Goal: Task Accomplishment & Management: Use online tool/utility

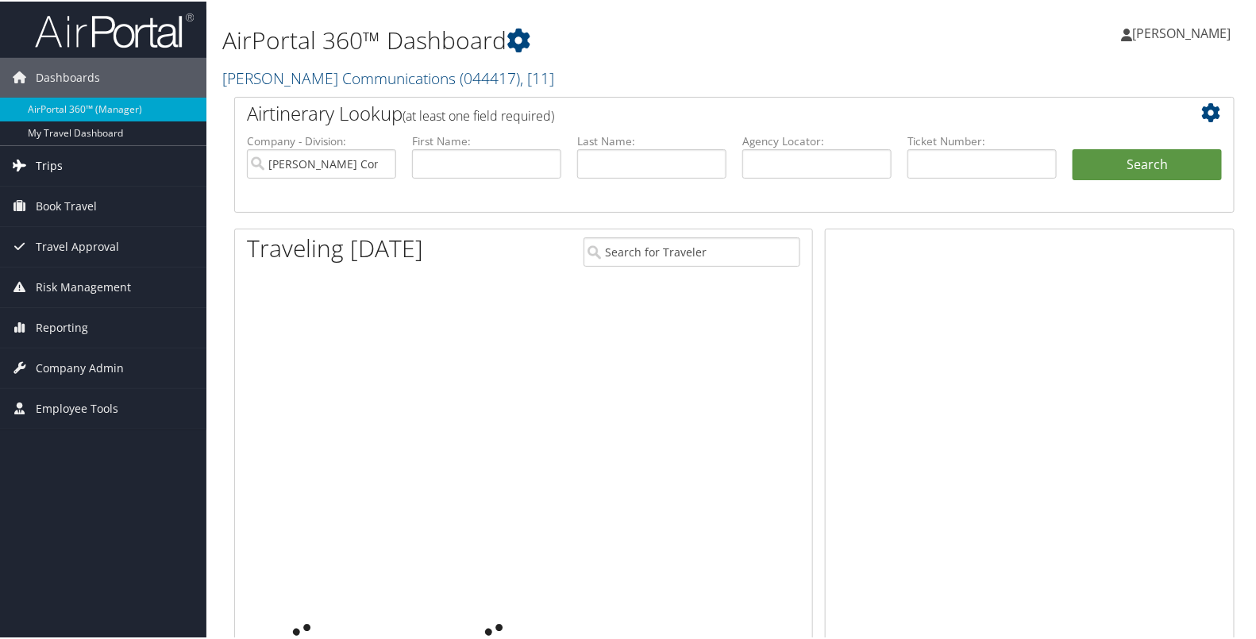
click at [56, 159] on span "Trips" at bounding box center [49, 164] width 27 height 40
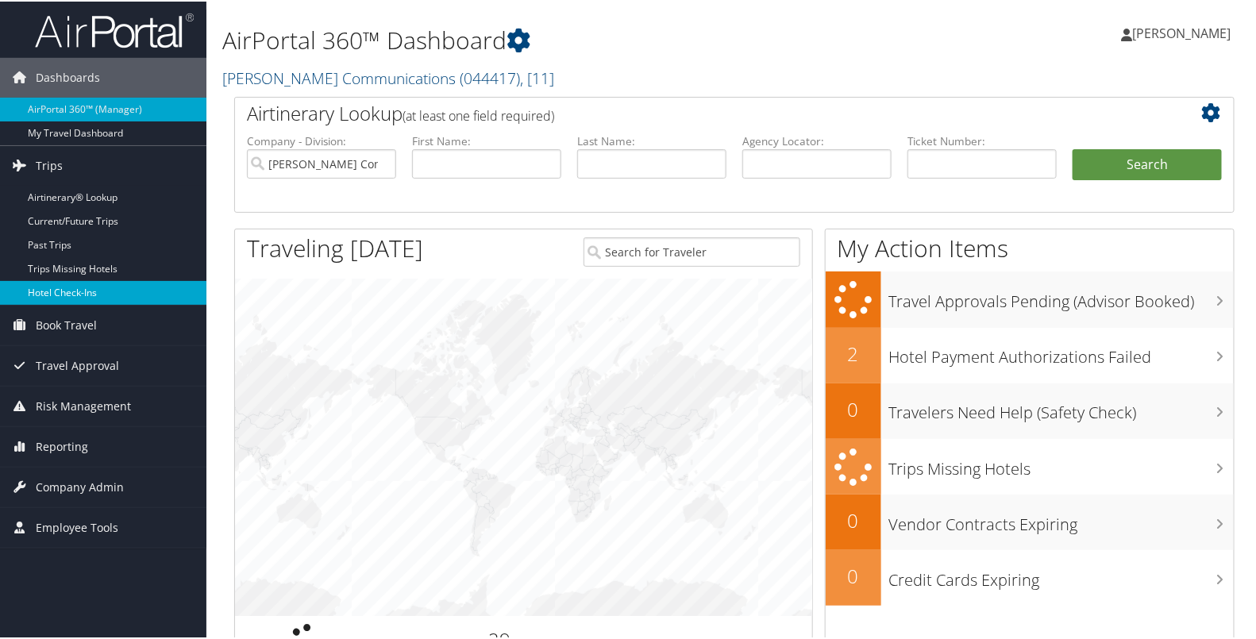
click at [68, 297] on link "Hotel Check-ins" at bounding box center [103, 291] width 206 height 24
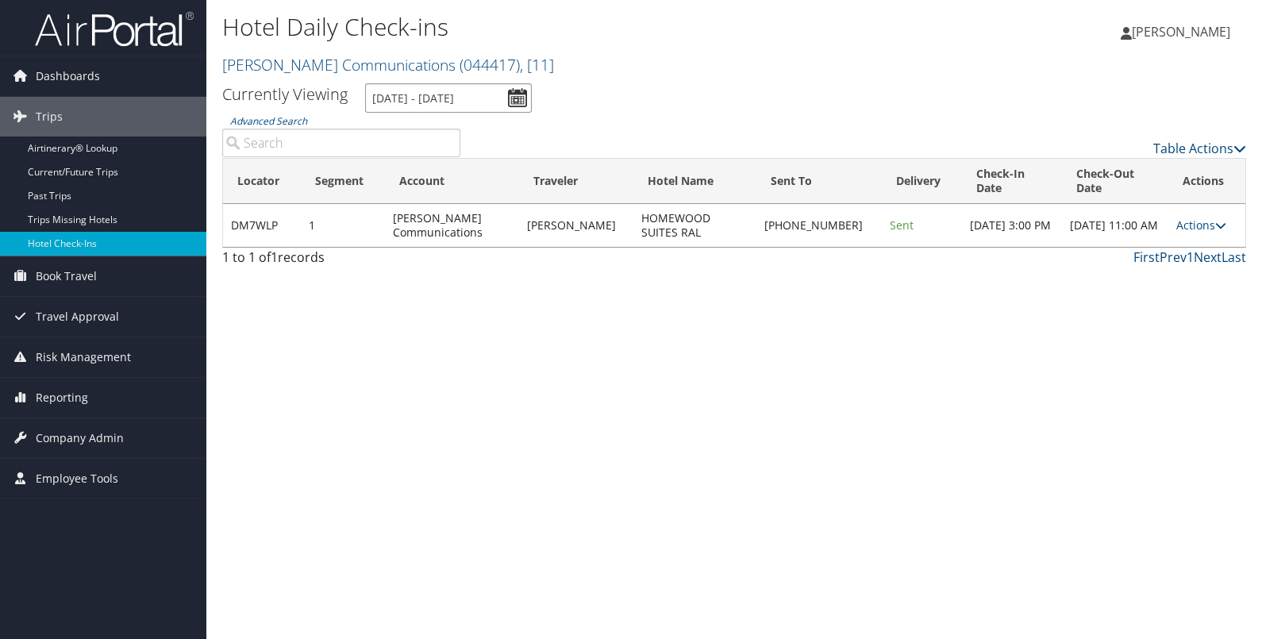
click at [516, 95] on input "[DATE] - [DATE]" at bounding box center [448, 97] width 167 height 29
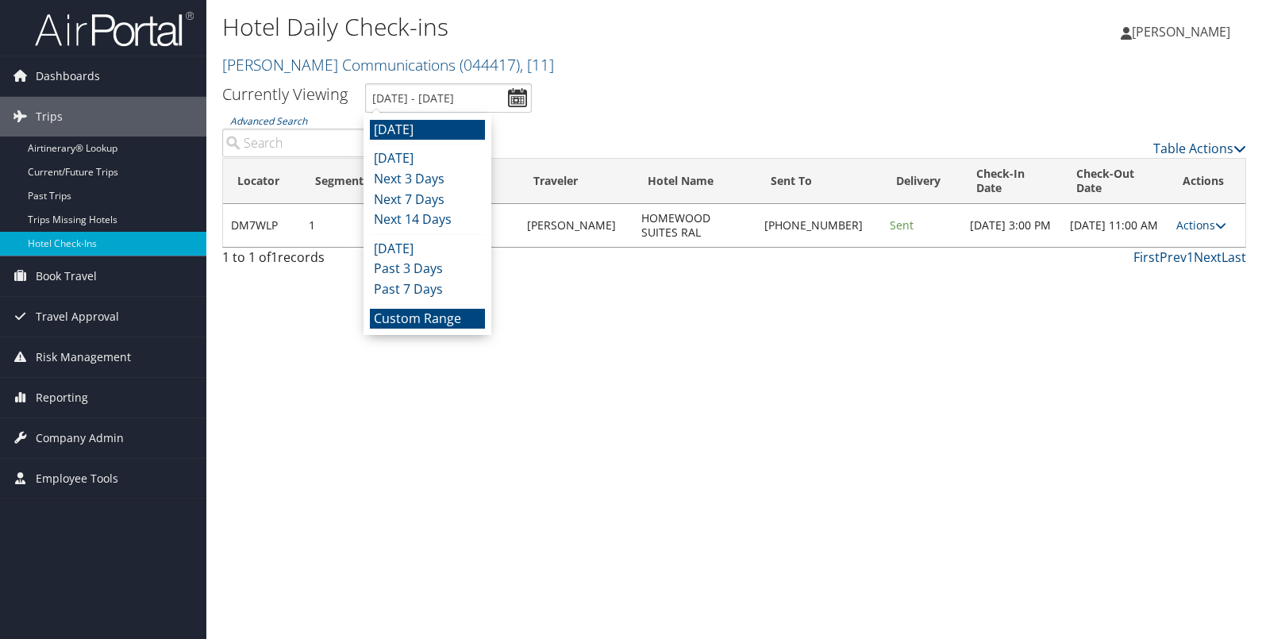
click at [438, 316] on li "Custom Range" at bounding box center [427, 319] width 115 height 21
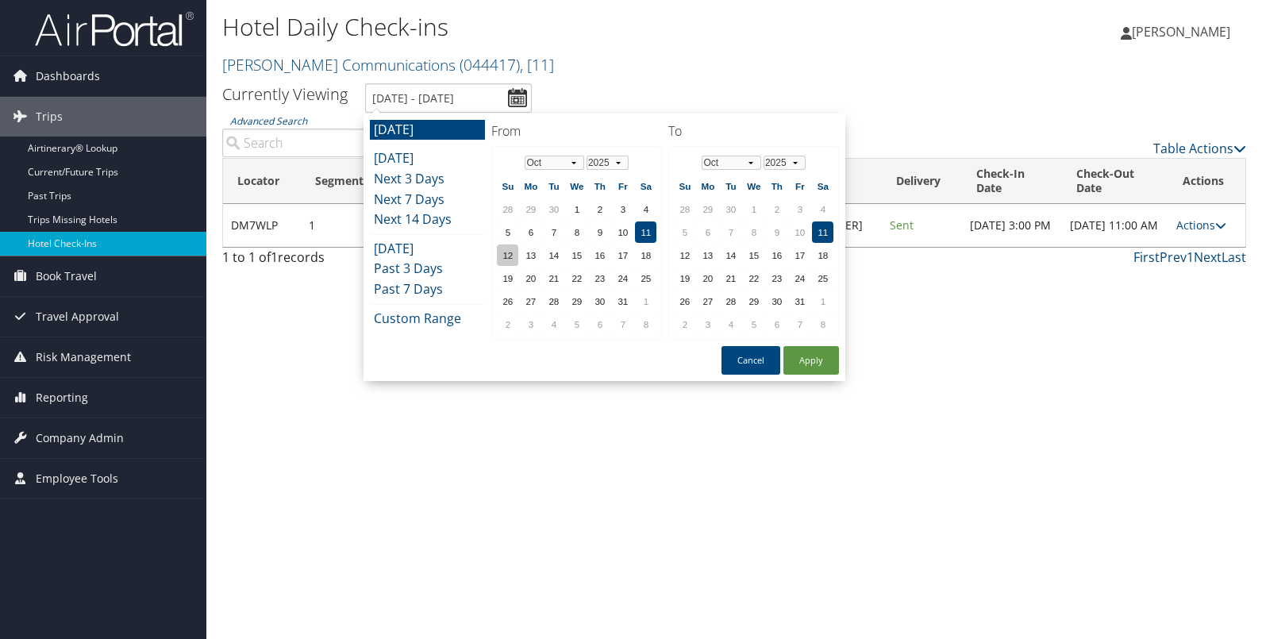
click at [504, 254] on td "12" at bounding box center [507, 254] width 21 height 21
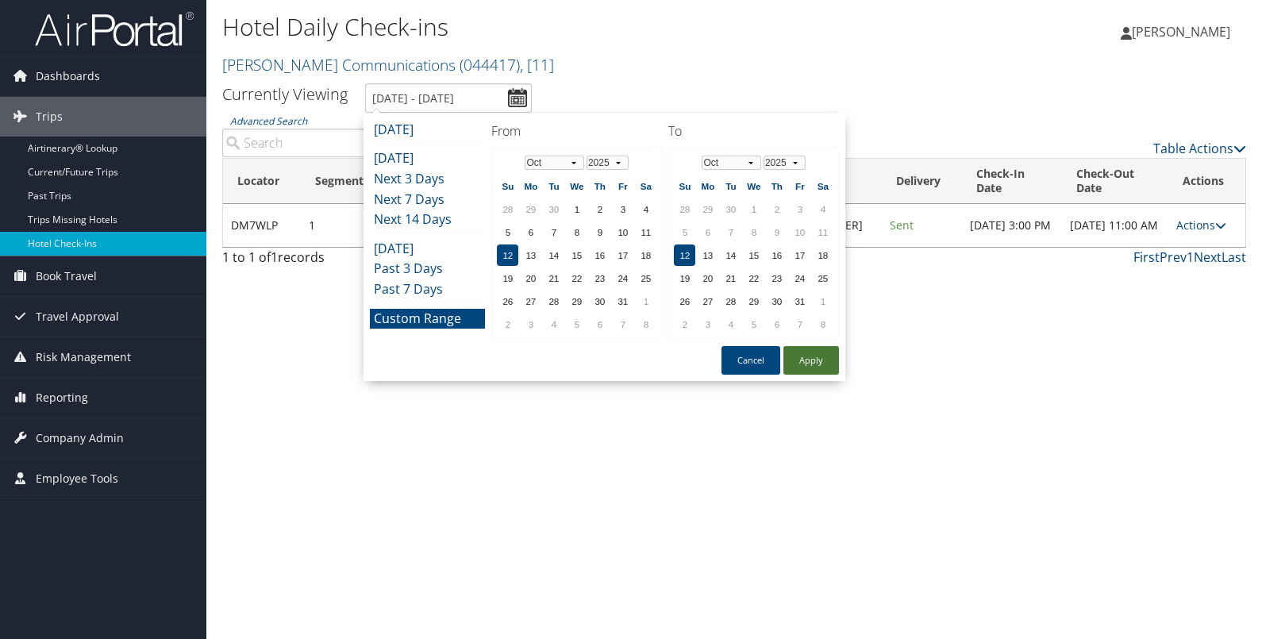
click at [806, 357] on button "Apply" at bounding box center [811, 360] width 56 height 29
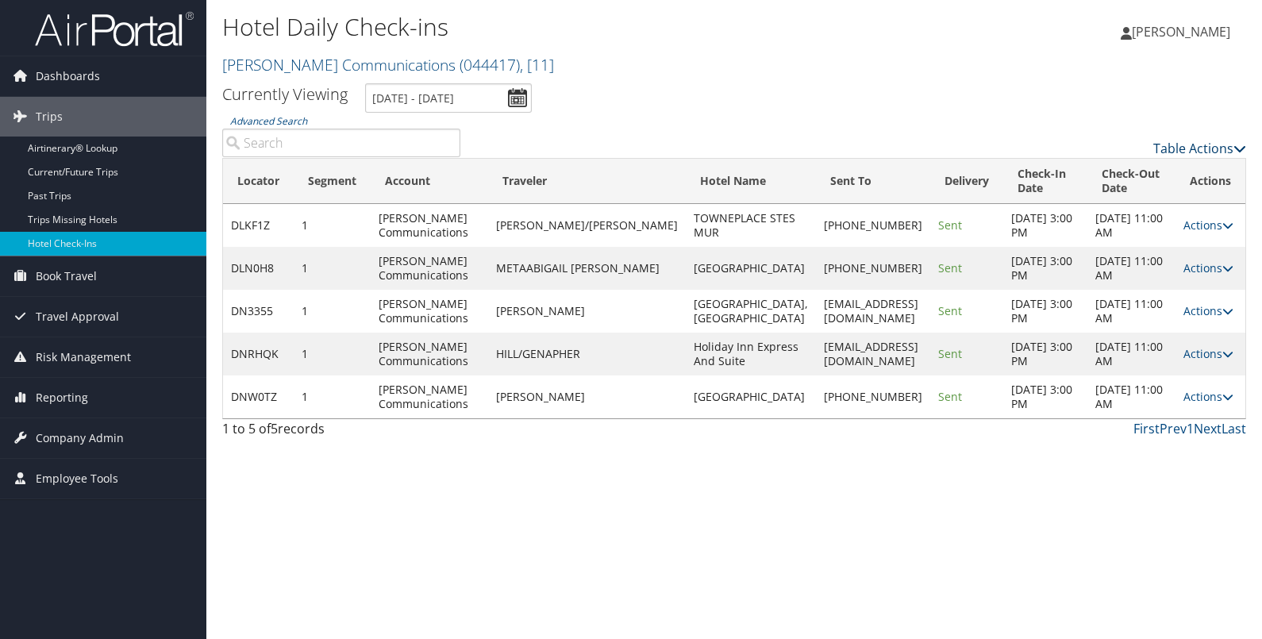
click at [1202, 152] on link "Table Actions" at bounding box center [1199, 148] width 93 height 17
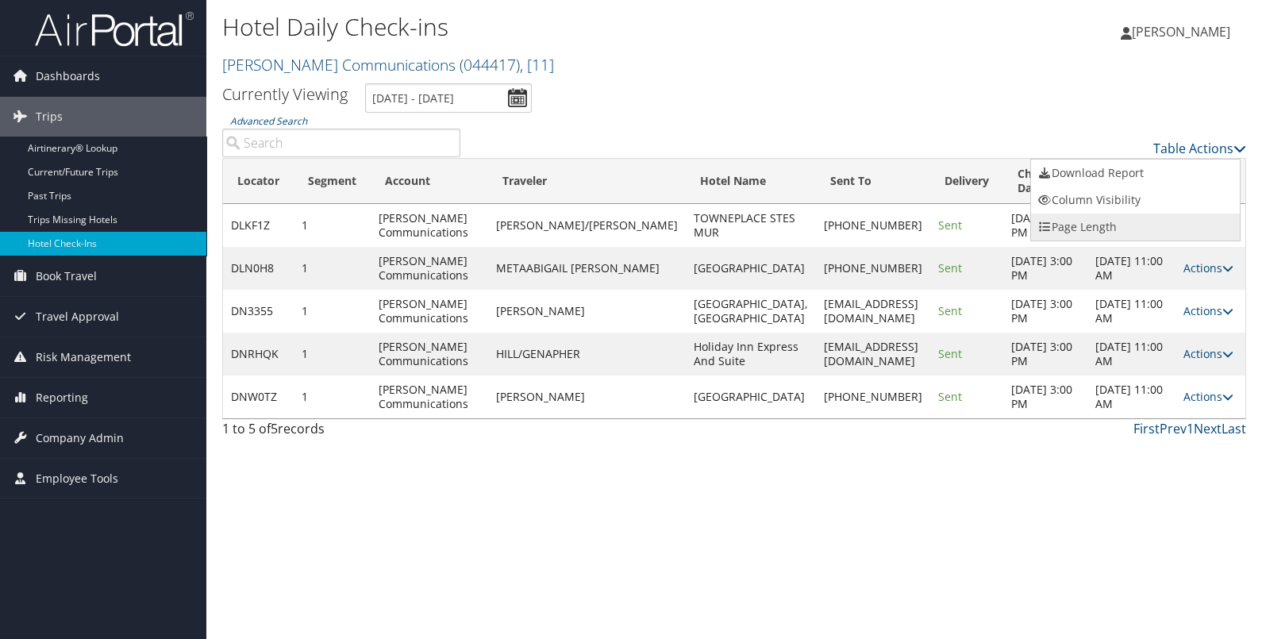
click at [1139, 230] on link "Page Length" at bounding box center [1135, 226] width 209 height 27
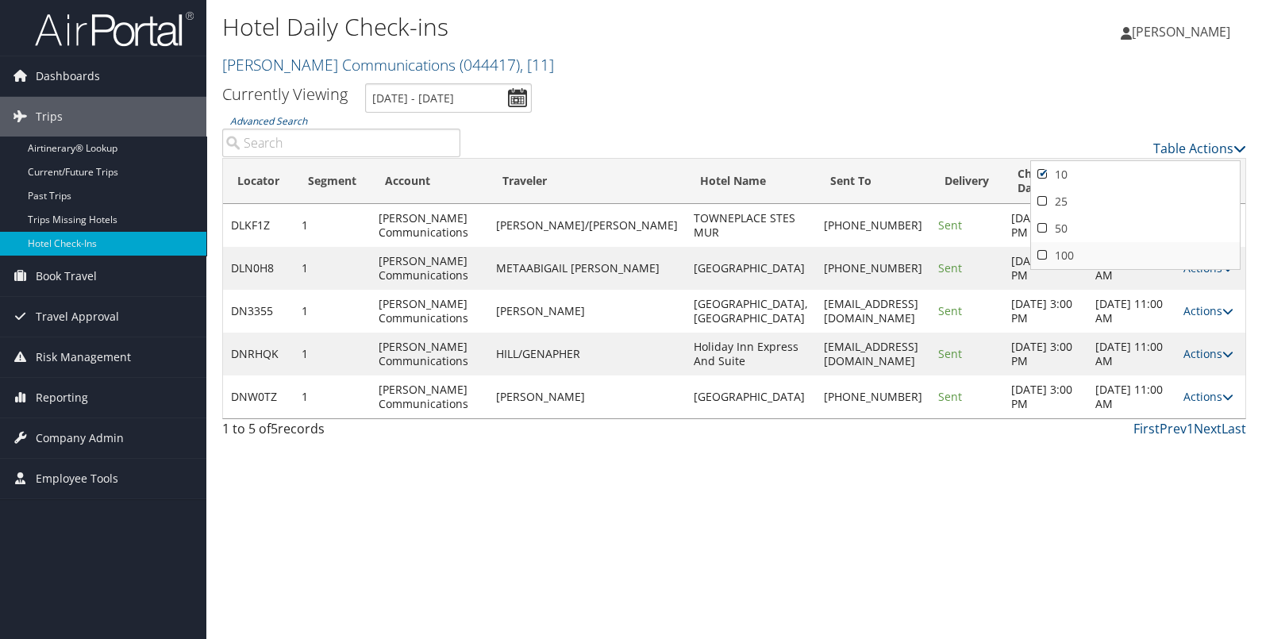
click at [1102, 250] on link "100" at bounding box center [1135, 255] width 209 height 27
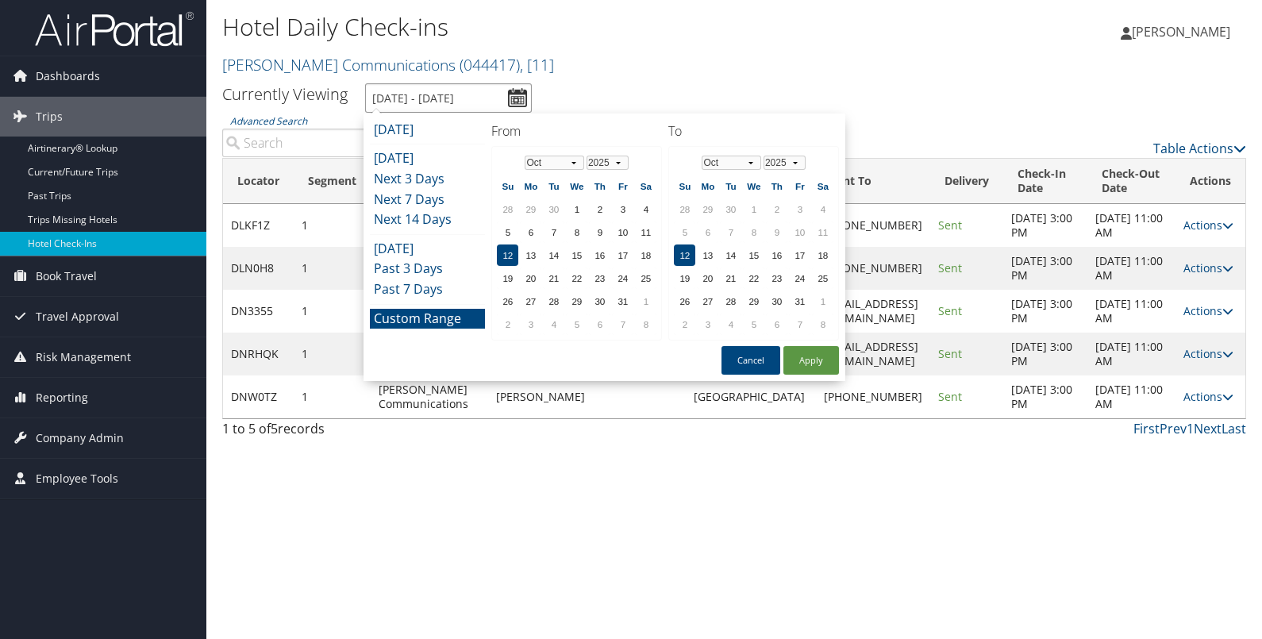
click at [512, 98] on input "[DATE] - [DATE]" at bounding box center [448, 97] width 167 height 29
click at [525, 253] on td "13" at bounding box center [530, 254] width 21 height 21
click at [810, 362] on button "Apply" at bounding box center [811, 360] width 56 height 29
type input "[DATE] - [DATE]"
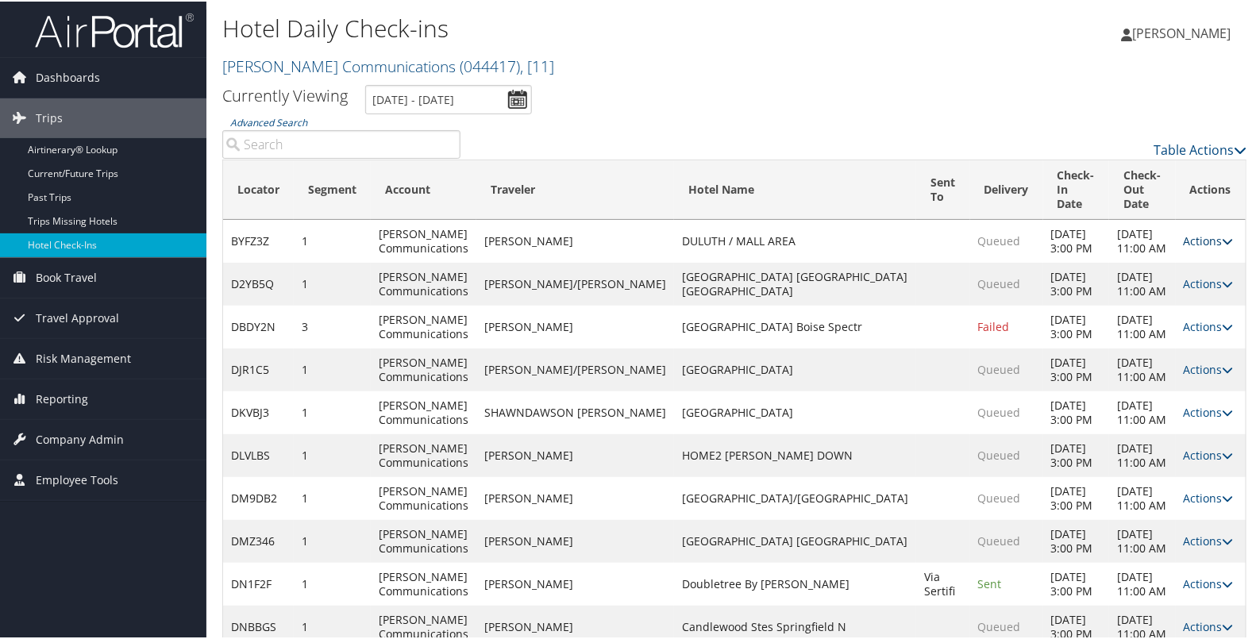
click at [1189, 232] on link "Actions" at bounding box center [1208, 239] width 50 height 15
click at [1160, 245] on link "Resend" at bounding box center [1150, 248] width 136 height 27
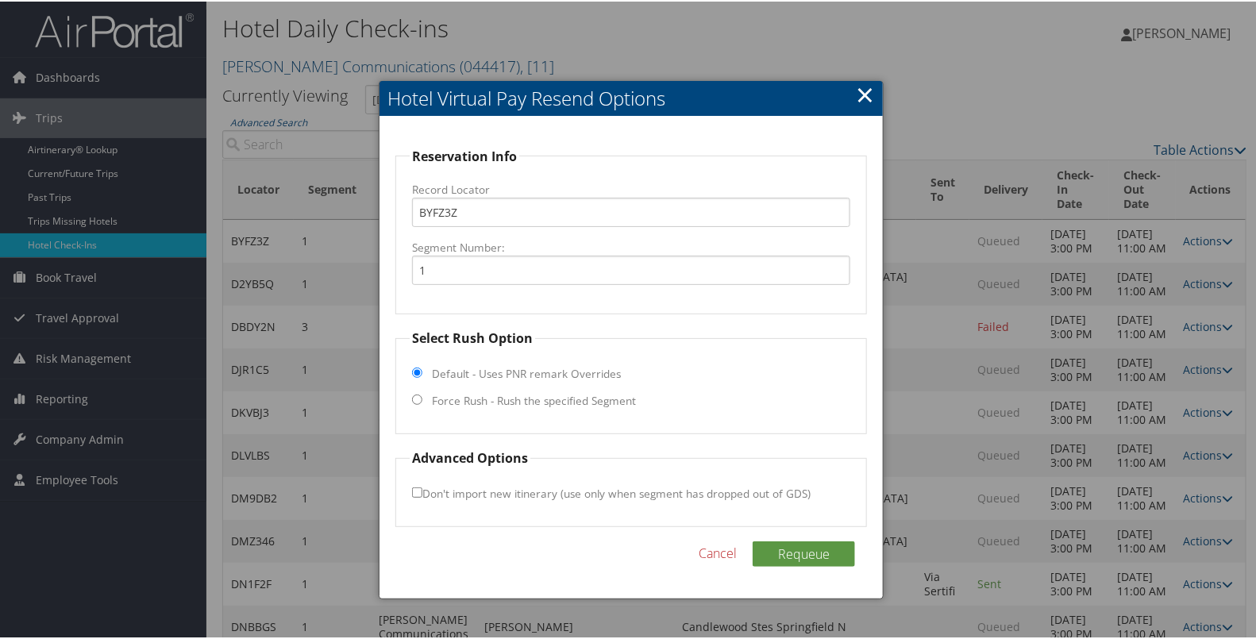
click at [518, 392] on label "Force Rush - Rush the specified Segment" at bounding box center [534, 399] width 204 height 16
click at [422, 393] on input "Force Rush - Rush the specified Segment" at bounding box center [417, 398] width 10 height 10
radio input "true"
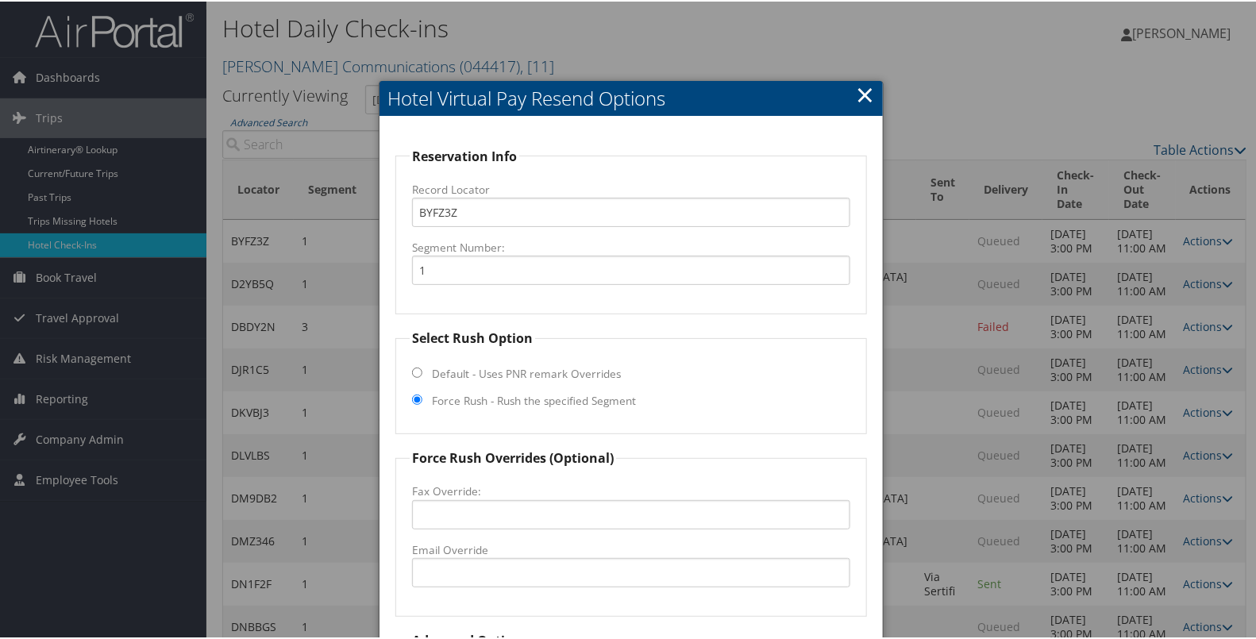
scroll to position [149, 0]
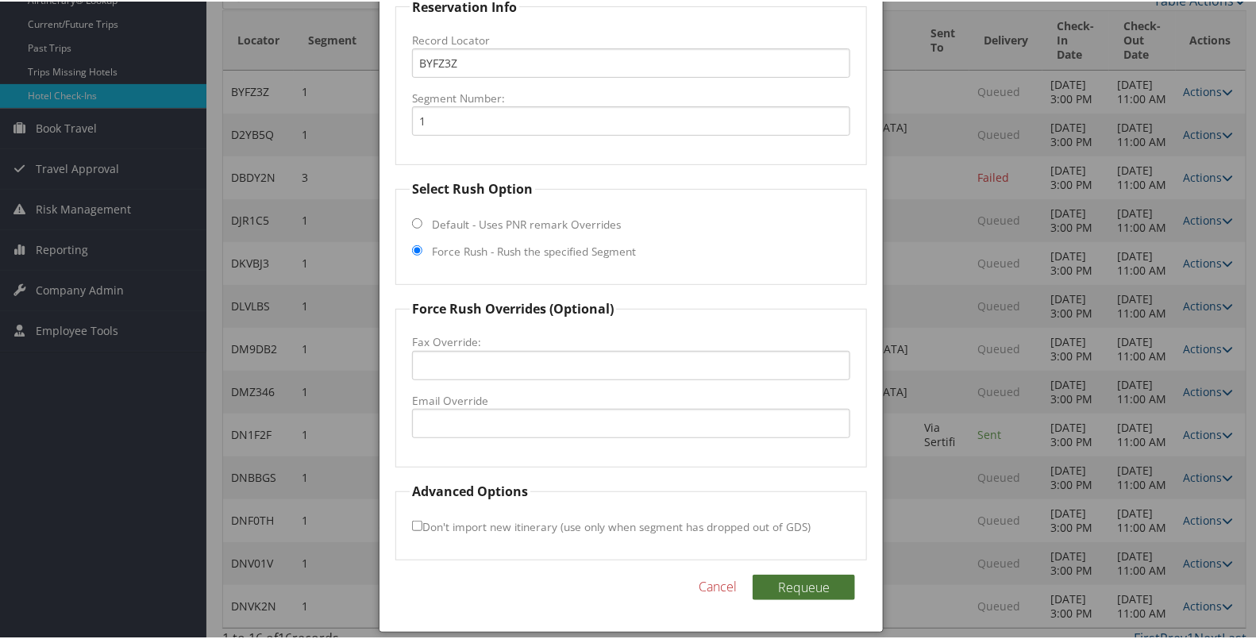
click at [802, 581] on button "Requeue" at bounding box center [803, 585] width 102 height 25
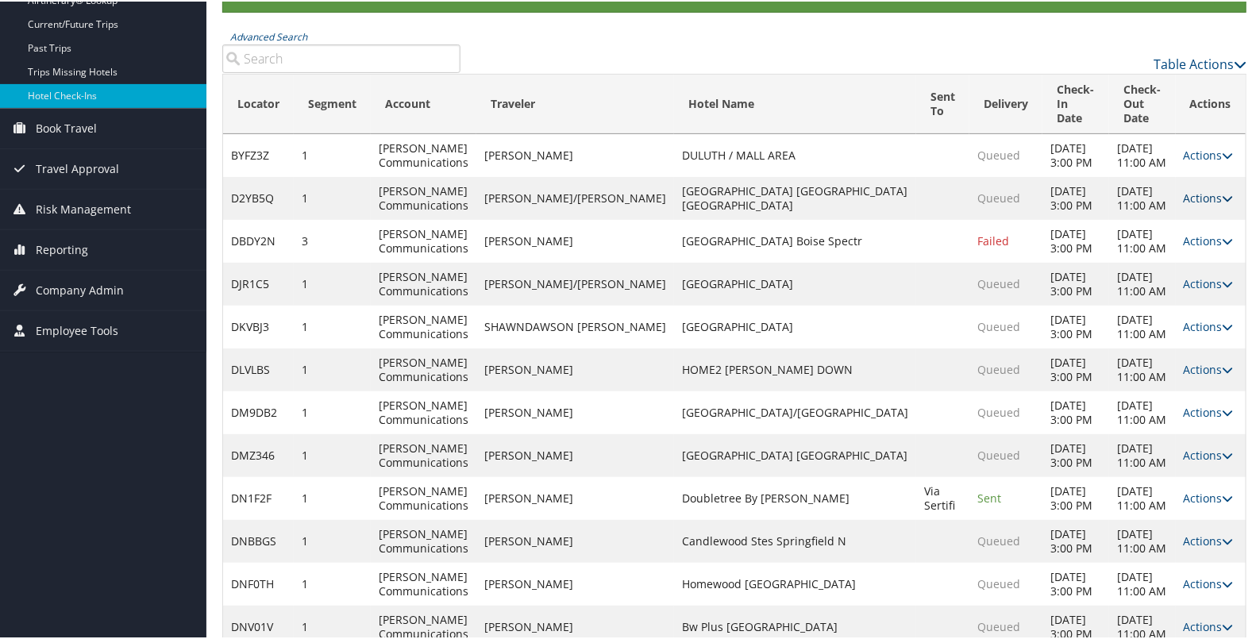
click at [1186, 189] on link "Actions" at bounding box center [1208, 196] width 50 height 15
click at [1171, 198] on link "Resend" at bounding box center [1146, 205] width 136 height 27
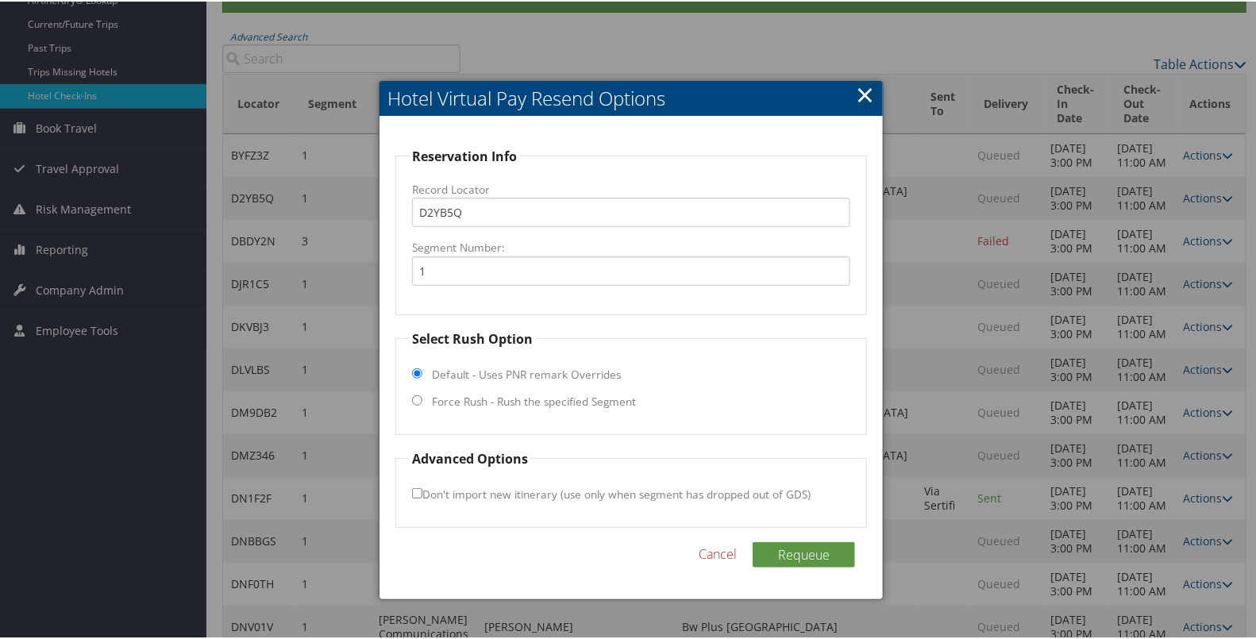
click at [563, 395] on label "Force Rush - Rush the specified Segment" at bounding box center [534, 400] width 204 height 16
click at [422, 395] on input "Force Rush - Rush the specified Segment" at bounding box center [417, 399] width 10 height 10
radio input "true"
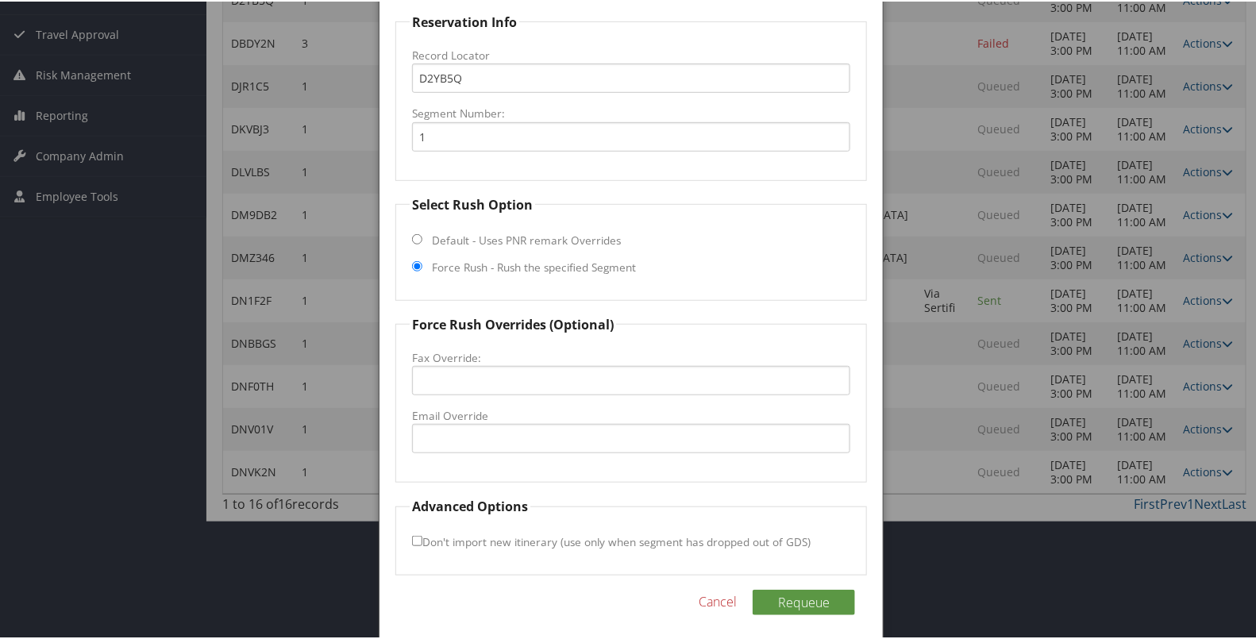
scroll to position [286, 0]
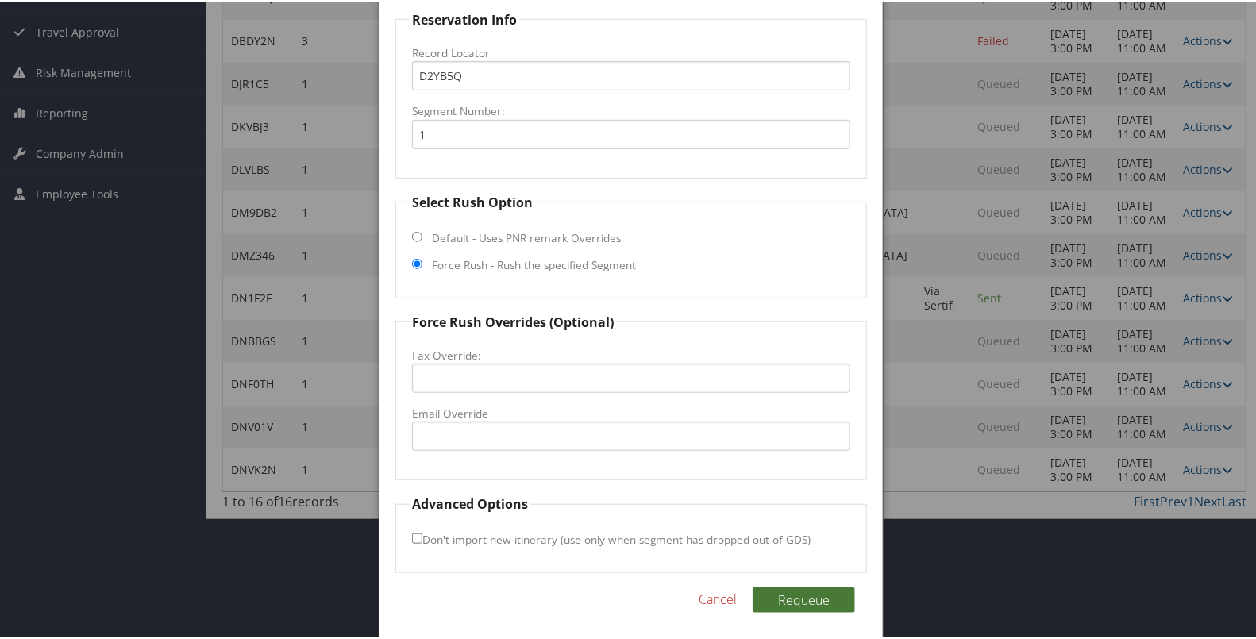
click at [779, 605] on button "Requeue" at bounding box center [803, 598] width 102 height 25
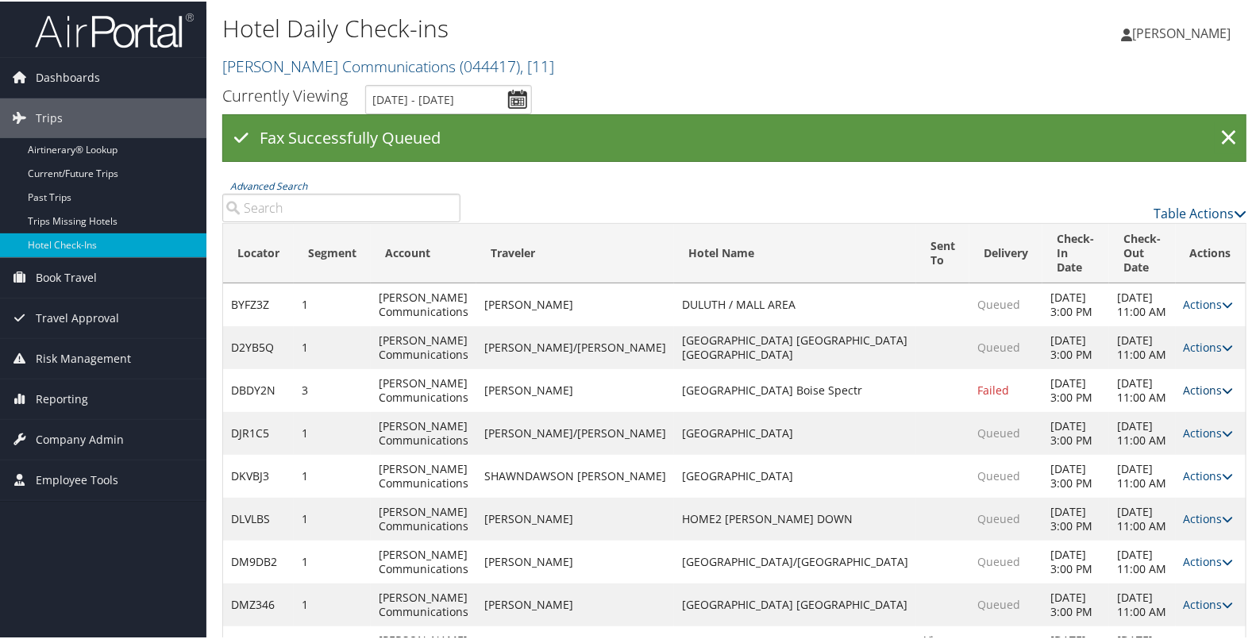
click at [1190, 381] on link "Actions" at bounding box center [1208, 388] width 50 height 15
click at [1152, 398] on link "Resend" at bounding box center [1146, 397] width 136 height 27
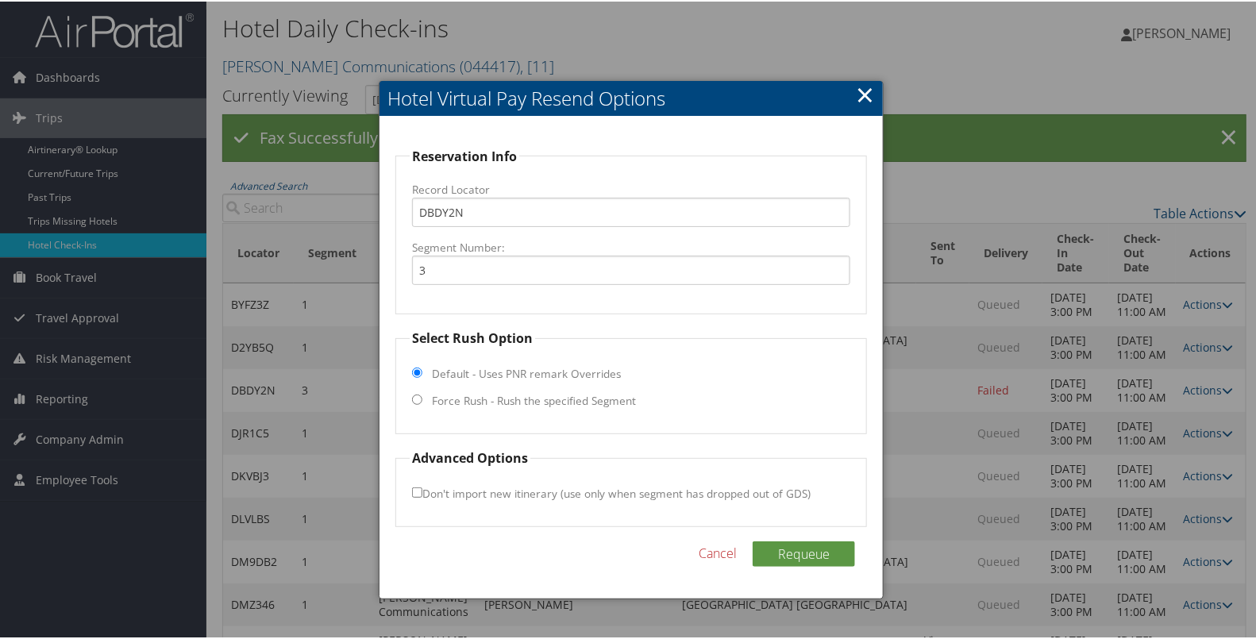
click at [591, 401] on label "Force Rush - Rush the specified Segment" at bounding box center [534, 399] width 204 height 16
click at [422, 401] on input "Force Rush - Rush the specified Segment" at bounding box center [417, 398] width 10 height 10
radio input "true"
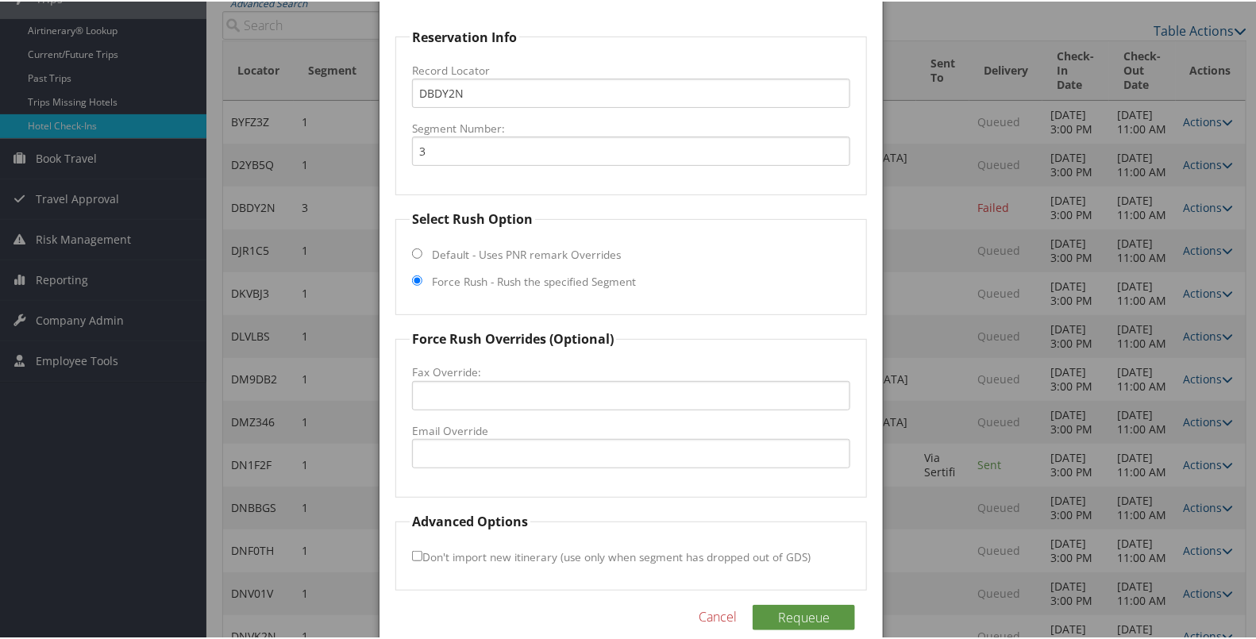
scroll to position [149, 0]
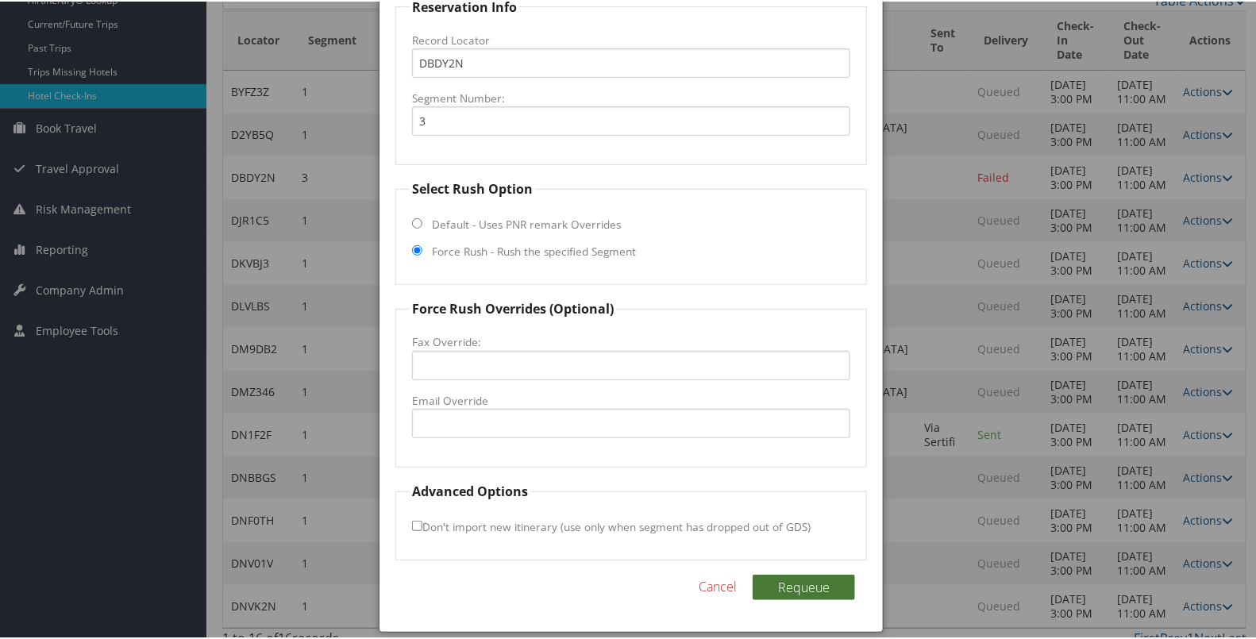
click at [817, 587] on button "Requeue" at bounding box center [803, 585] width 102 height 25
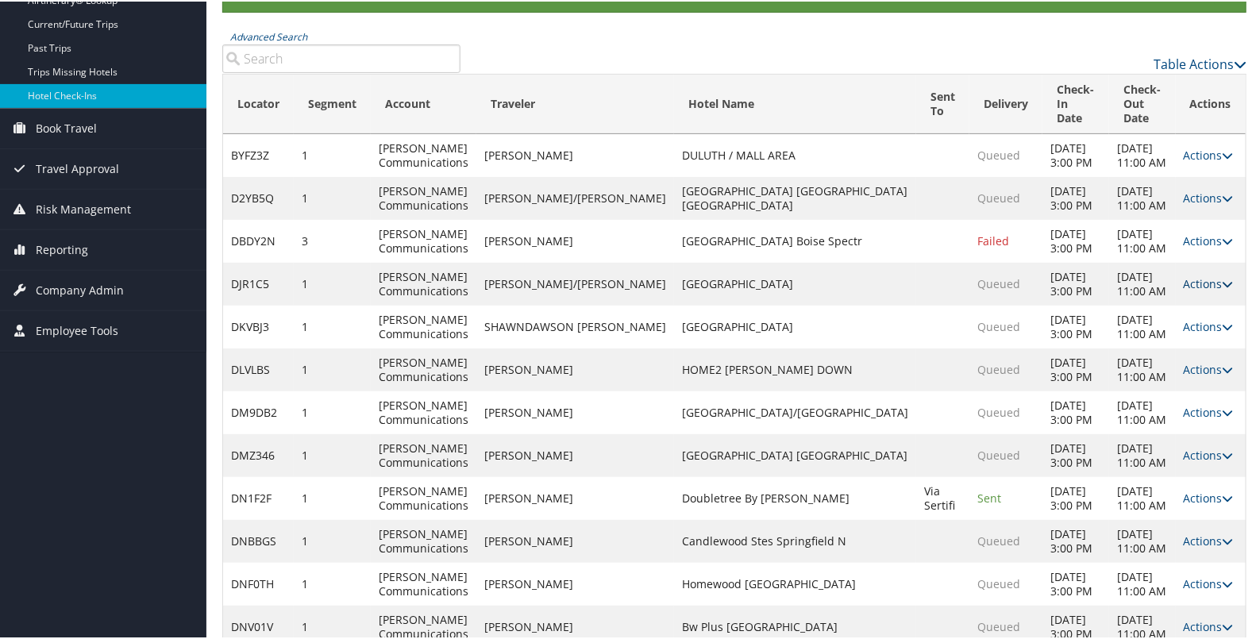
click at [1183, 275] on link "Actions" at bounding box center [1208, 282] width 50 height 15
click at [1144, 288] on link "Resend" at bounding box center [1146, 291] width 136 height 27
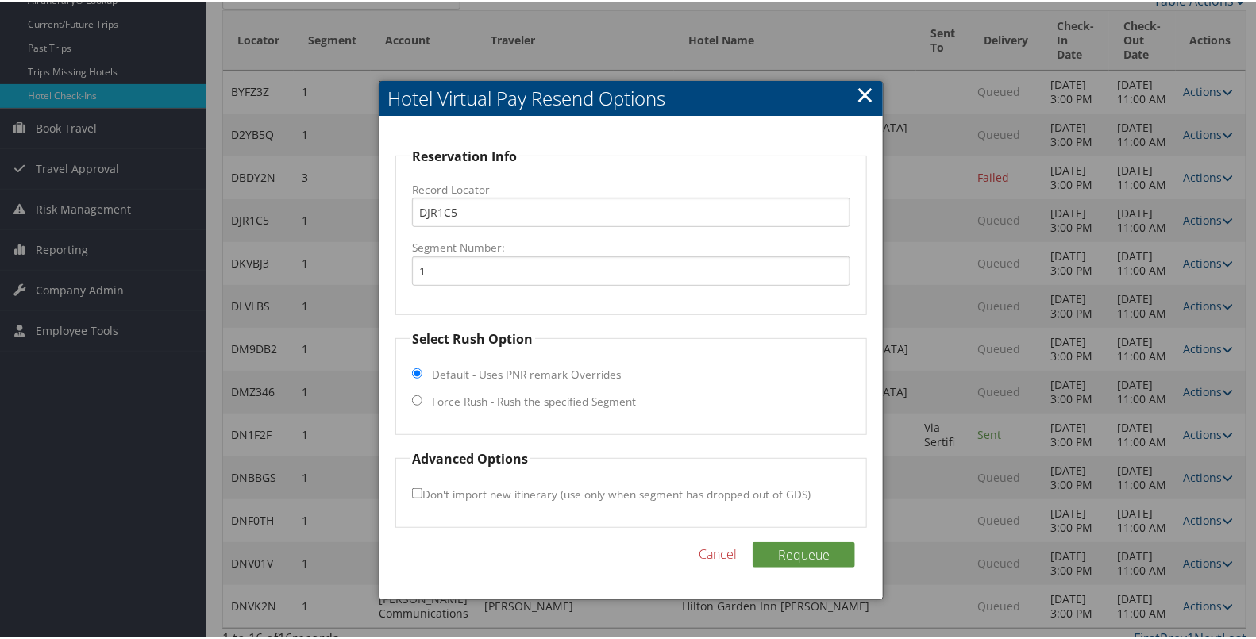
click at [607, 392] on label "Force Rush - Rush the specified Segment" at bounding box center [534, 400] width 204 height 16
click at [422, 394] on input "Force Rush - Rush the specified Segment" at bounding box center [417, 399] width 10 height 10
radio input "true"
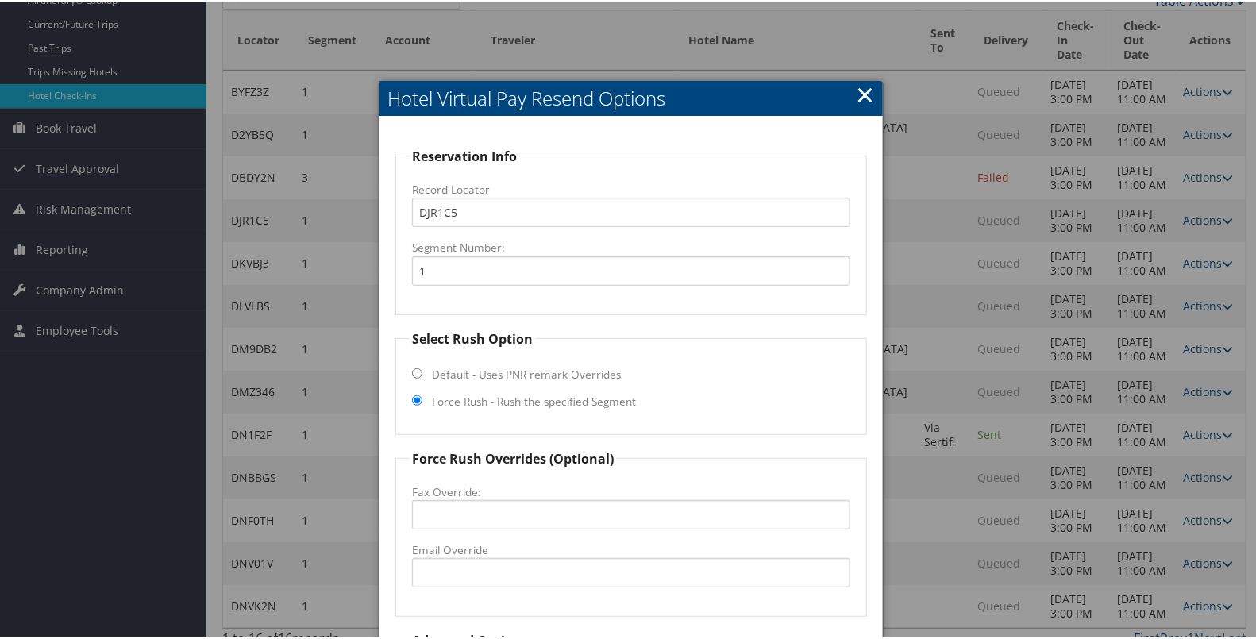
scroll to position [289, 0]
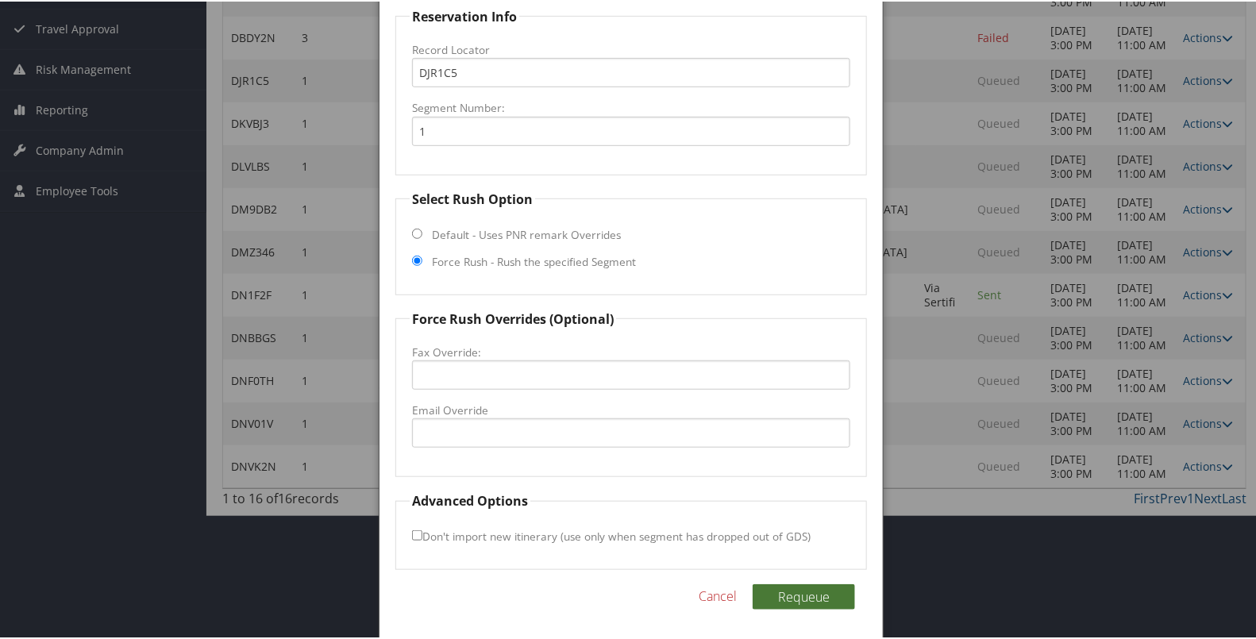
click at [808, 589] on button "Requeue" at bounding box center [803, 595] width 102 height 25
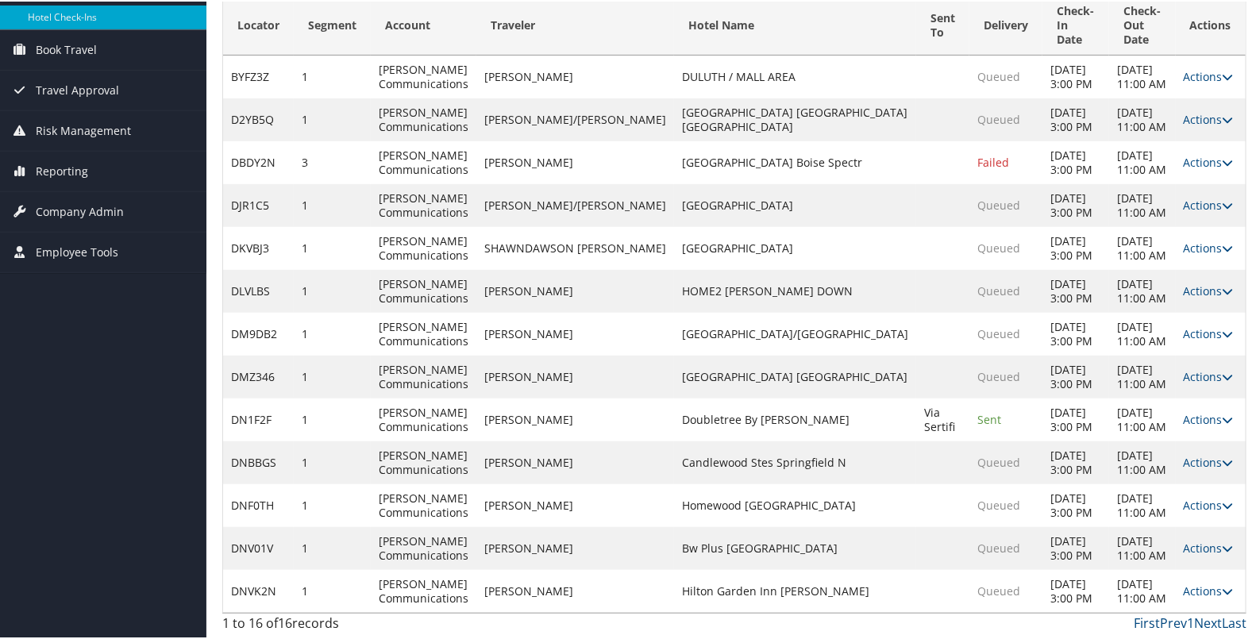
scroll to position [212, 0]
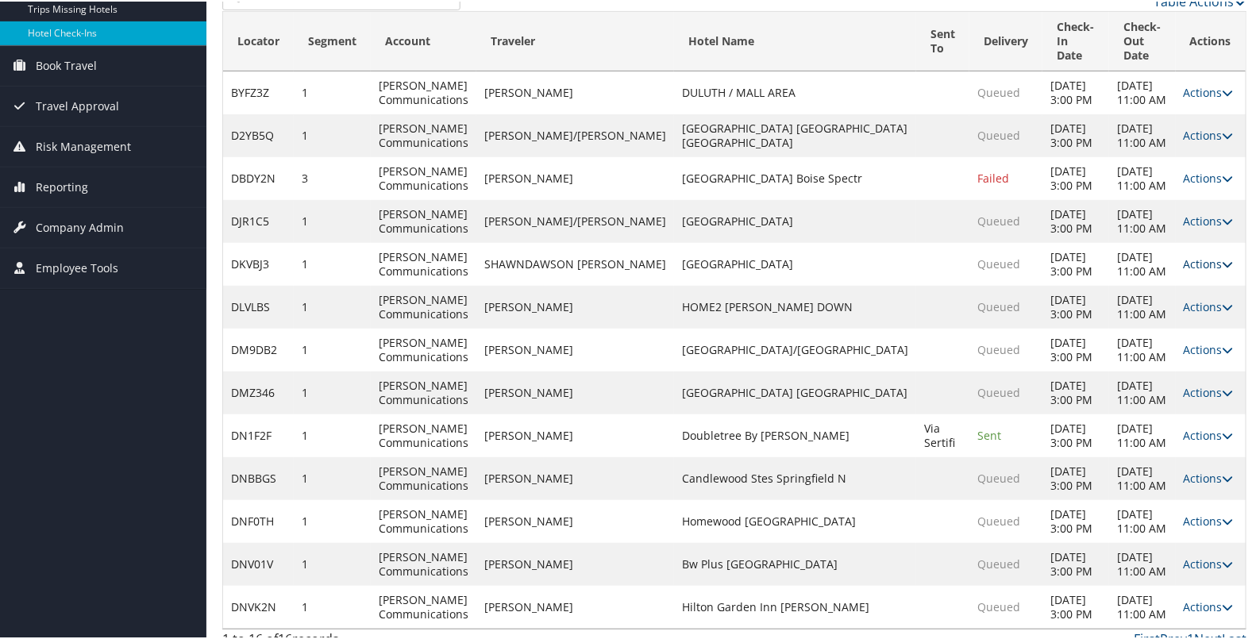
click at [1183, 255] on link "Actions" at bounding box center [1208, 262] width 50 height 15
click at [1151, 275] on link "Resend" at bounding box center [1146, 271] width 136 height 27
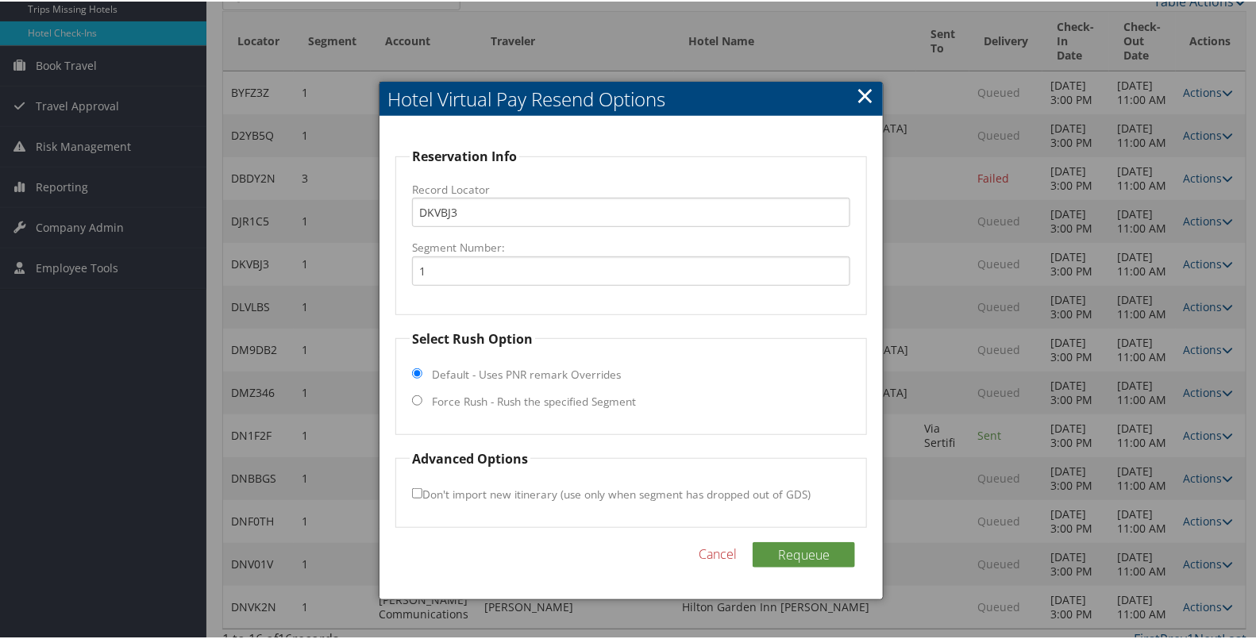
click at [548, 394] on label "Force Rush - Rush the specified Segment" at bounding box center [534, 400] width 204 height 16
click at [422, 394] on input "Force Rush - Rush the specified Segment" at bounding box center [417, 399] width 10 height 10
radio input "true"
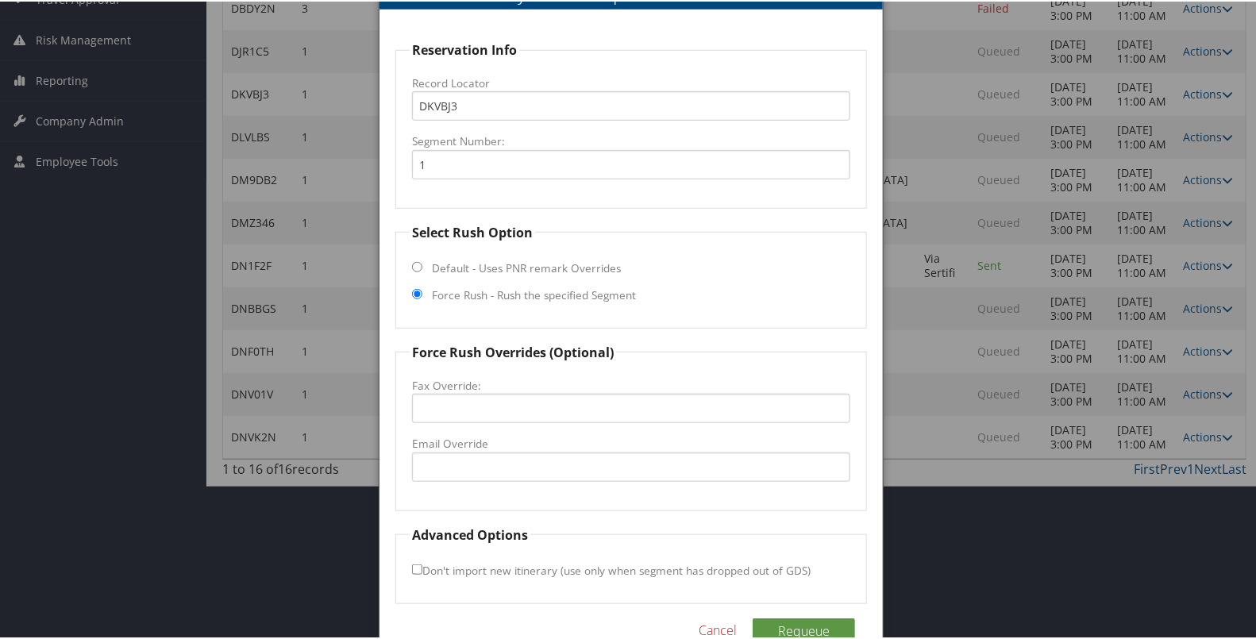
scroll to position [333, 0]
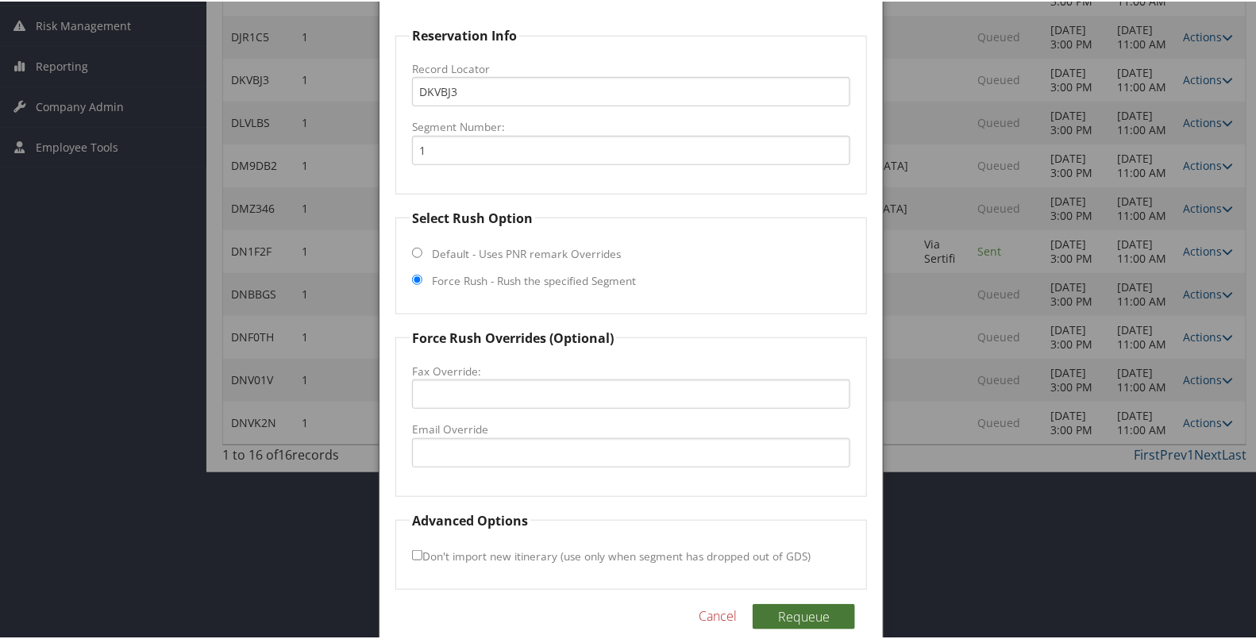
click at [789, 617] on button "Requeue" at bounding box center [803, 614] width 102 height 25
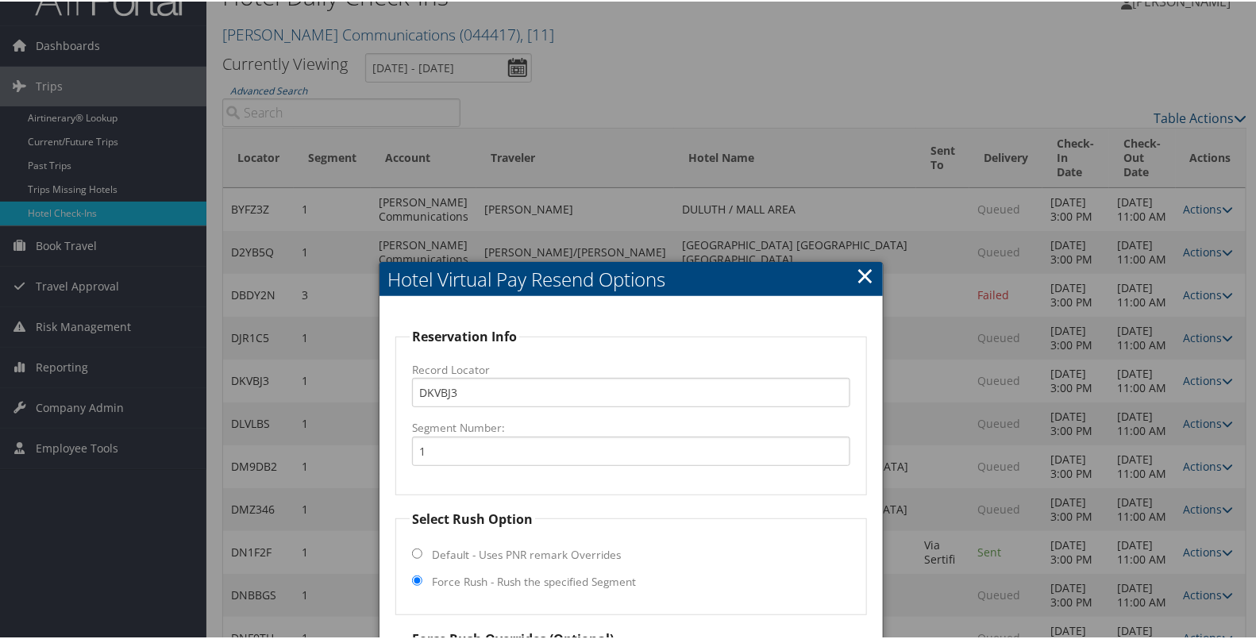
scroll to position [31, 0]
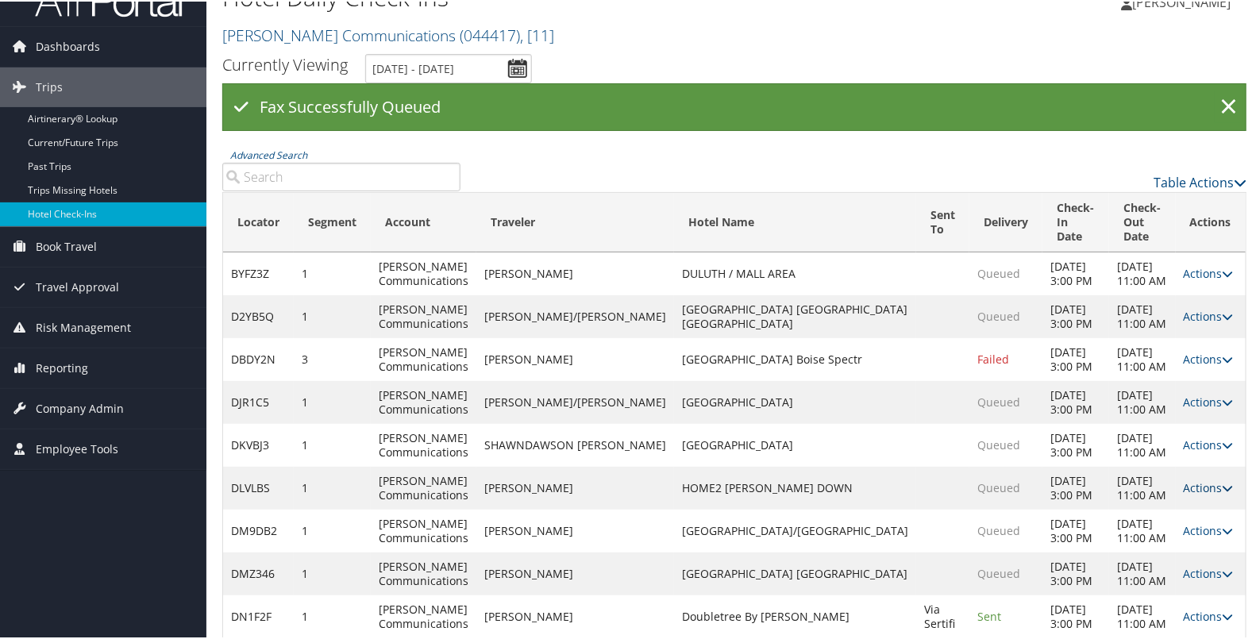
click at [1183, 479] on link "Actions" at bounding box center [1208, 486] width 50 height 15
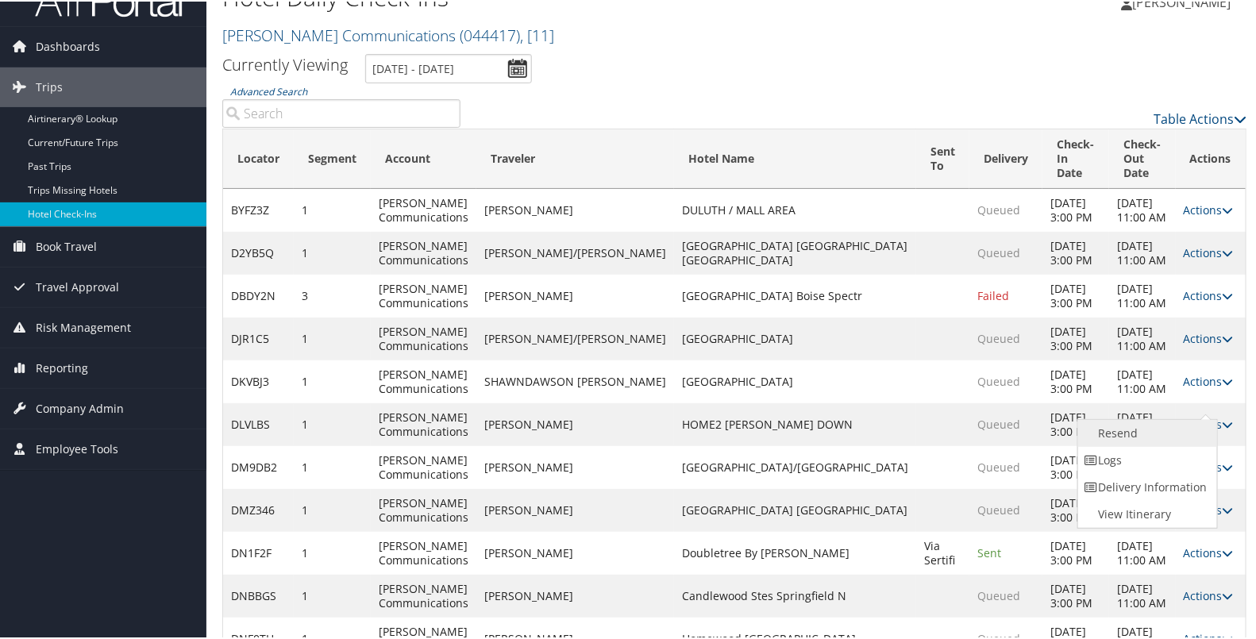
click at [1162, 429] on link "Resend" at bounding box center [1146, 431] width 136 height 27
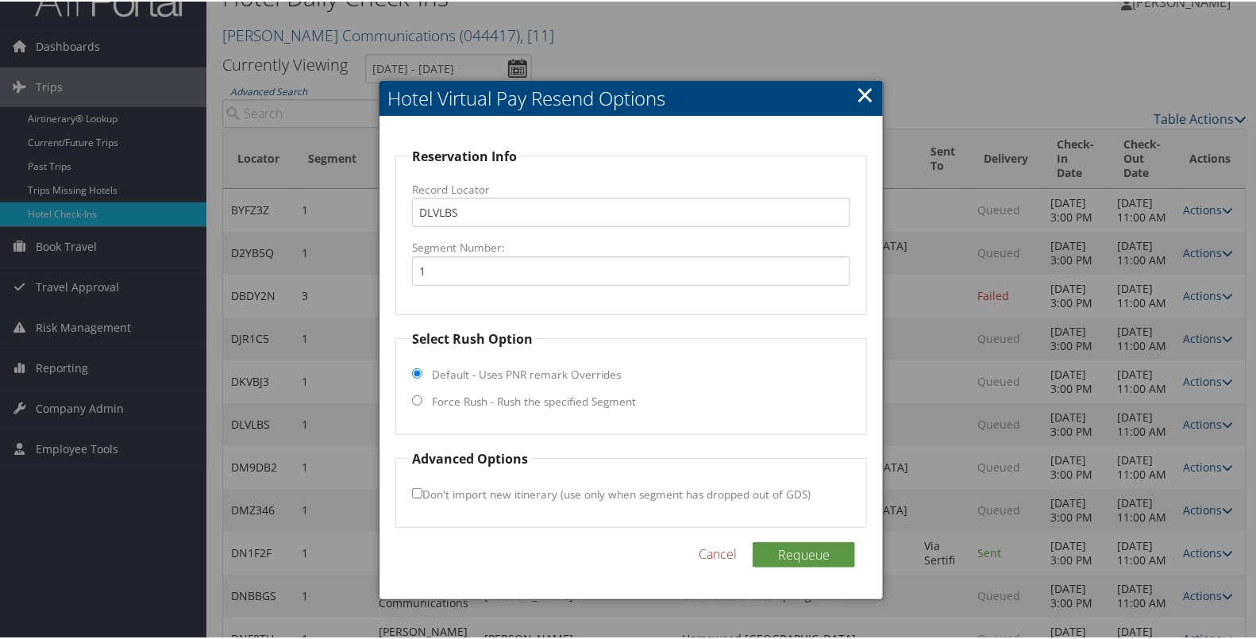
click at [575, 398] on label "Force Rush - Rush the specified Segment" at bounding box center [534, 400] width 204 height 16
click at [422, 398] on input "Force Rush - Rush the specified Segment" at bounding box center [417, 399] width 10 height 10
radio input "true"
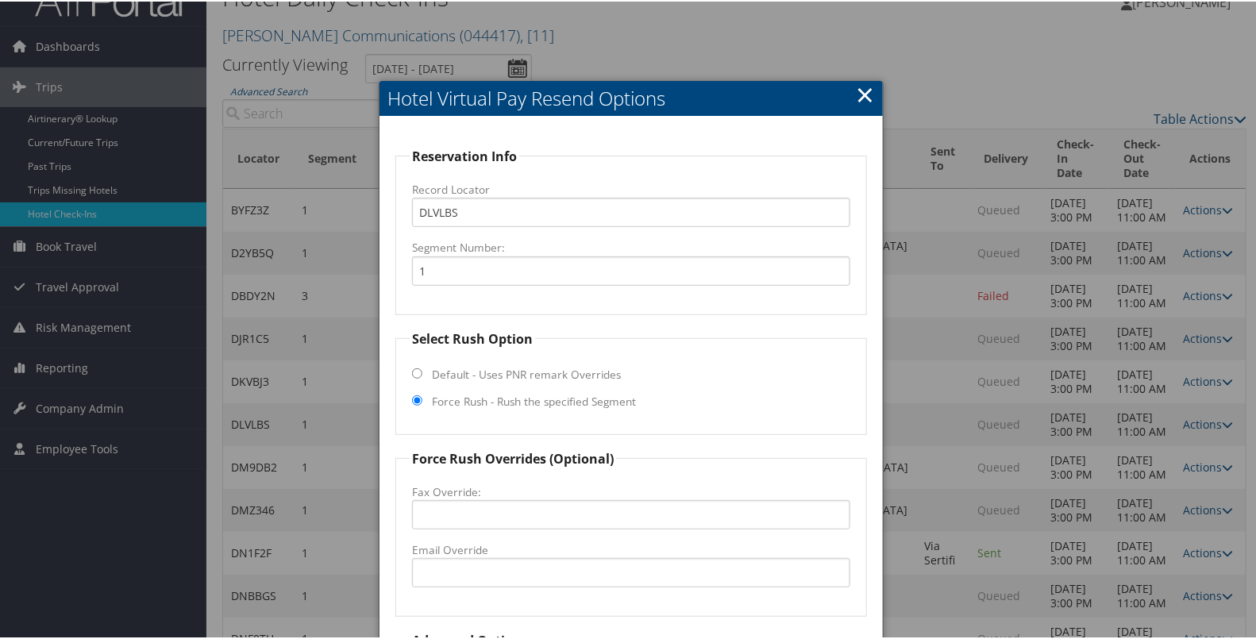
scroll to position [170, 0]
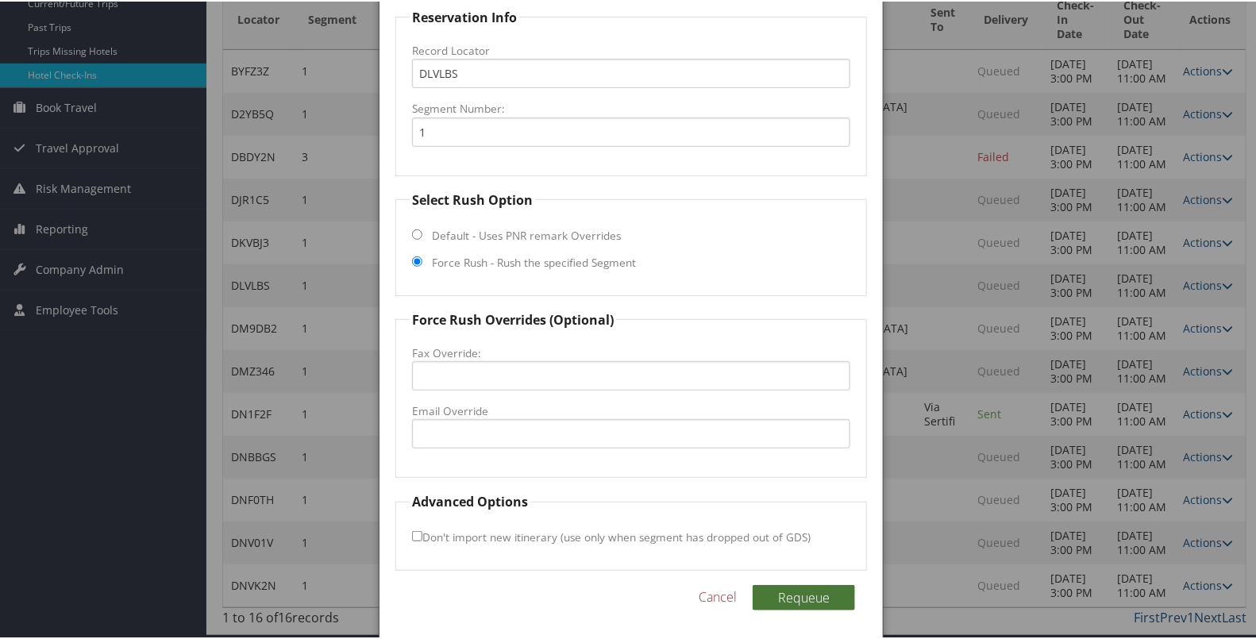
click at [811, 588] on button "Requeue" at bounding box center [803, 595] width 102 height 25
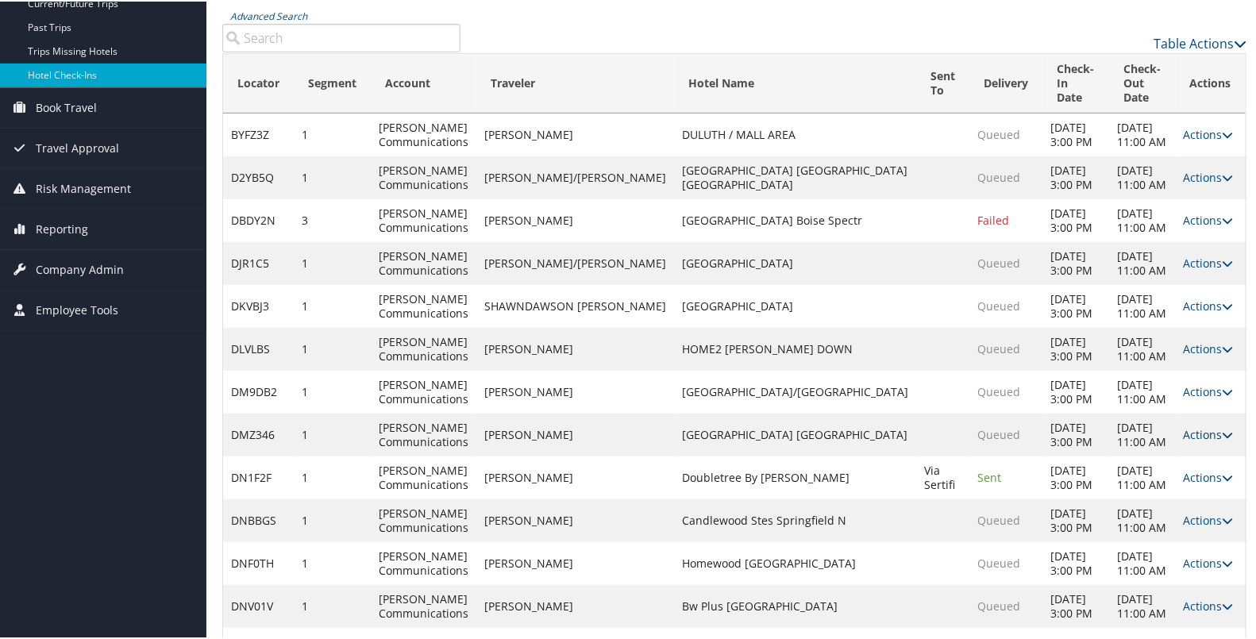
click at [1186, 425] on link "Actions" at bounding box center [1208, 432] width 50 height 15
click at [1163, 433] on link "Resend" at bounding box center [1146, 441] width 136 height 27
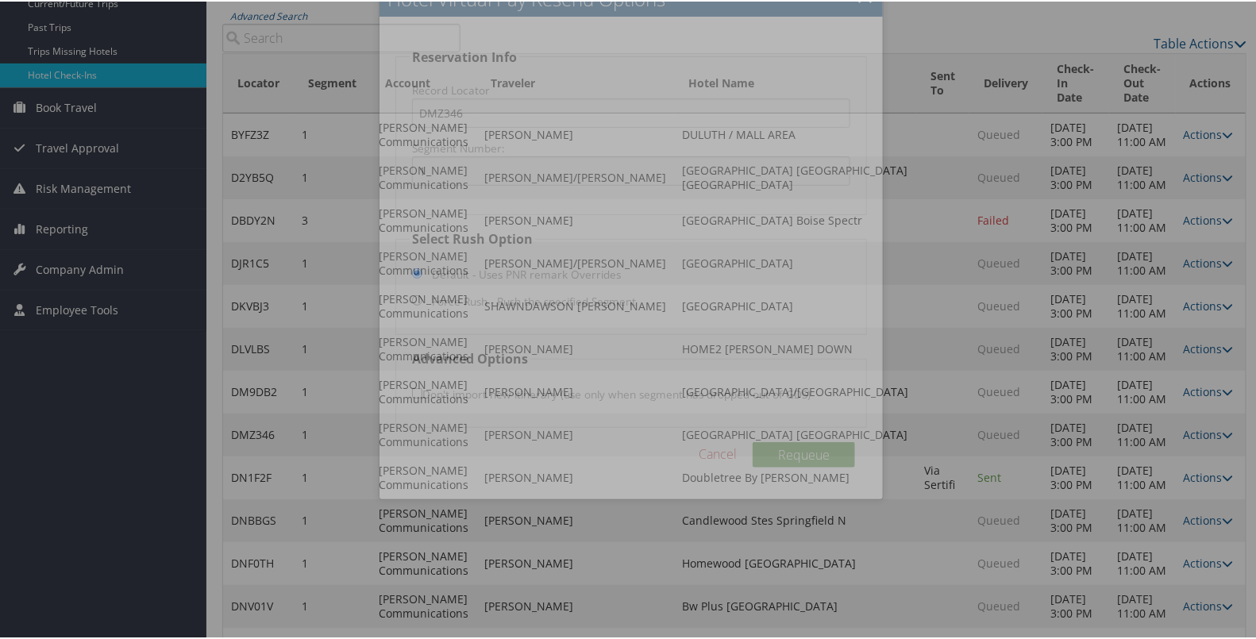
scroll to position [149, 0]
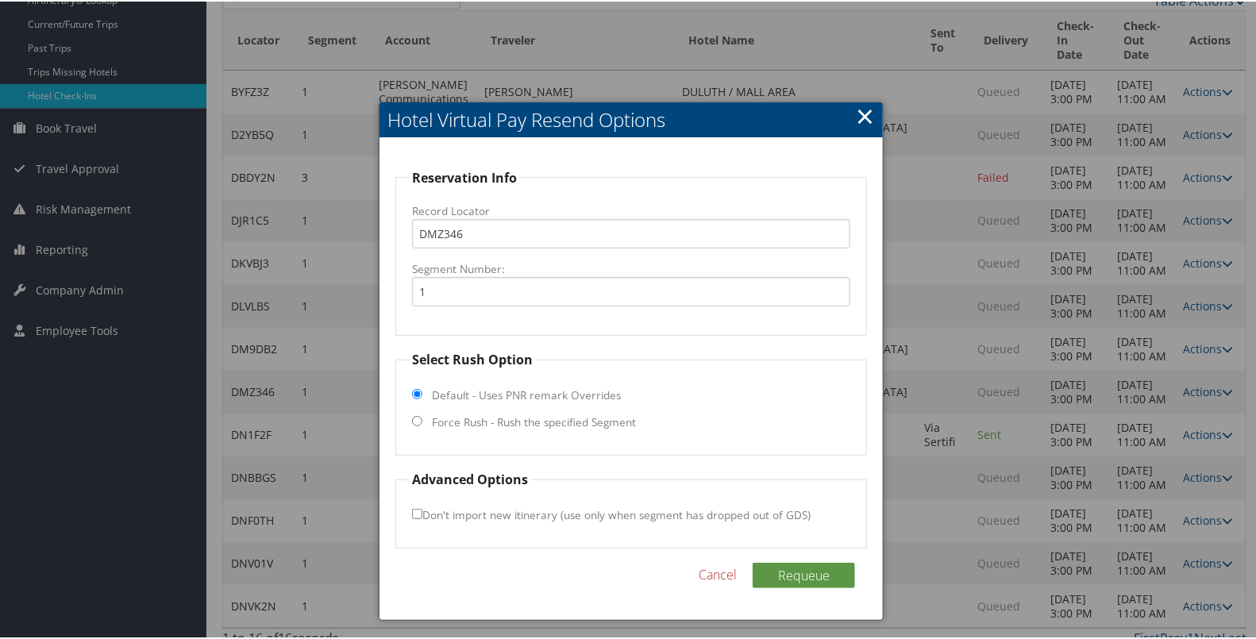
click at [624, 421] on label "Force Rush - Rush the specified Segment" at bounding box center [534, 421] width 204 height 16
click at [422, 421] on input "Force Rush - Rush the specified Segment" at bounding box center [417, 419] width 10 height 10
radio input "true"
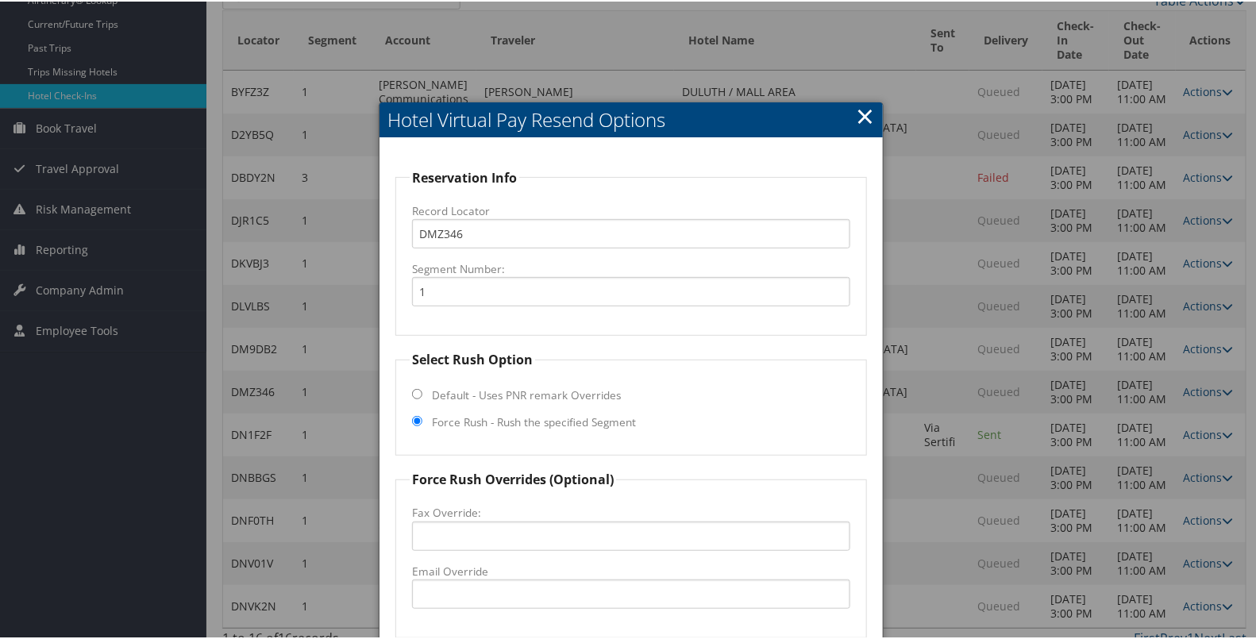
scroll to position [310, 0]
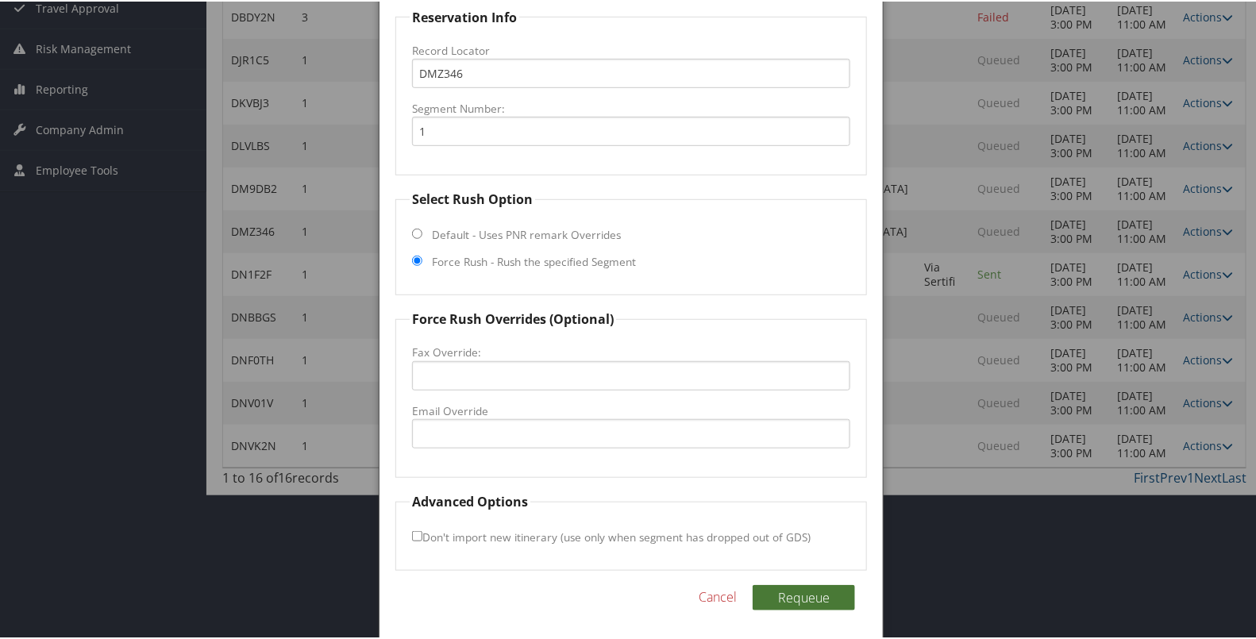
click at [787, 601] on button "Requeue" at bounding box center [803, 595] width 102 height 25
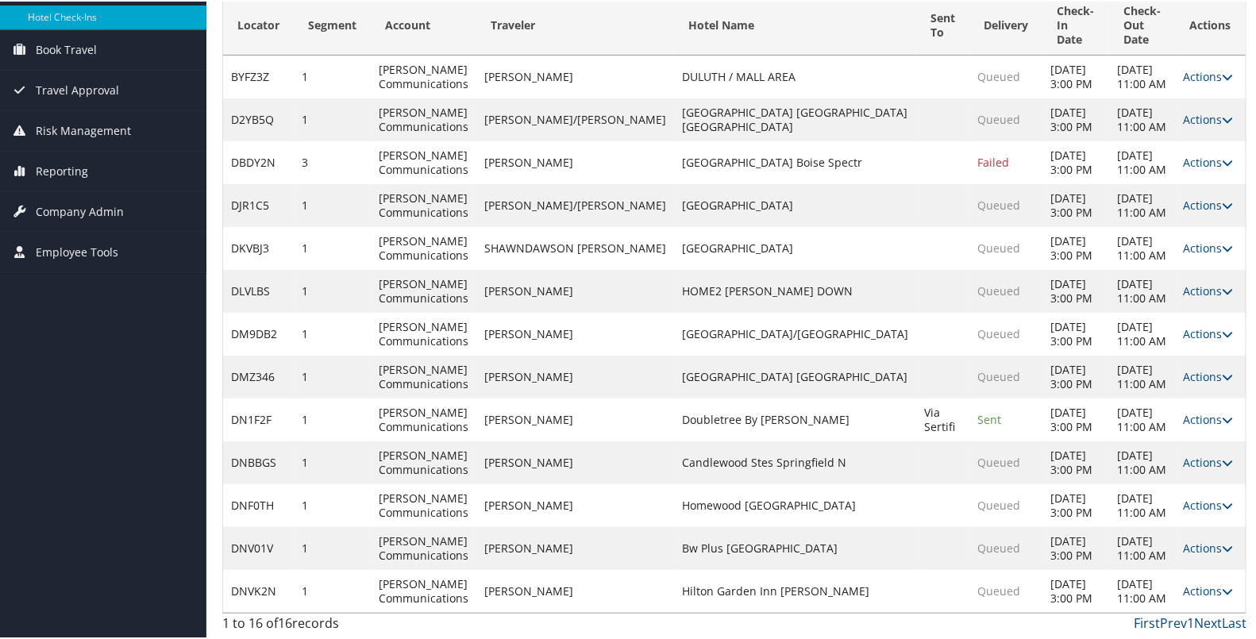
scroll to position [212, 0]
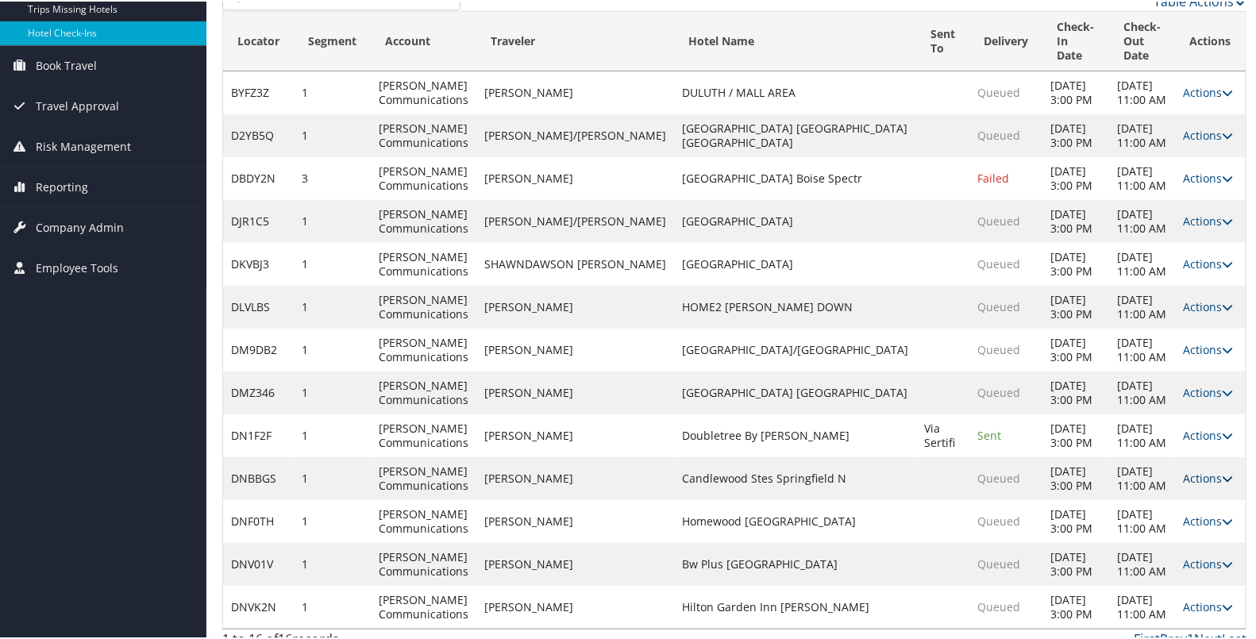
click at [1190, 469] on link "Actions" at bounding box center [1208, 476] width 50 height 15
click at [1160, 484] on link "Resend" at bounding box center [1146, 484] width 136 height 27
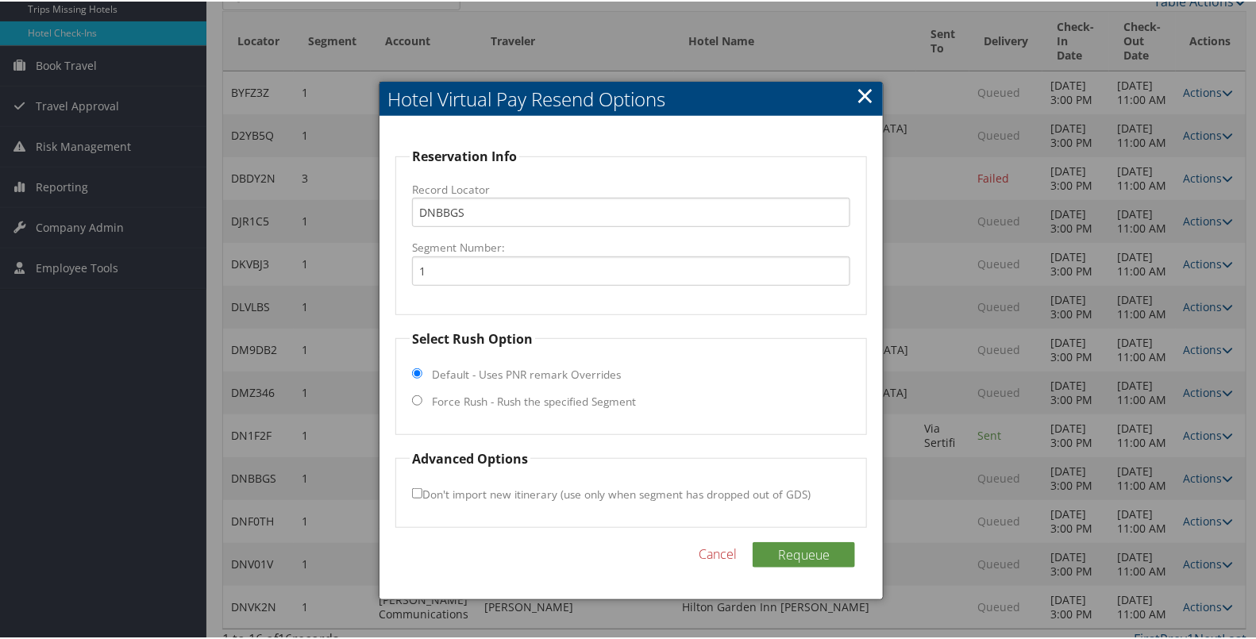
click at [599, 400] on label "Force Rush - Rush the specified Segment" at bounding box center [534, 400] width 204 height 16
click at [422, 400] on input "Force Rush - Rush the specified Segment" at bounding box center [417, 399] width 10 height 10
radio input "true"
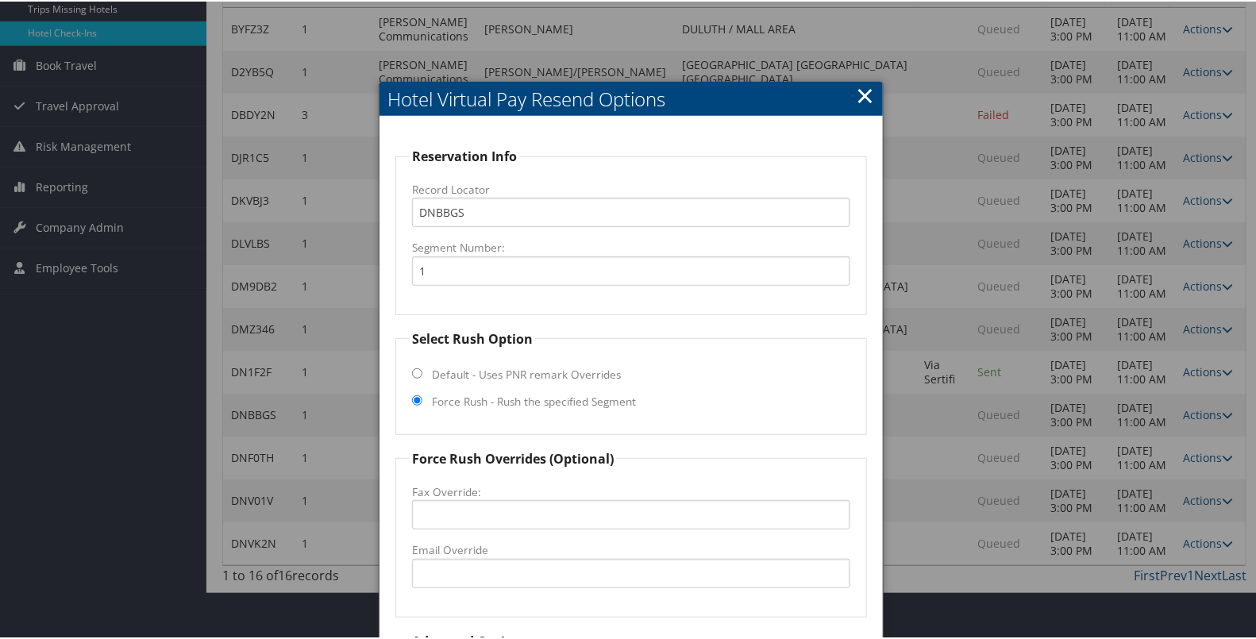
scroll to position [352, 0]
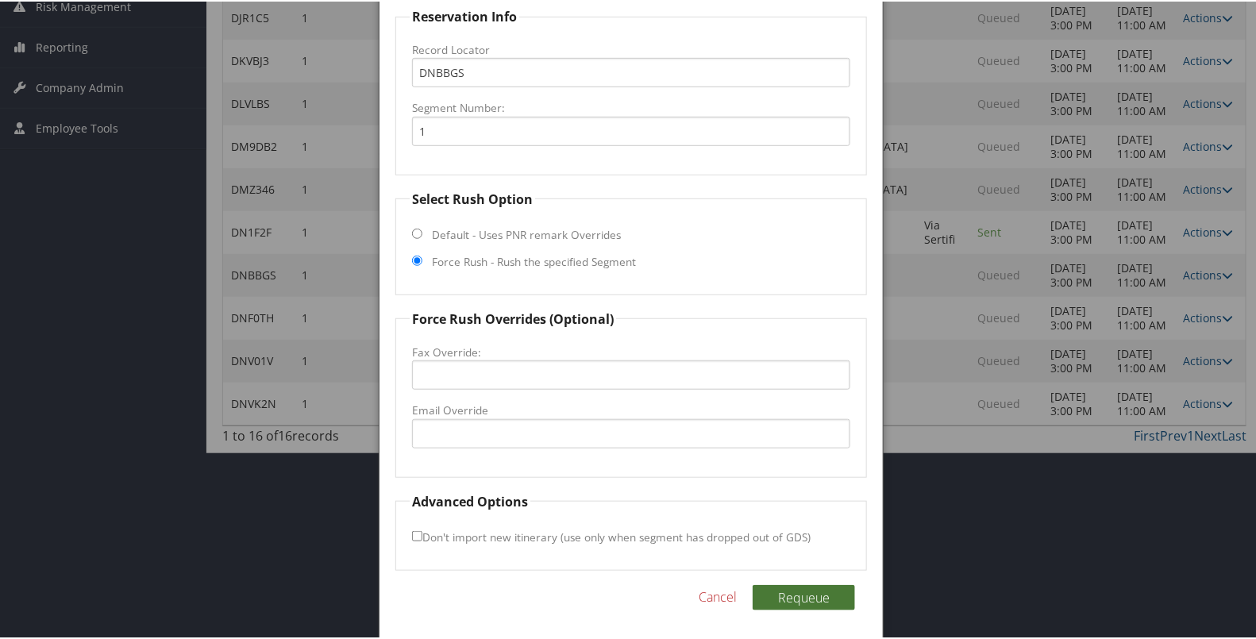
click at [809, 591] on button "Requeue" at bounding box center [803, 595] width 102 height 25
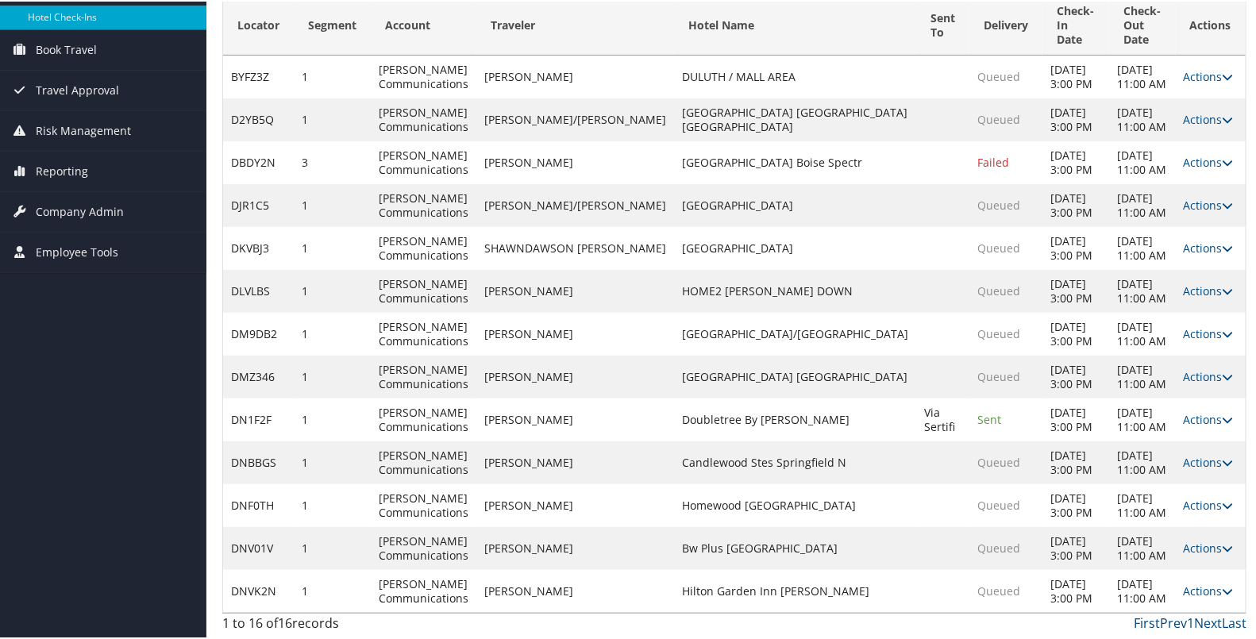
scroll to position [212, 0]
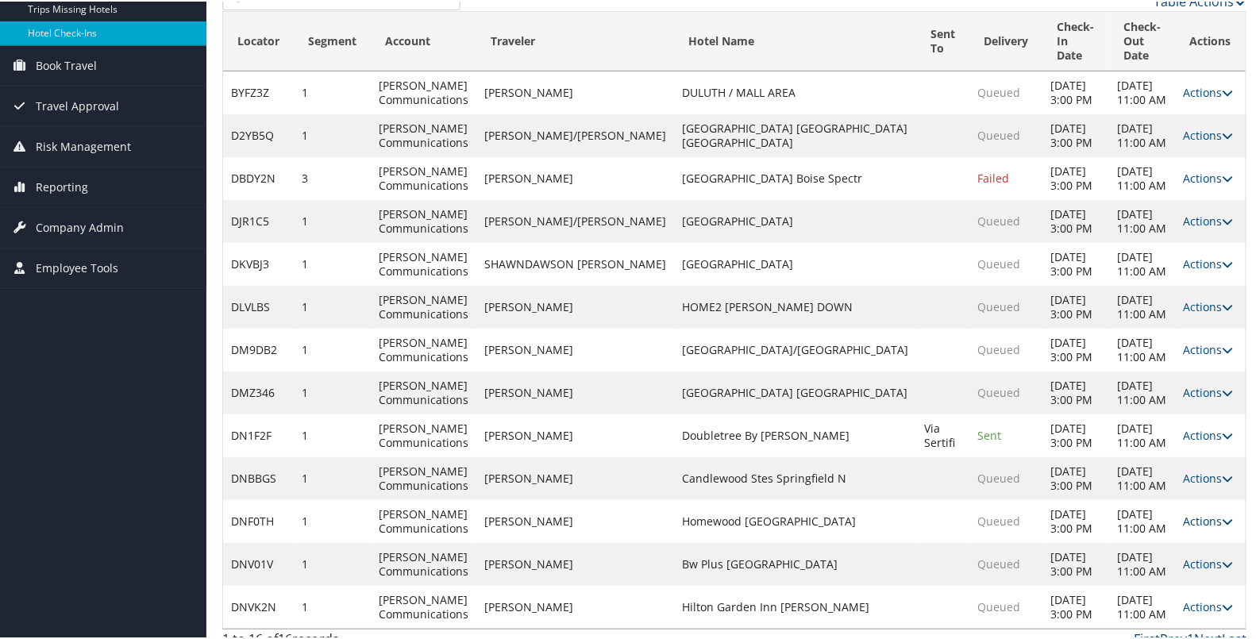
click at [1183, 512] on link "Actions" at bounding box center [1208, 519] width 50 height 15
click at [1159, 521] on link "Resend" at bounding box center [1146, 527] width 136 height 27
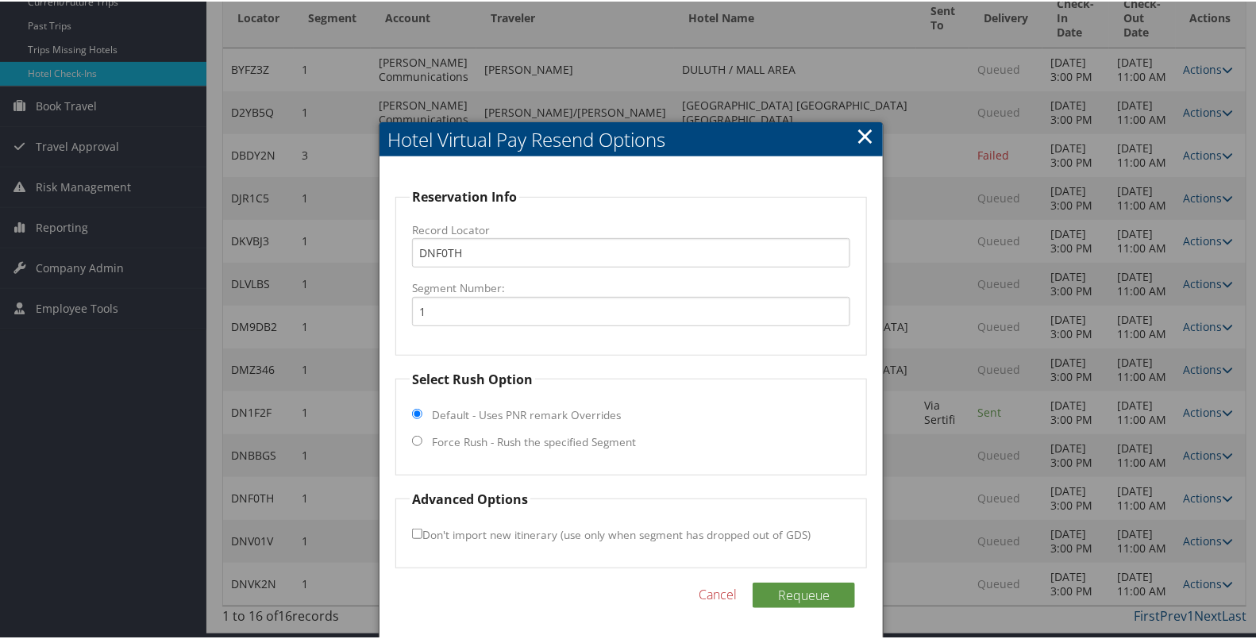
click at [553, 403] on fieldset "Select Rush Option Default - Uses PNR remark Overrides Force Rush - Rush the sp…" at bounding box center [630, 421] width 471 height 106
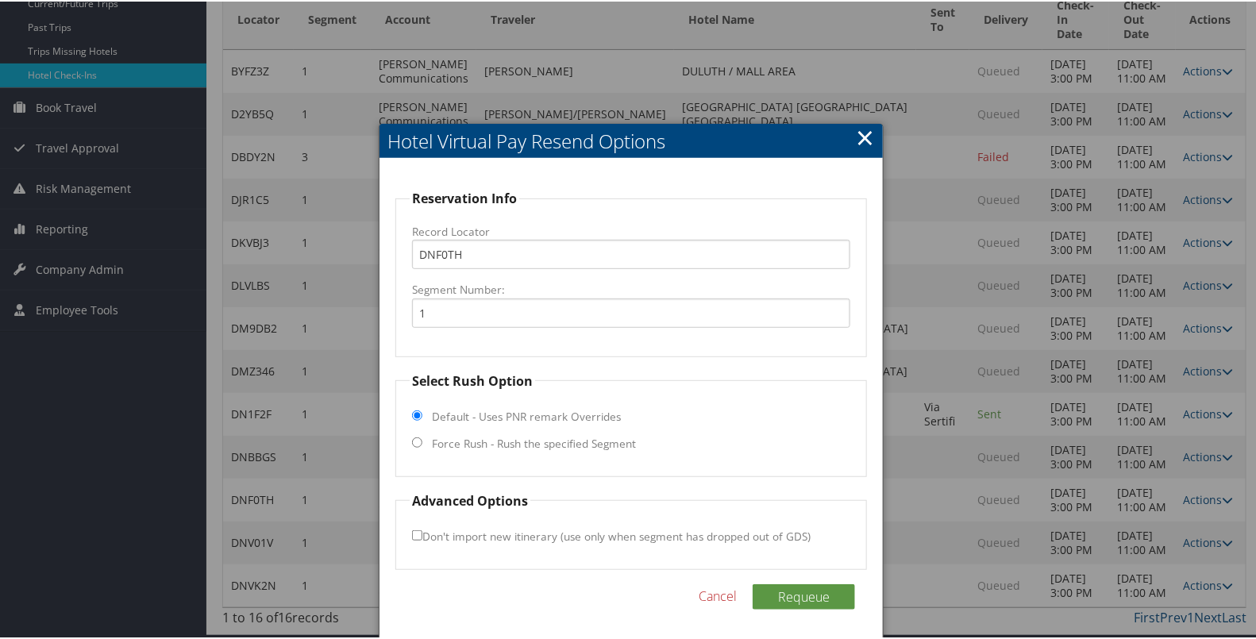
click at [560, 443] on label "Force Rush - Rush the specified Segment" at bounding box center [534, 442] width 204 height 16
click at [422, 443] on input "Force Rush - Rush the specified Segment" at bounding box center [417, 441] width 10 height 10
radio input "true"
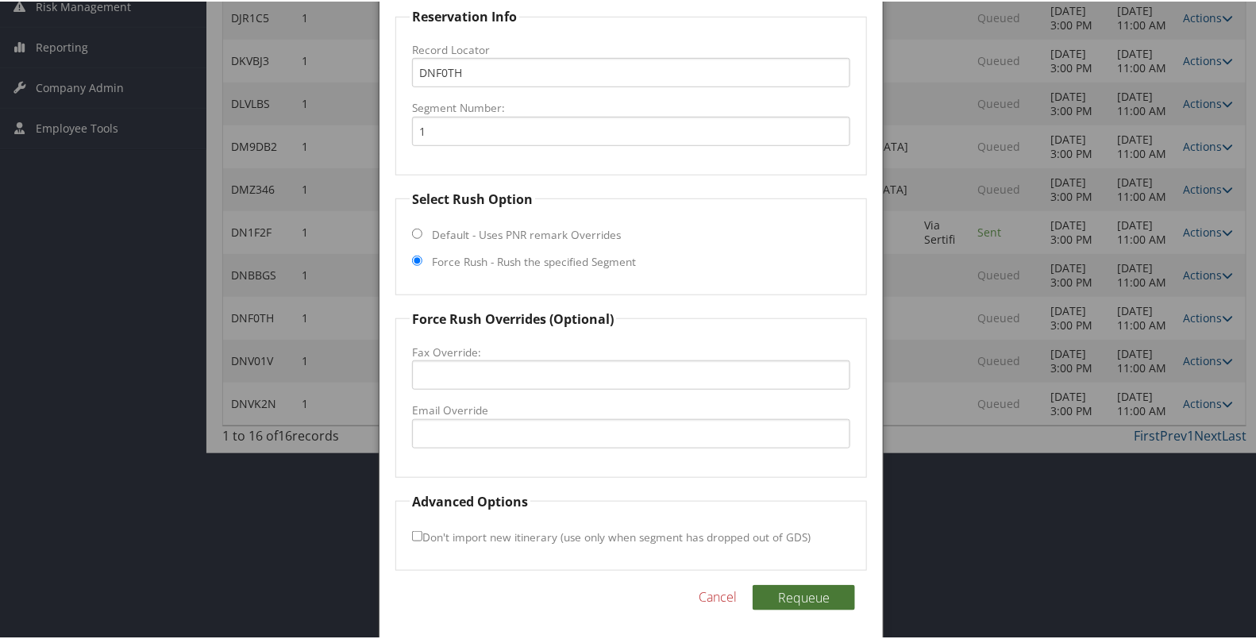
click at [789, 591] on button "Requeue" at bounding box center [803, 595] width 102 height 25
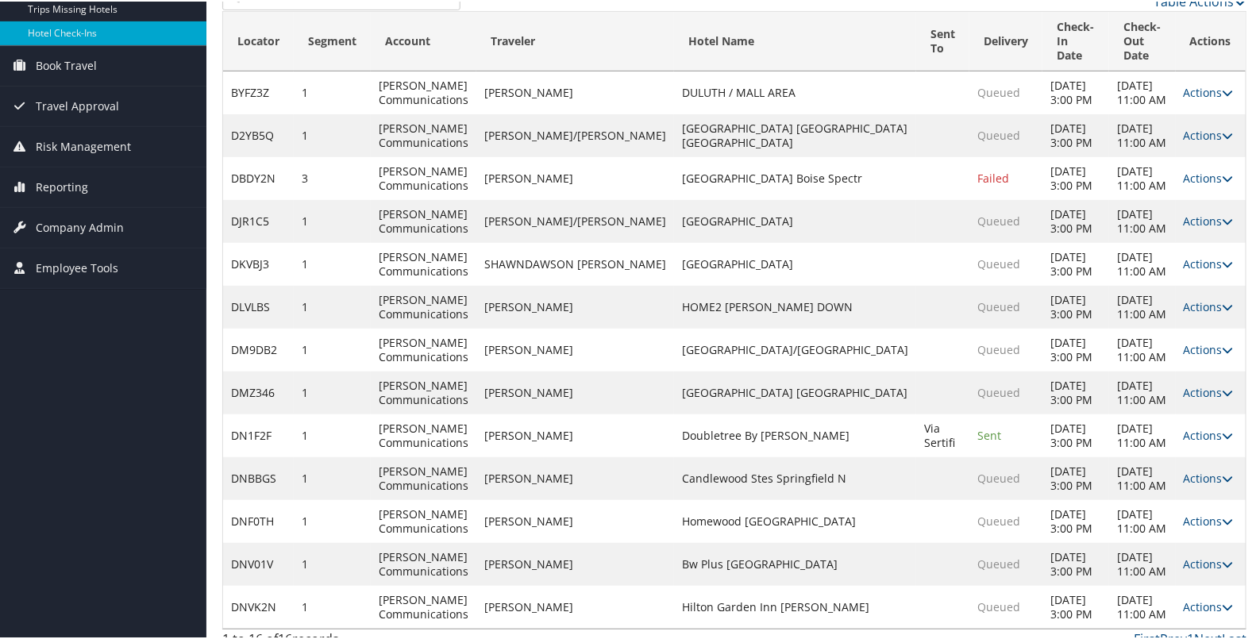
scroll to position [0, 0]
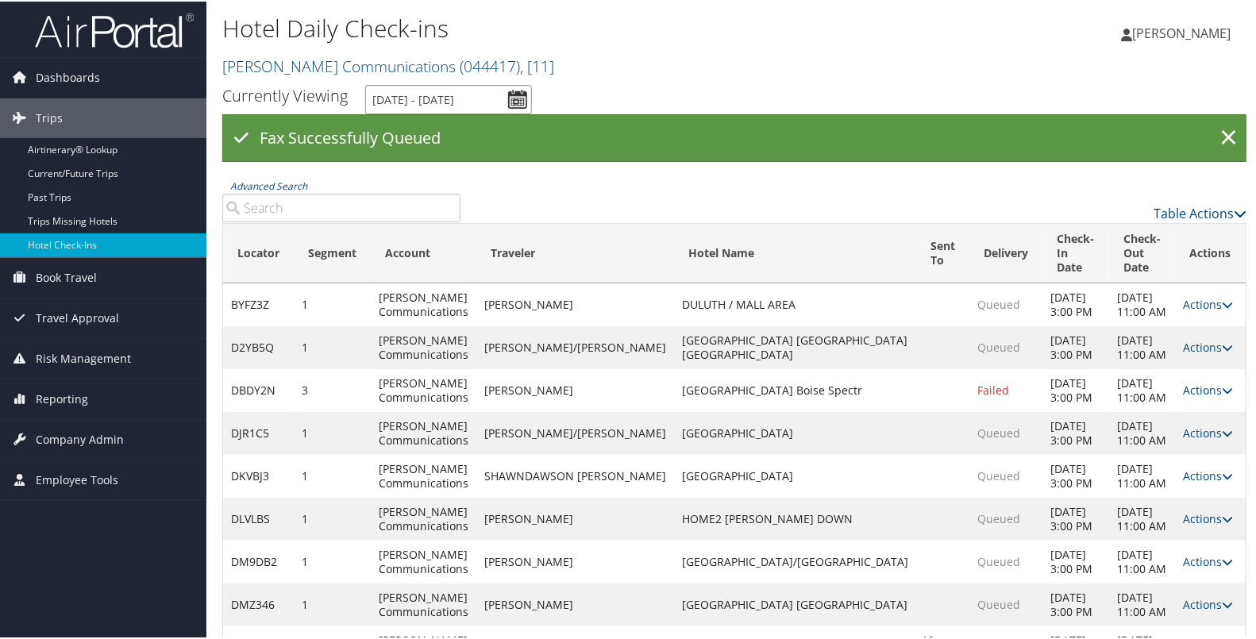
click at [516, 92] on input "[DATE] - [DATE]" at bounding box center [448, 97] width 167 height 29
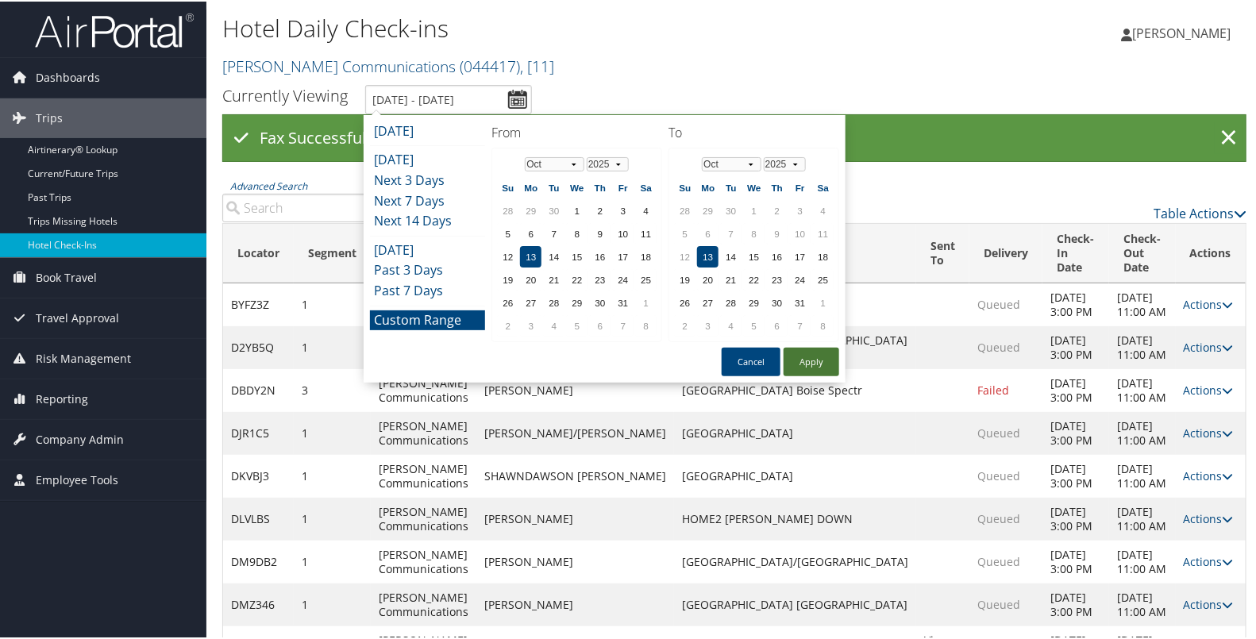
click at [804, 359] on button "Apply" at bounding box center [811, 360] width 56 height 29
type input "[DATE] - [DATE]"
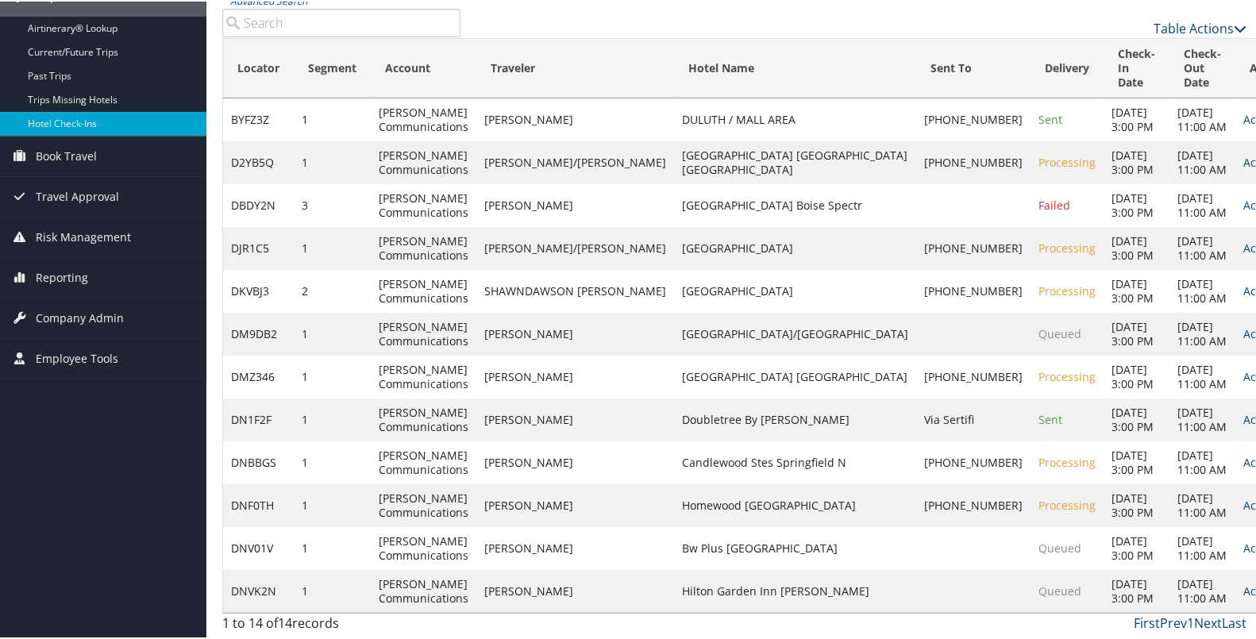
scroll to position [206, 0]
click at [1243, 325] on link "Actions" at bounding box center [1268, 332] width 50 height 15
click at [1155, 385] on link "Resend" at bounding box center [1146, 398] width 136 height 27
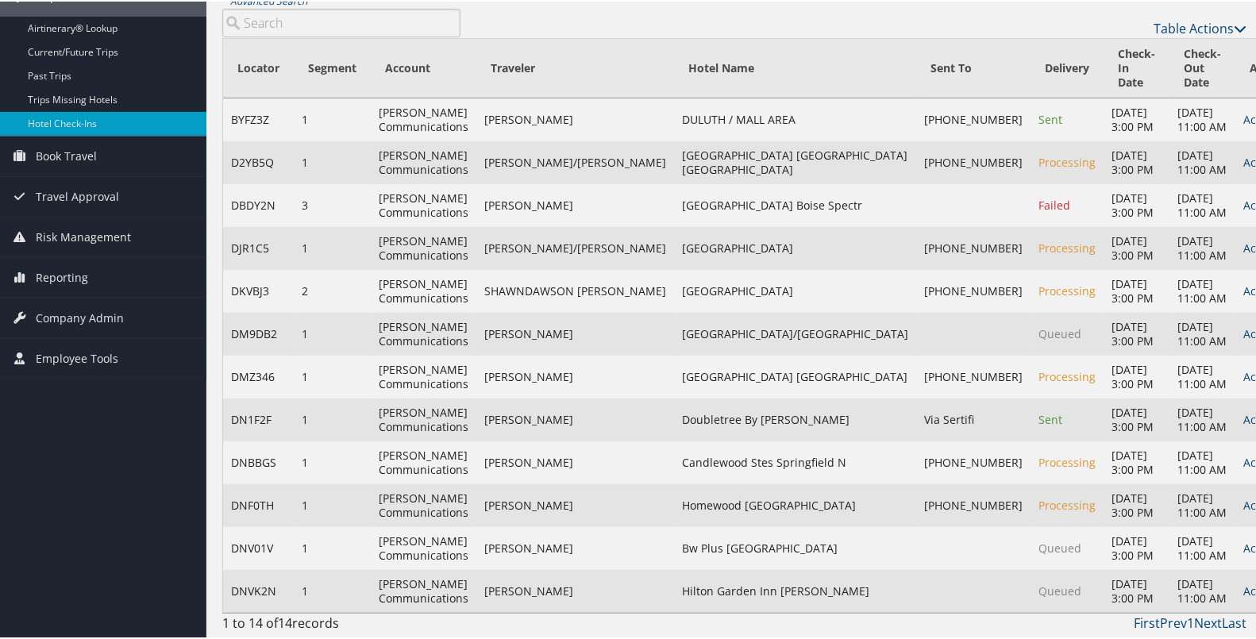
scroll to position [106, 0]
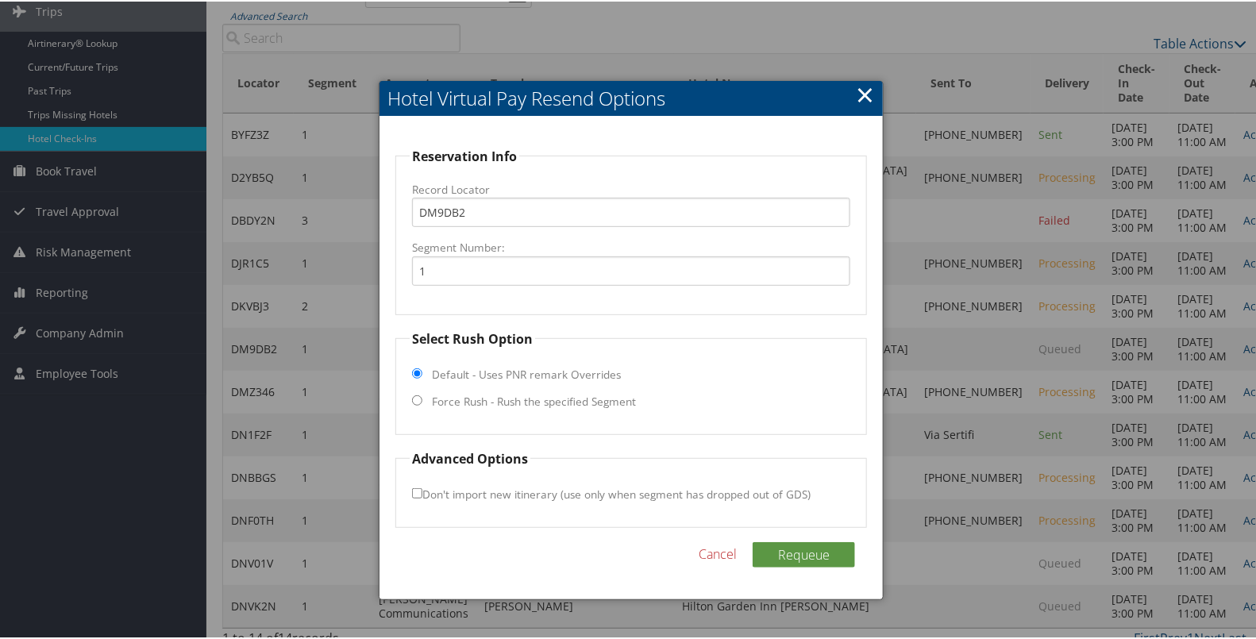
click at [602, 398] on label "Force Rush - Rush the specified Segment" at bounding box center [534, 400] width 204 height 16
click at [422, 398] on input "Force Rush - Rush the specified Segment" at bounding box center [417, 399] width 10 height 10
radio input "true"
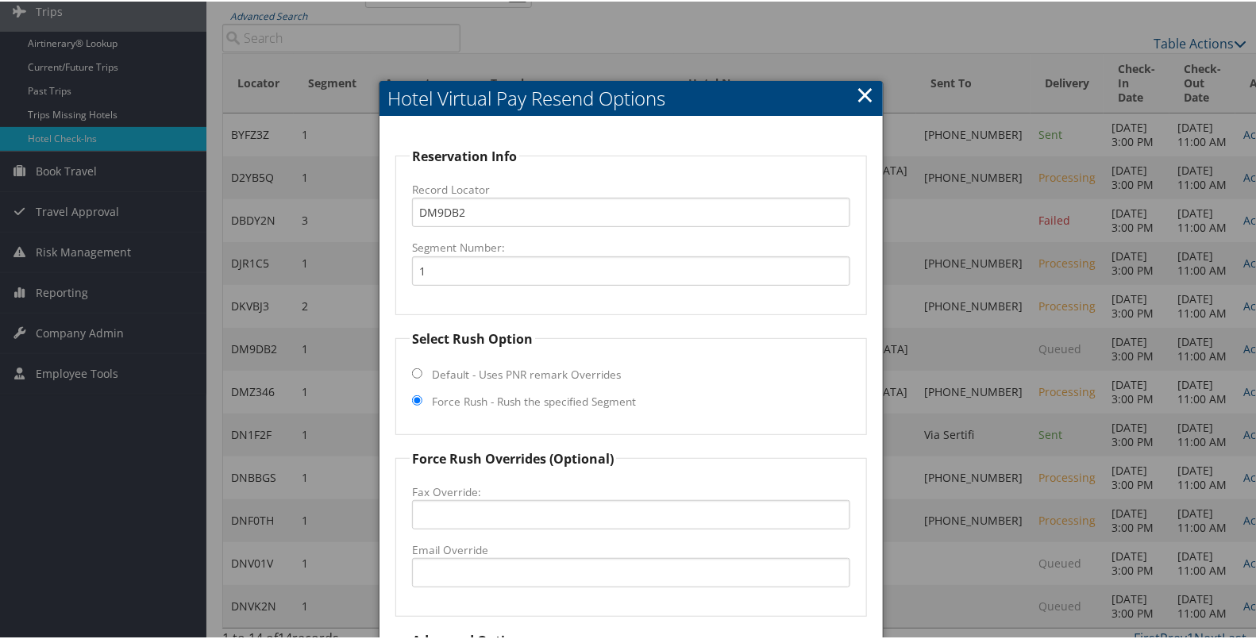
scroll to position [246, 0]
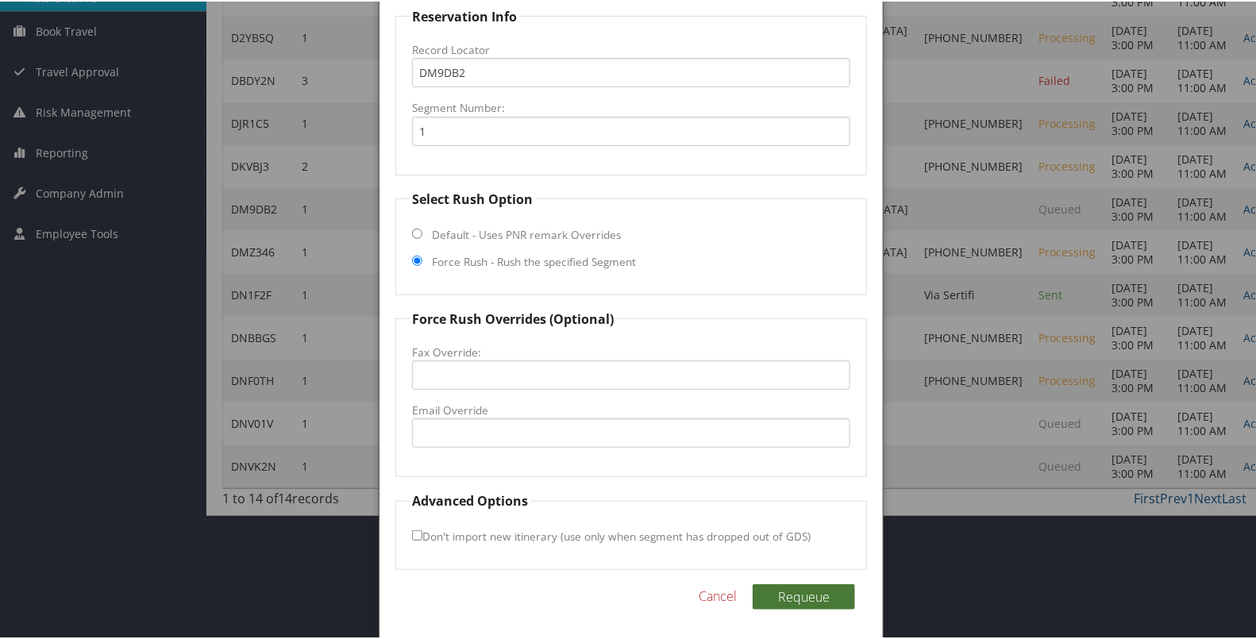
click at [803, 602] on button "Requeue" at bounding box center [803, 595] width 102 height 25
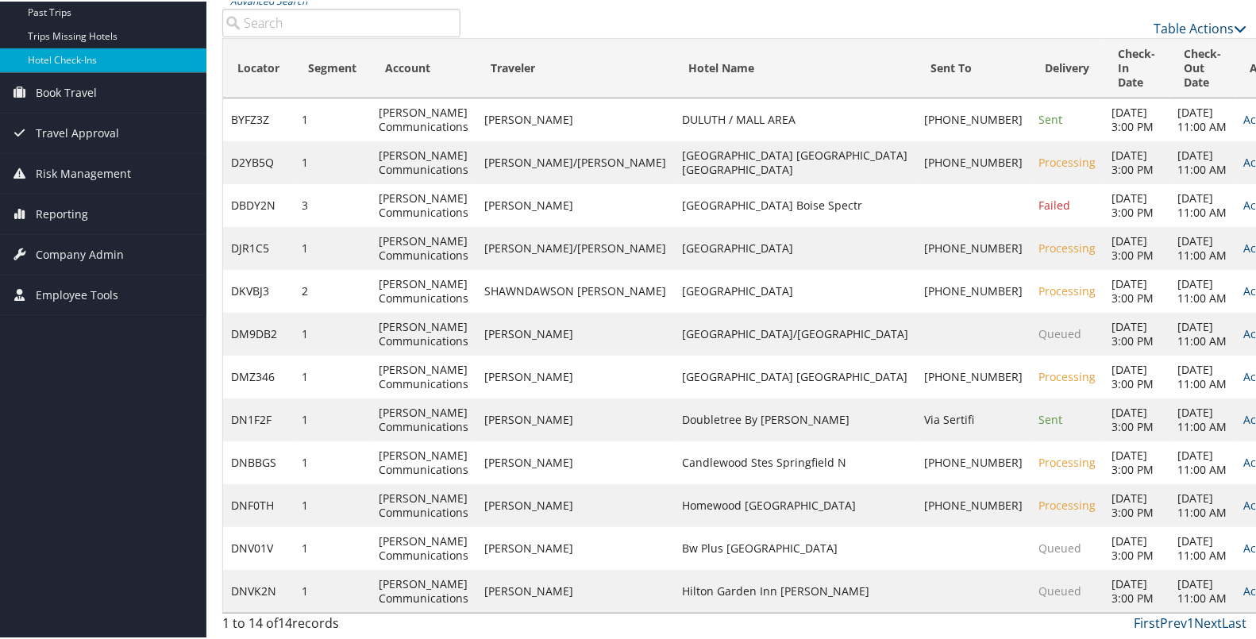
scroll to position [169, 0]
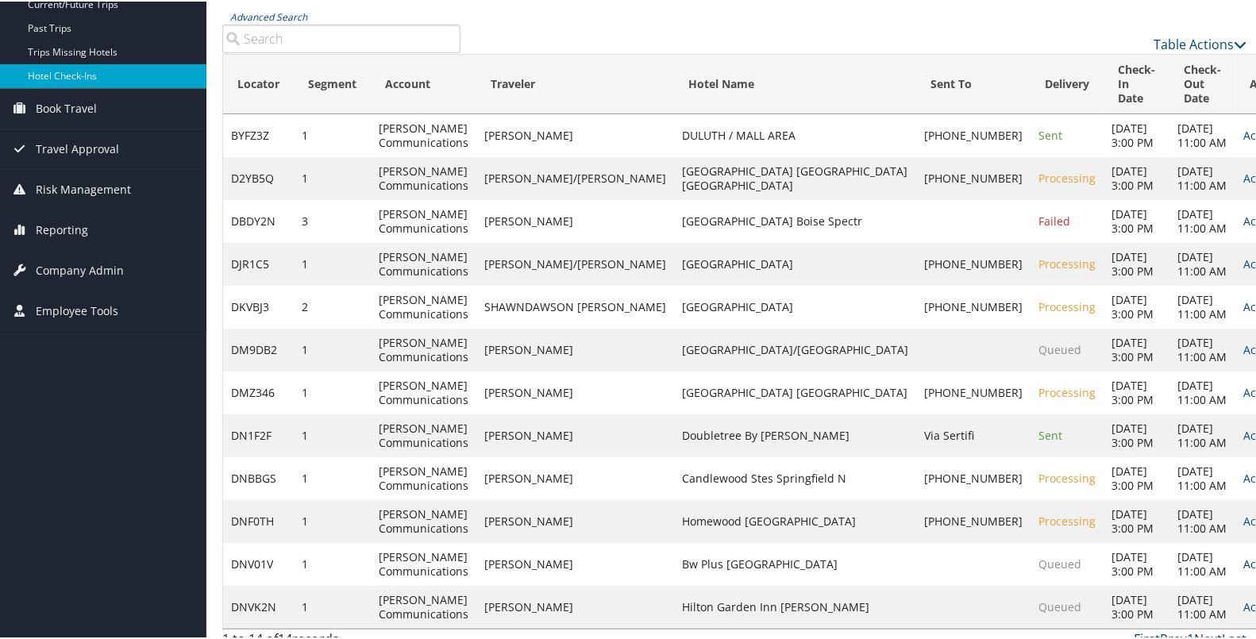
click at [1243, 555] on link "Actions" at bounding box center [1268, 562] width 50 height 15
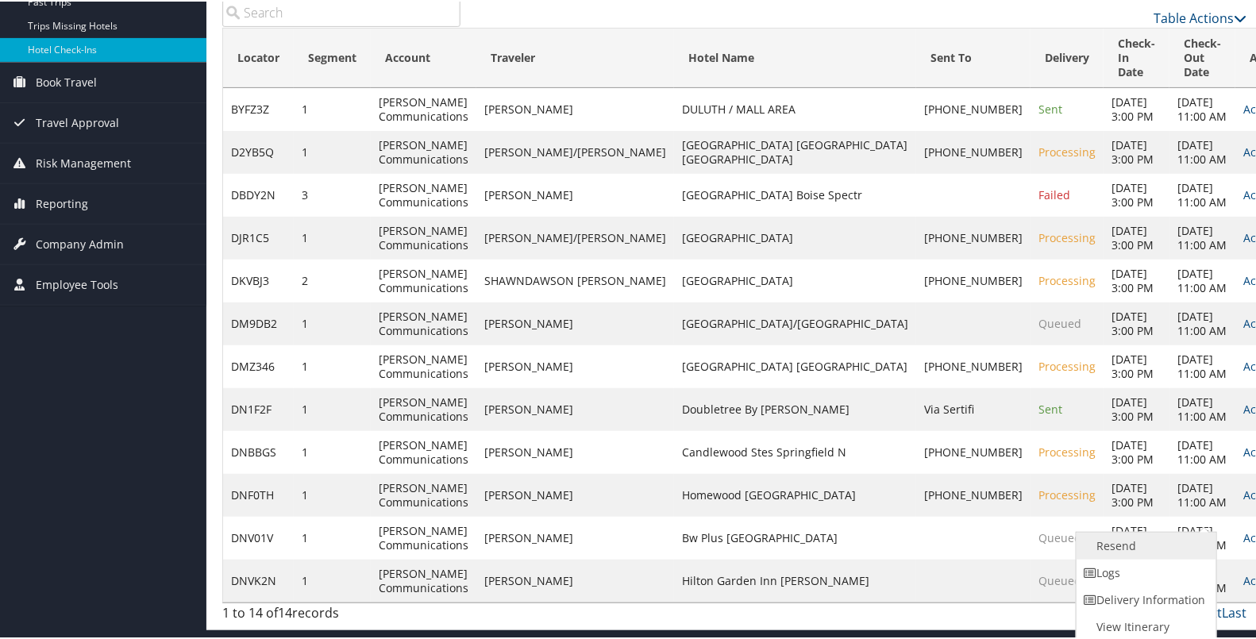
click at [1153, 542] on link "Resend" at bounding box center [1144, 544] width 136 height 27
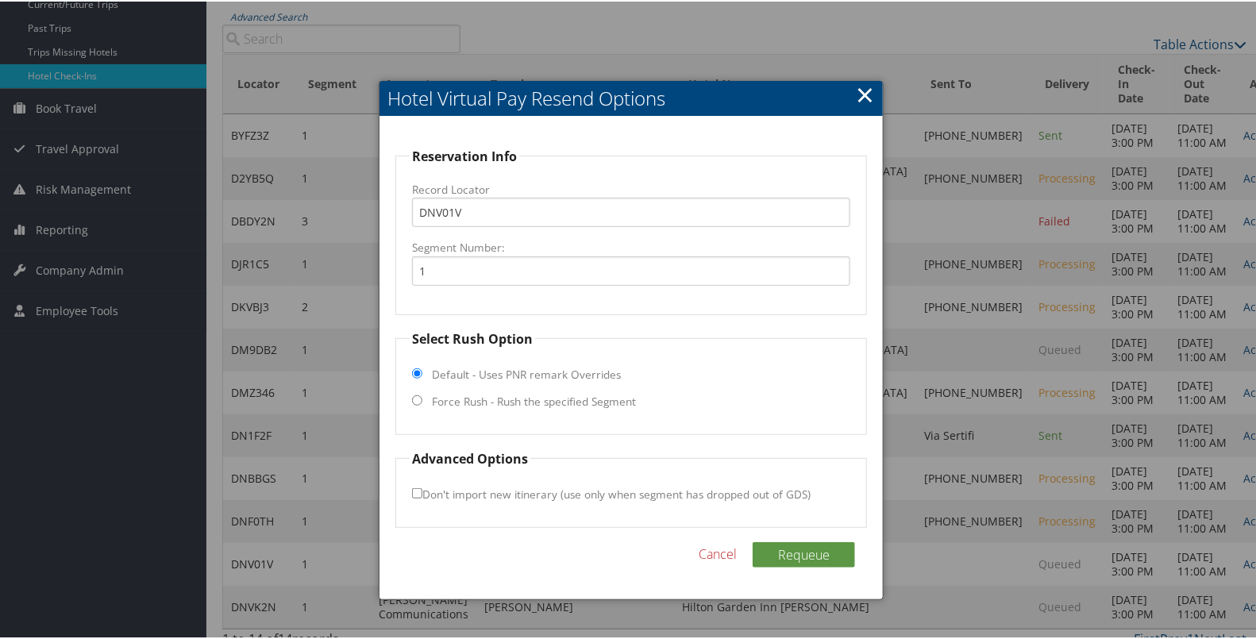
click at [591, 397] on label "Force Rush - Rush the specified Segment" at bounding box center [534, 400] width 204 height 16
click at [422, 397] on input "Force Rush - Rush the specified Segment" at bounding box center [417, 399] width 10 height 10
radio input "true"
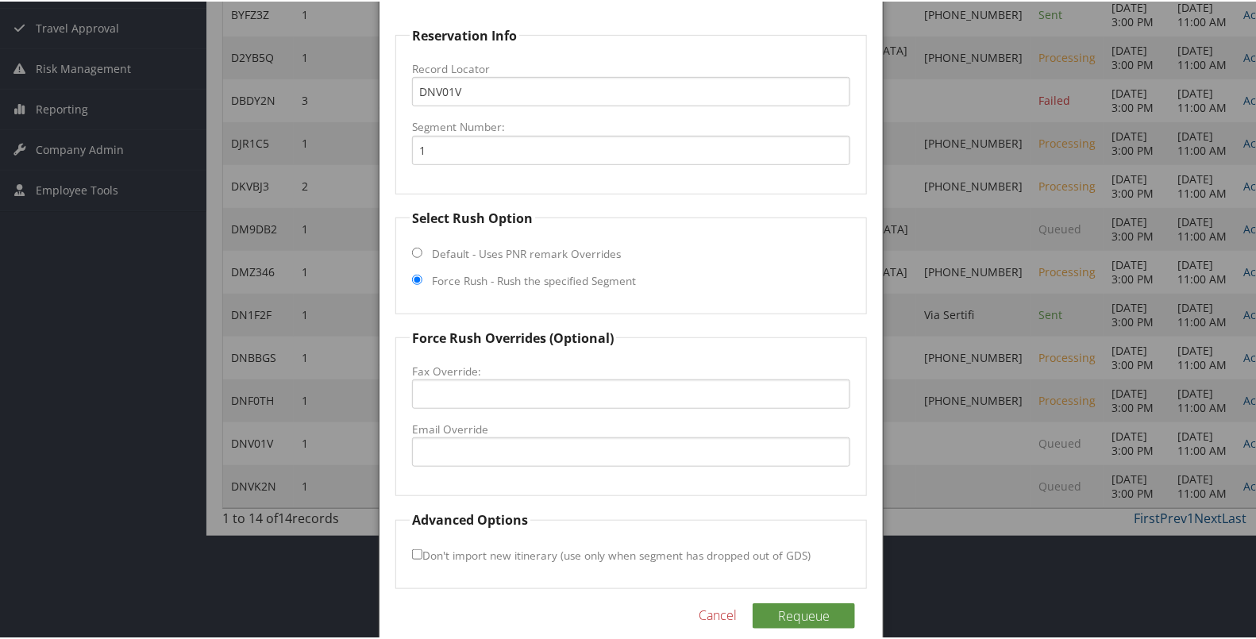
scroll to position [309, 0]
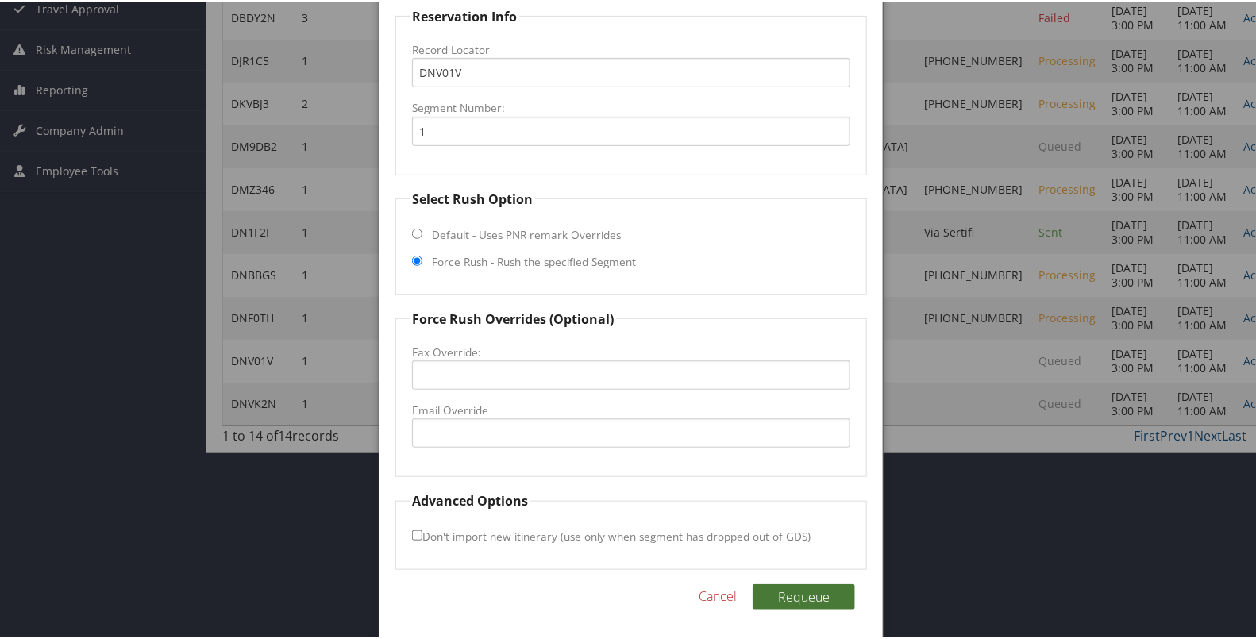
click at [798, 587] on button "Requeue" at bounding box center [803, 595] width 102 height 25
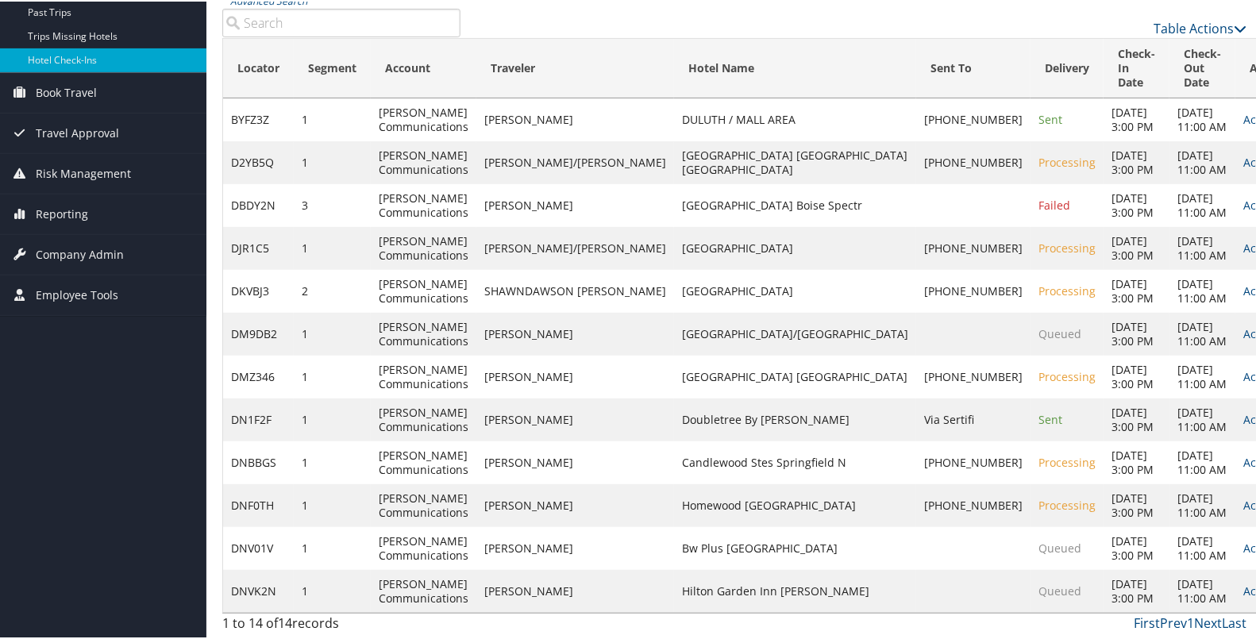
scroll to position [169, 0]
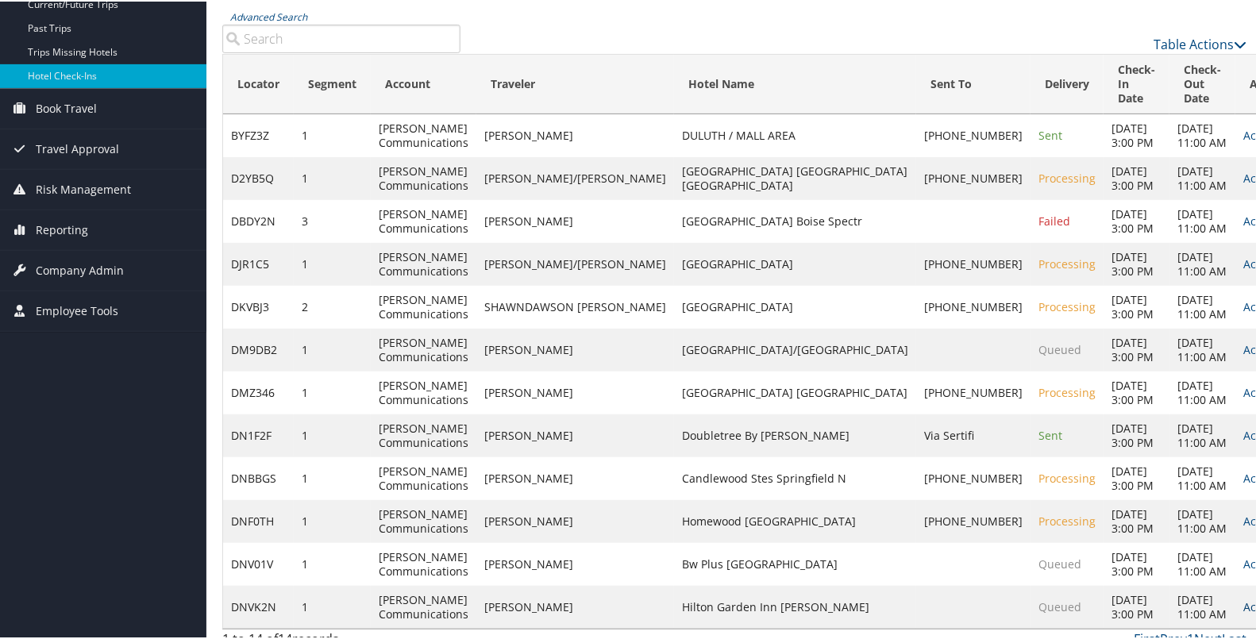
click at [1243, 598] on link "Actions" at bounding box center [1268, 605] width 50 height 15
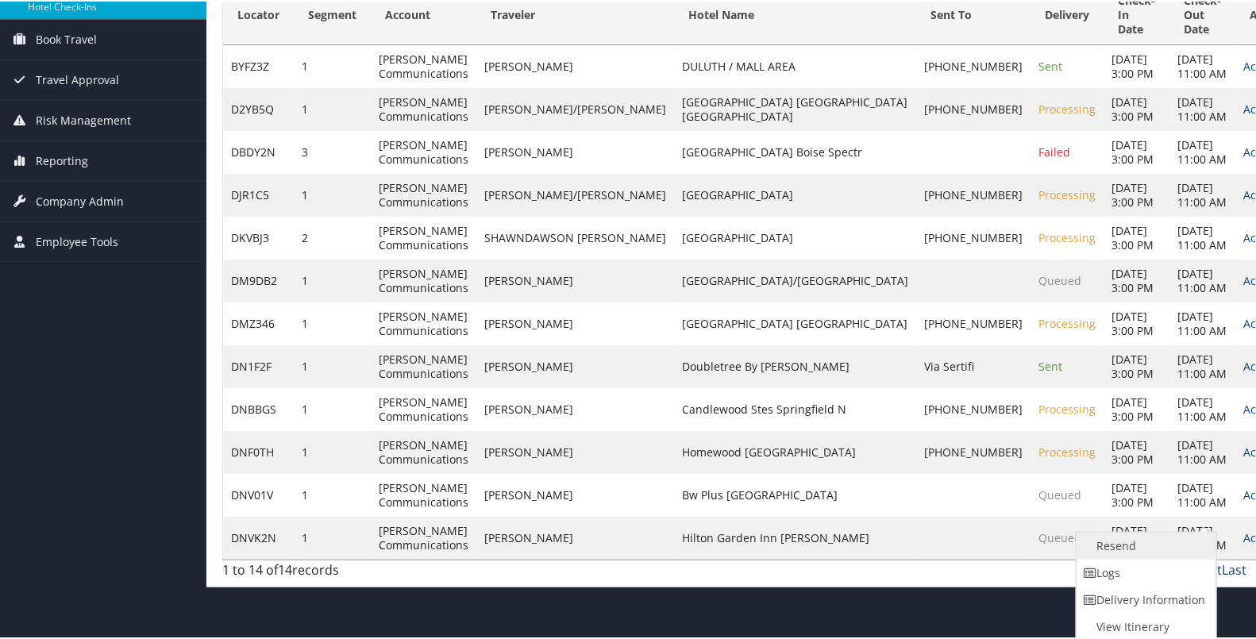
click at [1156, 544] on link "Resend" at bounding box center [1144, 544] width 136 height 27
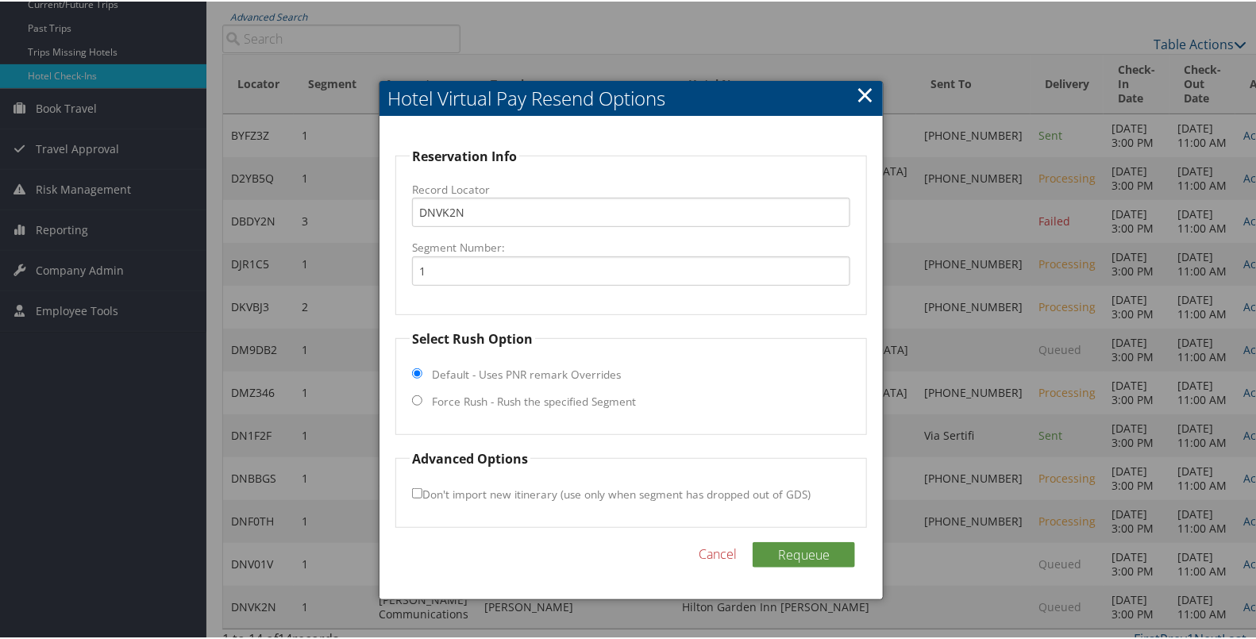
click at [600, 396] on label "Force Rush - Rush the specified Segment" at bounding box center [534, 400] width 204 height 16
click at [422, 396] on input "Force Rush - Rush the specified Segment" at bounding box center [417, 399] width 10 height 10
radio input "true"
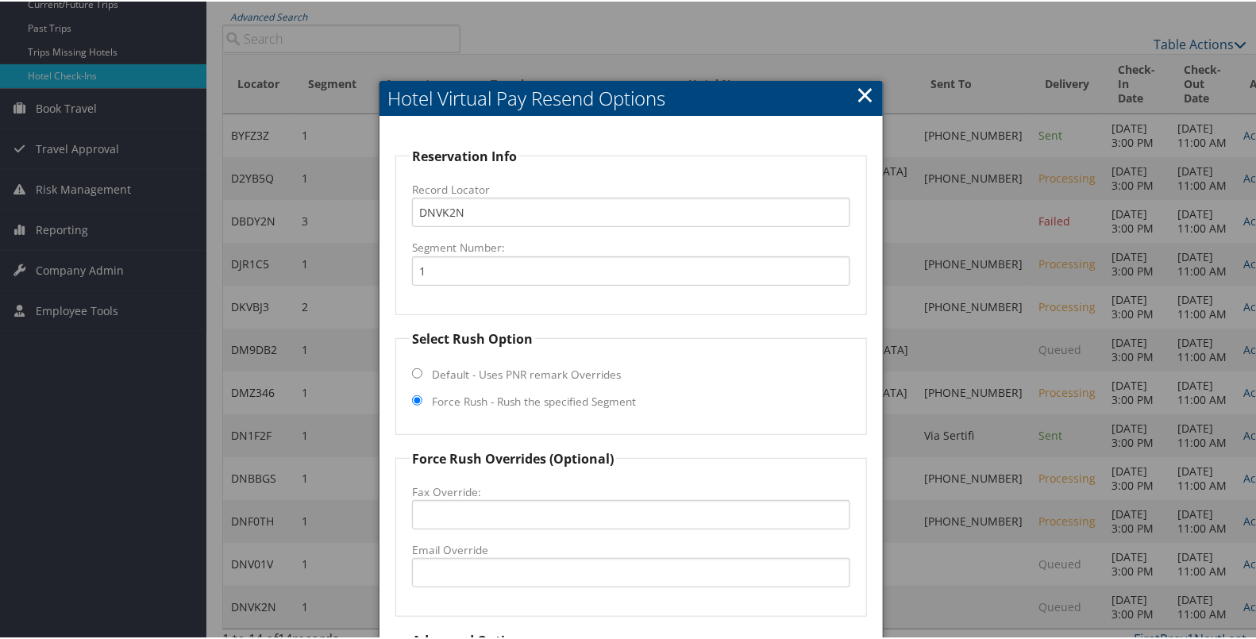
scroll to position [309, 0]
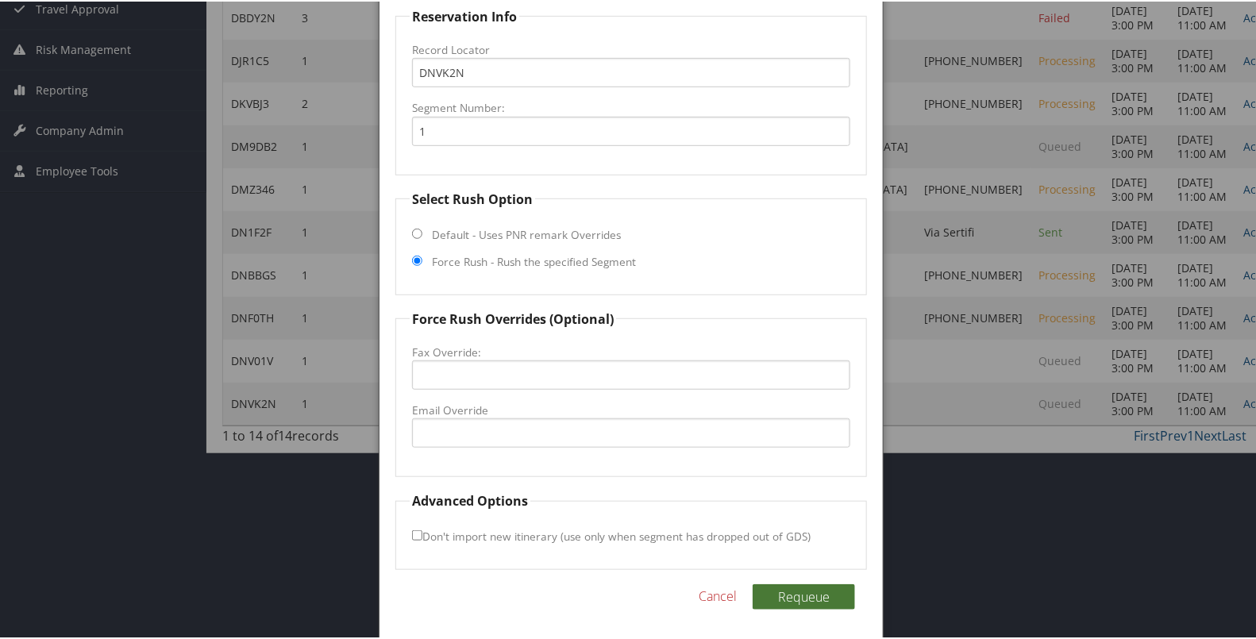
click at [802, 591] on button "Requeue" at bounding box center [803, 595] width 102 height 25
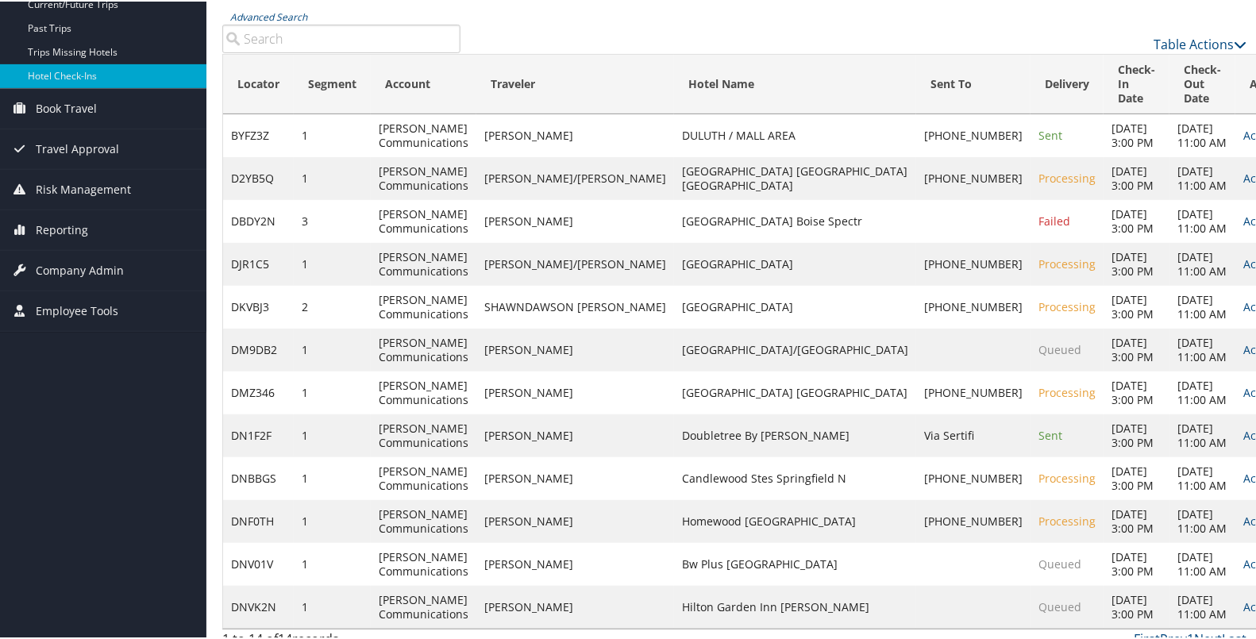
scroll to position [106, 0]
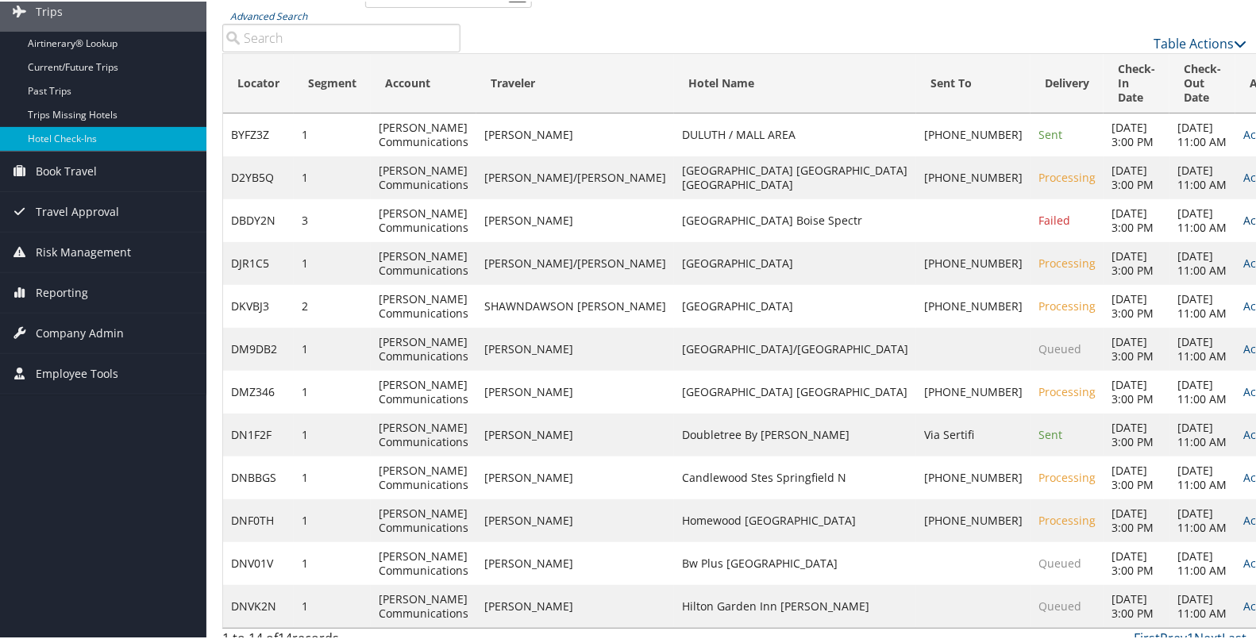
click at [1243, 211] on link "Actions" at bounding box center [1268, 218] width 50 height 15
click at [1150, 222] on link "Resend" at bounding box center [1144, 227] width 136 height 27
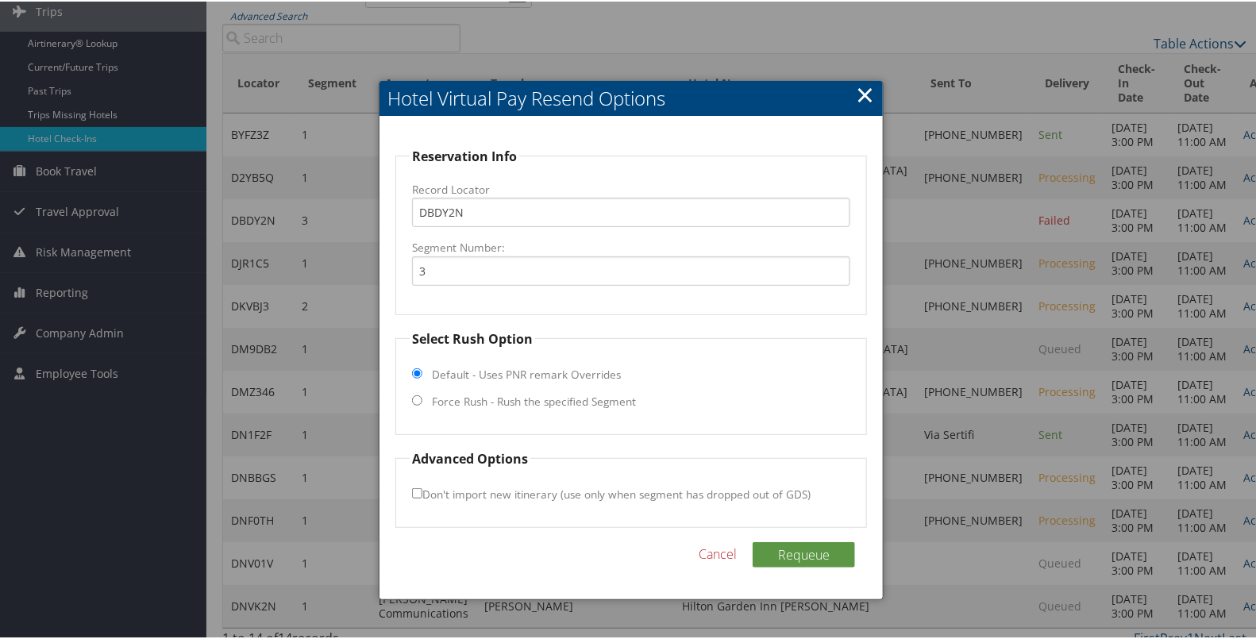
click at [610, 395] on label "Force Rush - Rush the specified Segment" at bounding box center [534, 400] width 204 height 16
click at [422, 395] on input "Force Rush - Rush the specified Segment" at bounding box center [417, 399] width 10 height 10
radio input "true"
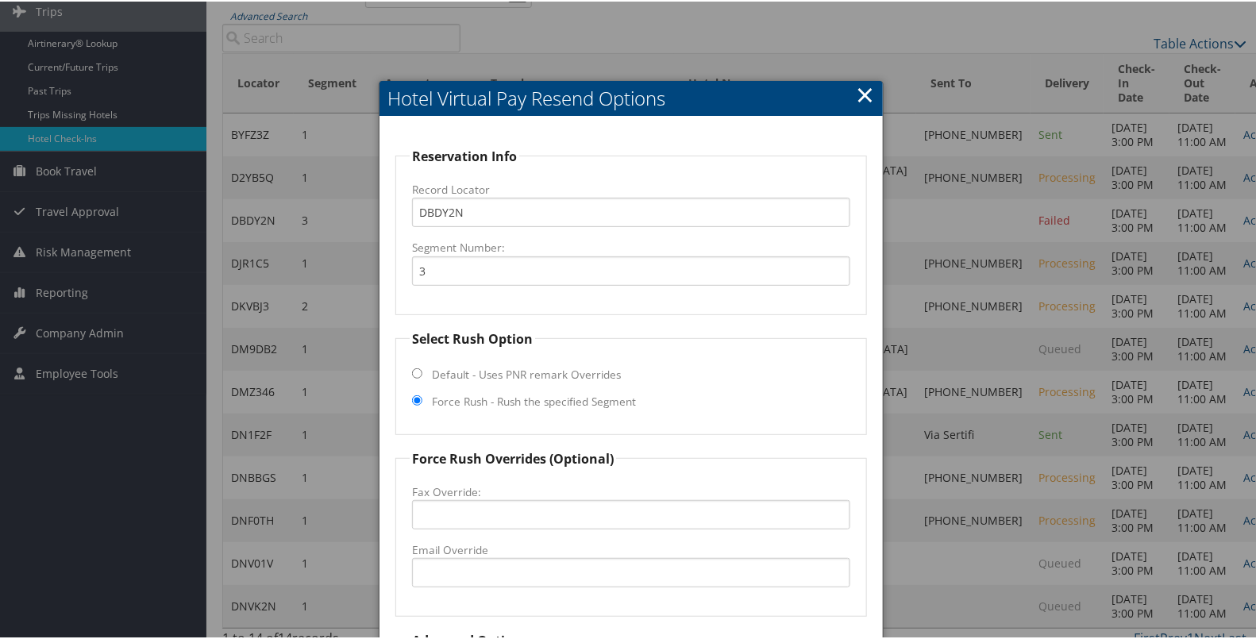
scroll to position [246, 0]
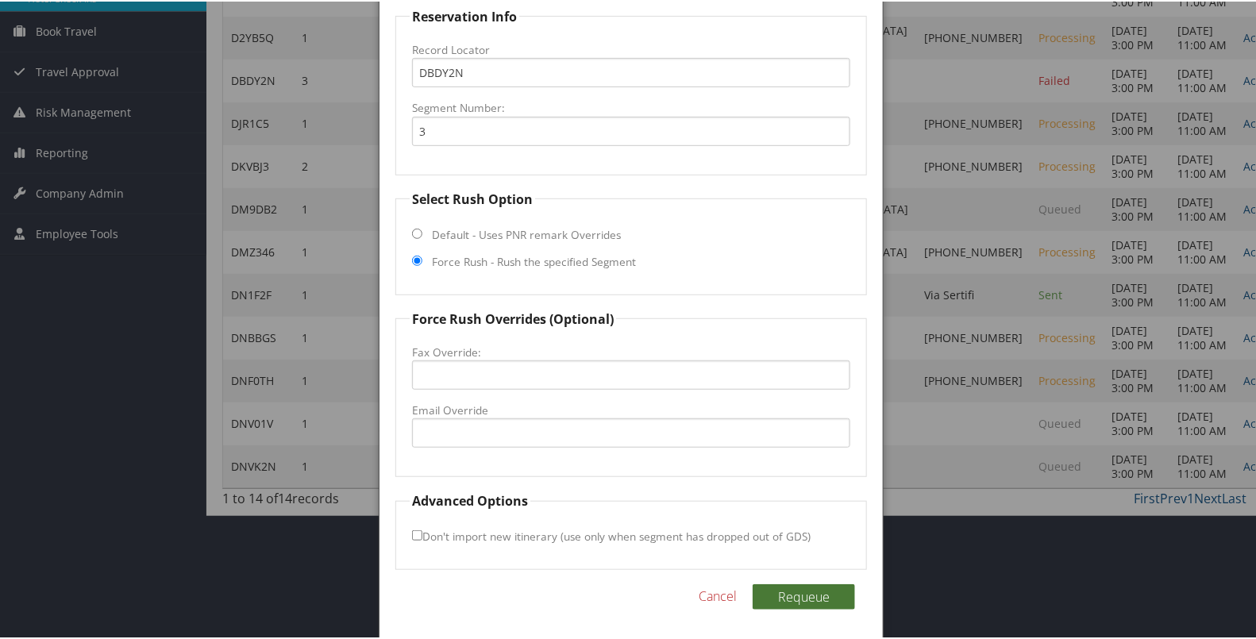
click at [780, 599] on button "Requeue" at bounding box center [803, 595] width 102 height 25
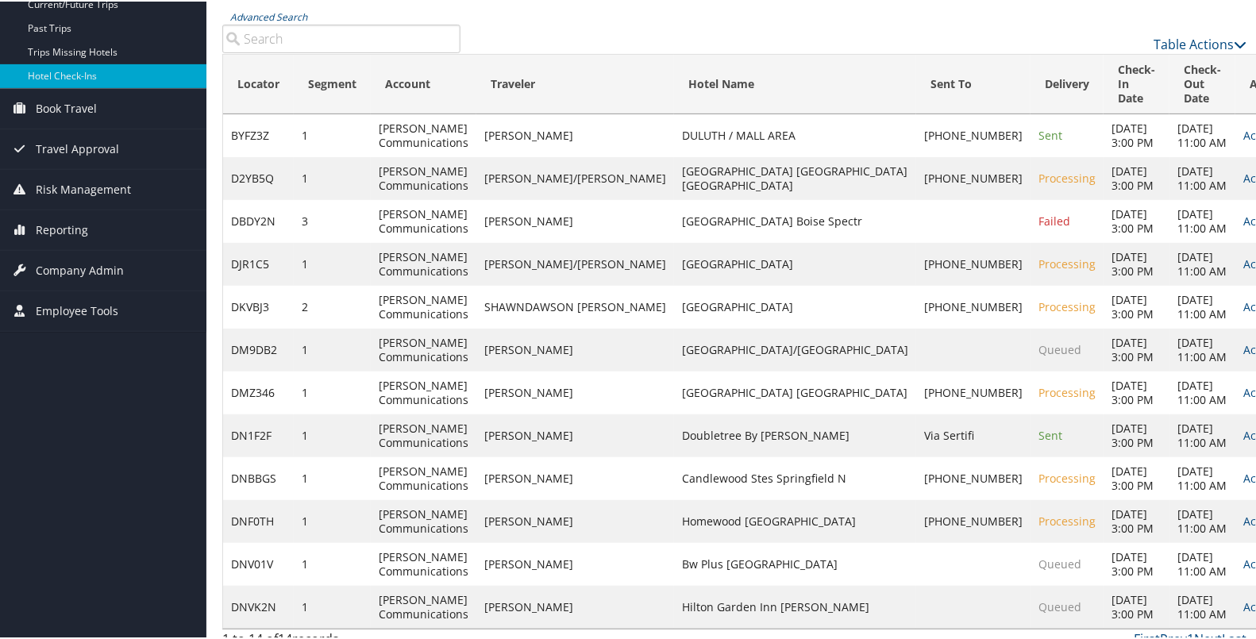
scroll to position [0, 0]
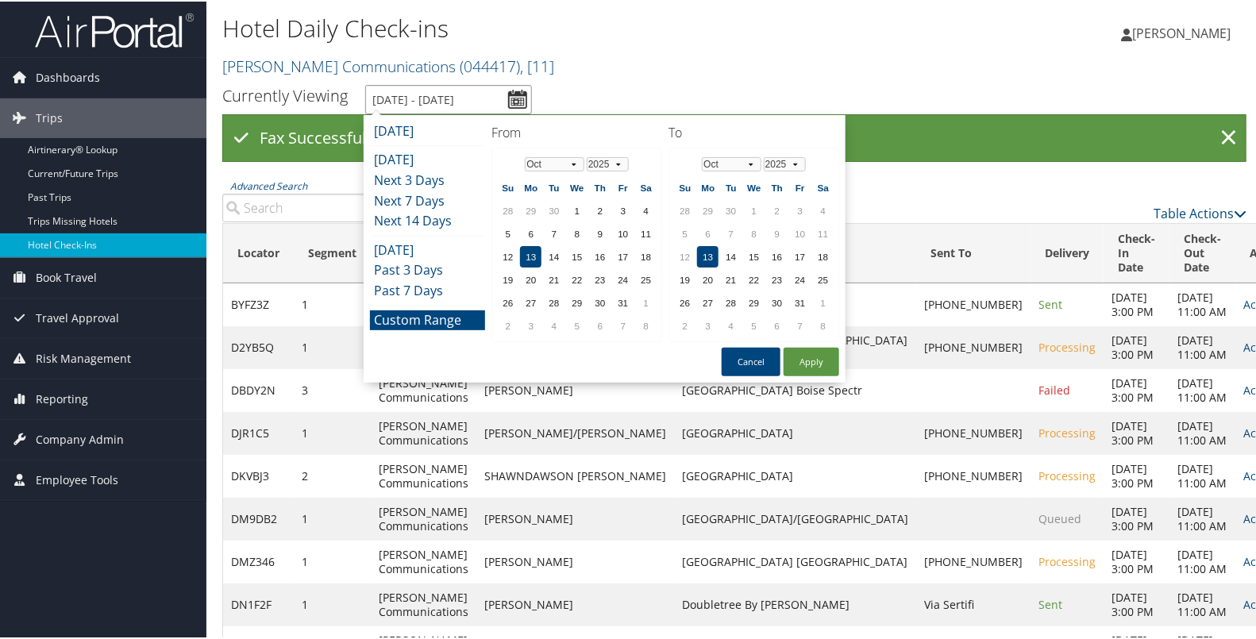
click at [516, 94] on input "[DATE] - [DATE]" at bounding box center [448, 97] width 167 height 29
click at [806, 356] on button "Apply" at bounding box center [811, 360] width 56 height 29
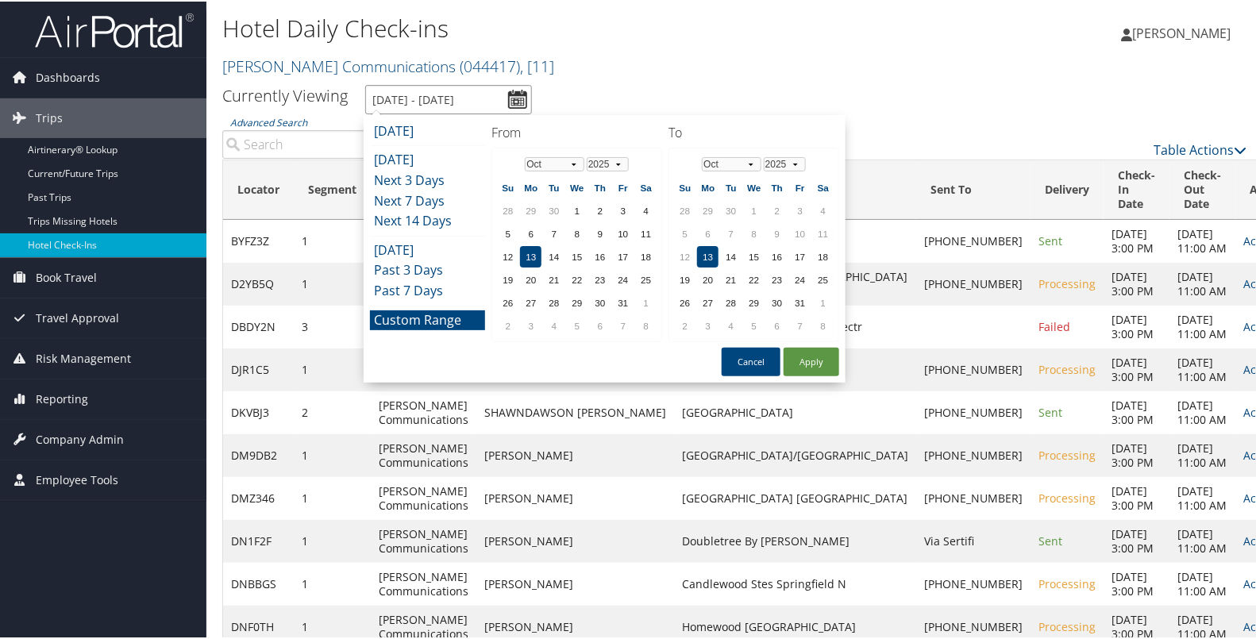
click at [510, 96] on input "[DATE] - [DATE]" at bounding box center [448, 97] width 167 height 29
click at [642, 230] on td "11" at bounding box center [645, 231] width 21 height 21
click at [817, 357] on button "Apply" at bounding box center [811, 360] width 56 height 29
type input "[DATE] - [DATE]"
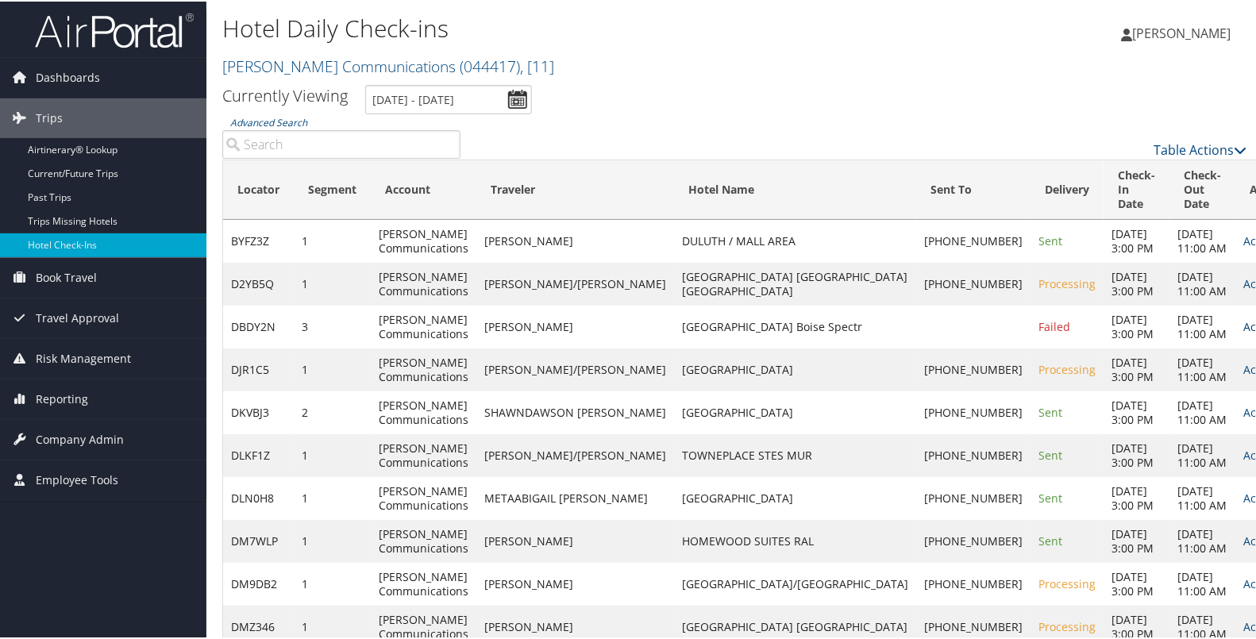
click at [1243, 333] on link "Actions" at bounding box center [1268, 324] width 50 height 15
click at [1175, 357] on link "Resend" at bounding box center [1152, 369] width 136 height 27
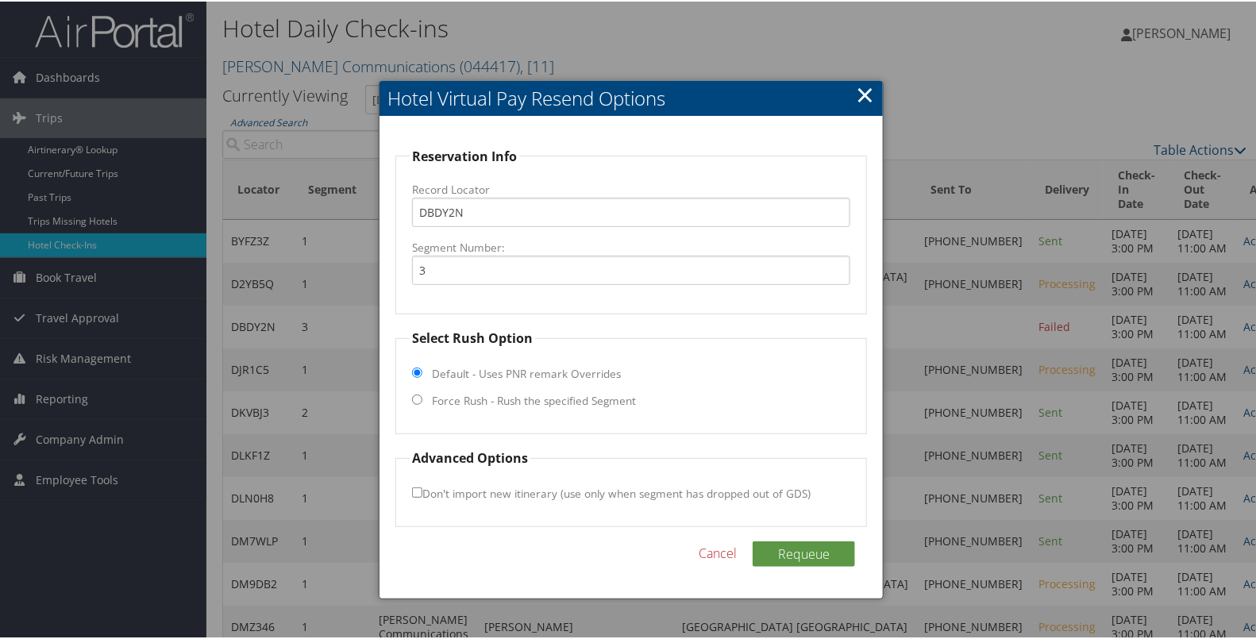
click at [625, 399] on label "Force Rush - Rush the specified Segment" at bounding box center [534, 399] width 204 height 16
click at [422, 399] on input "Force Rush - Rush the specified Segment" at bounding box center [417, 398] width 10 height 10
radio input "true"
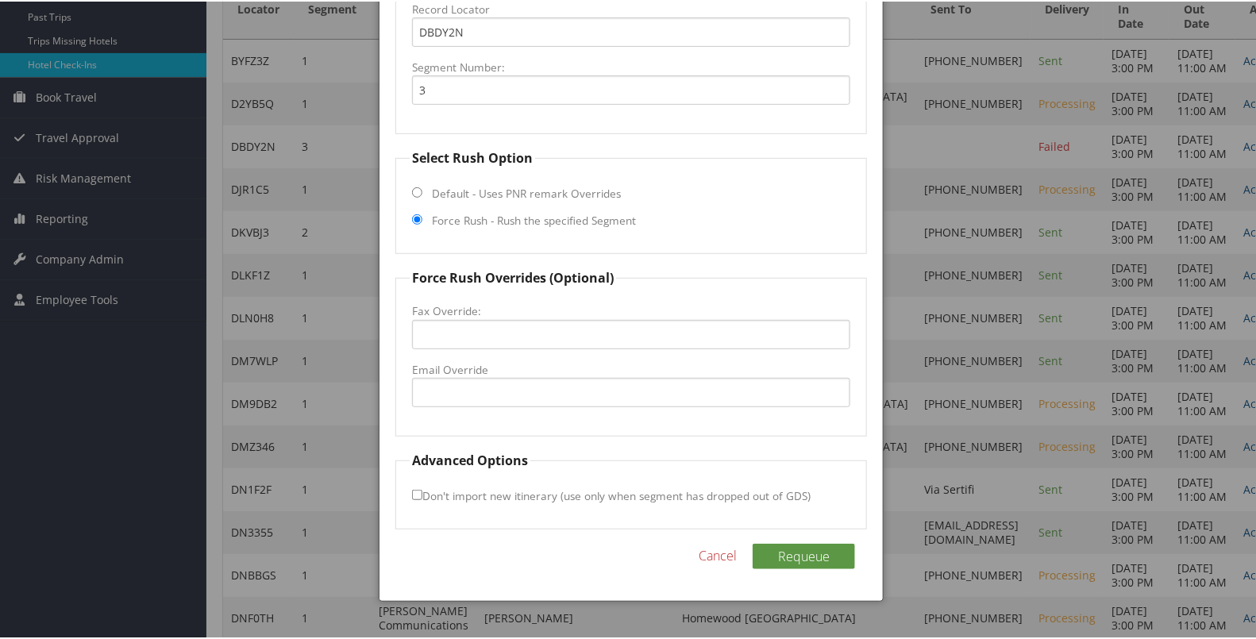
scroll to position [188, 0]
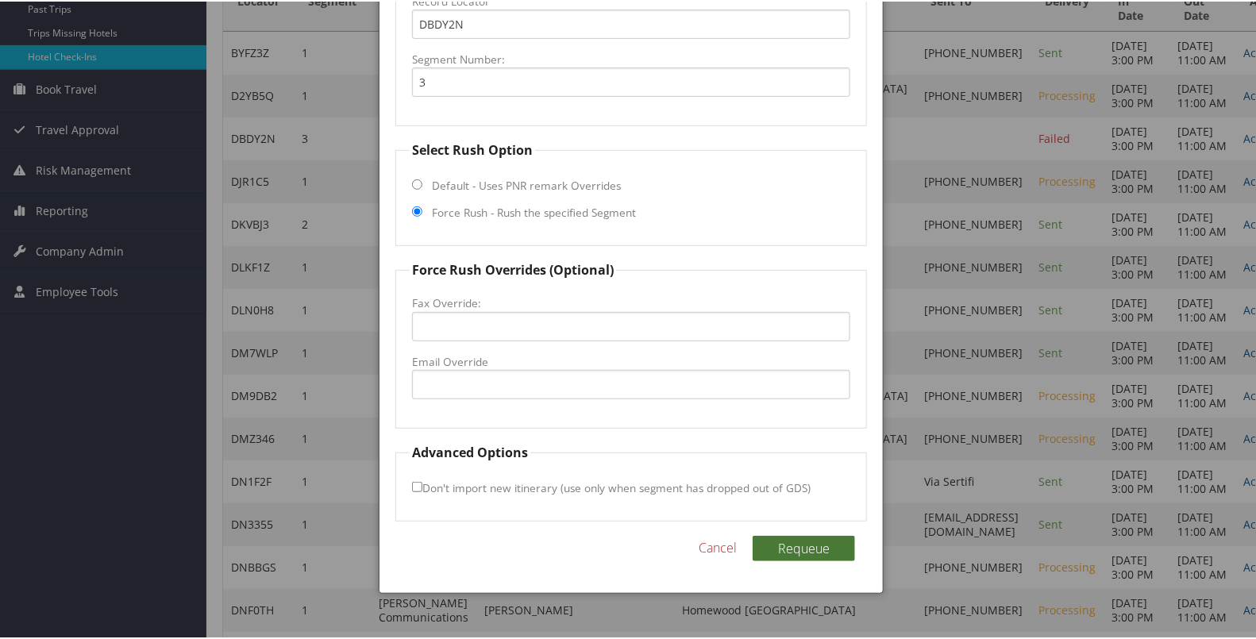
click at [797, 552] on button "Requeue" at bounding box center [803, 546] width 102 height 25
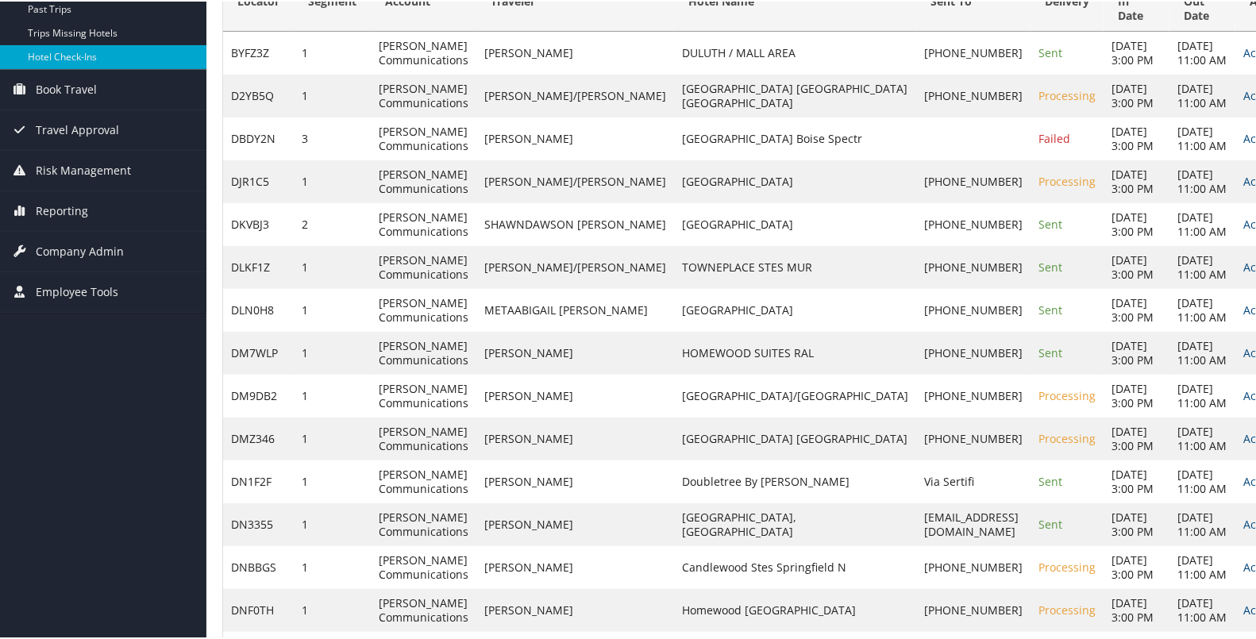
scroll to position [0, 0]
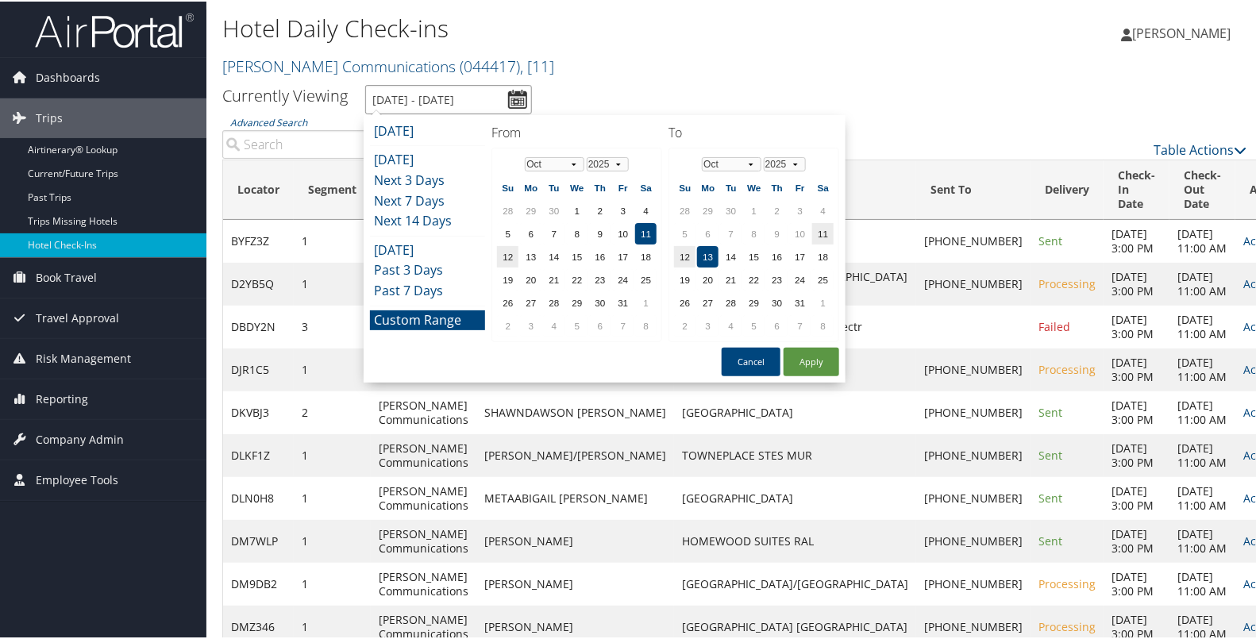
click at [525, 94] on input "[DATE] - [DATE]" at bounding box center [448, 97] width 167 height 29
click at [506, 254] on td "12" at bounding box center [507, 254] width 21 height 21
click at [539, 247] on td "13" at bounding box center [530, 254] width 21 height 21
click at [700, 256] on td "13" at bounding box center [707, 254] width 21 height 21
click at [802, 353] on button "Apply" at bounding box center [811, 360] width 56 height 29
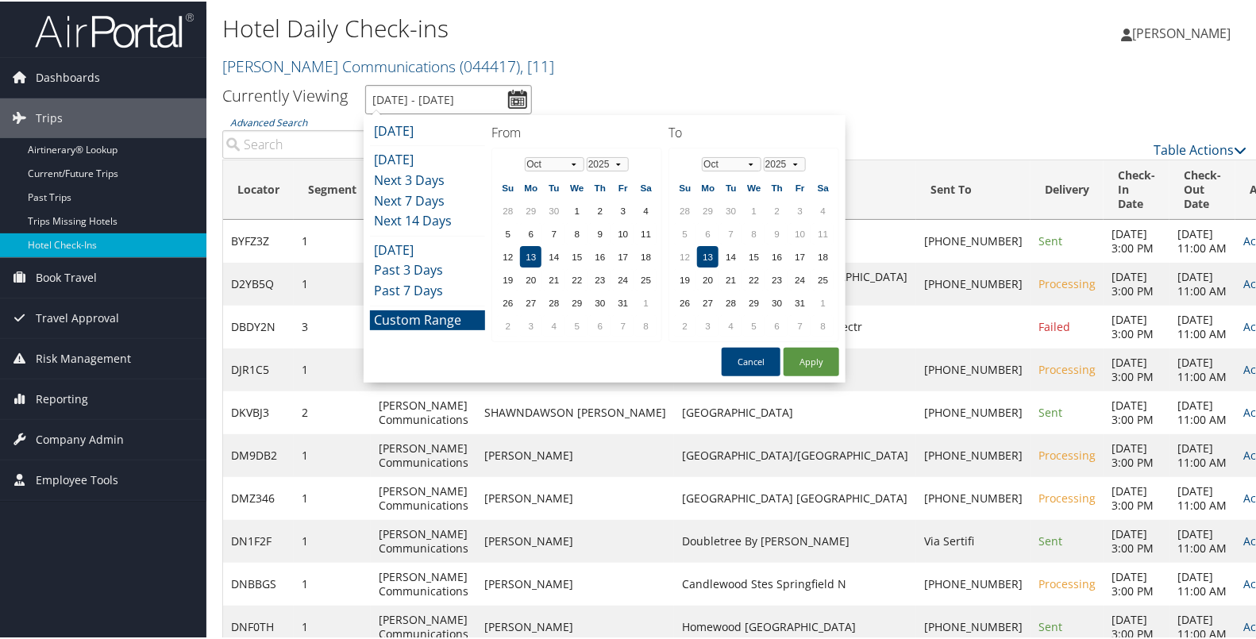
click at [516, 95] on input "[DATE] - [DATE]" at bounding box center [448, 97] width 167 height 29
click at [802, 349] on button "Apply" at bounding box center [811, 360] width 56 height 29
type input "[DATE] - [DATE]"
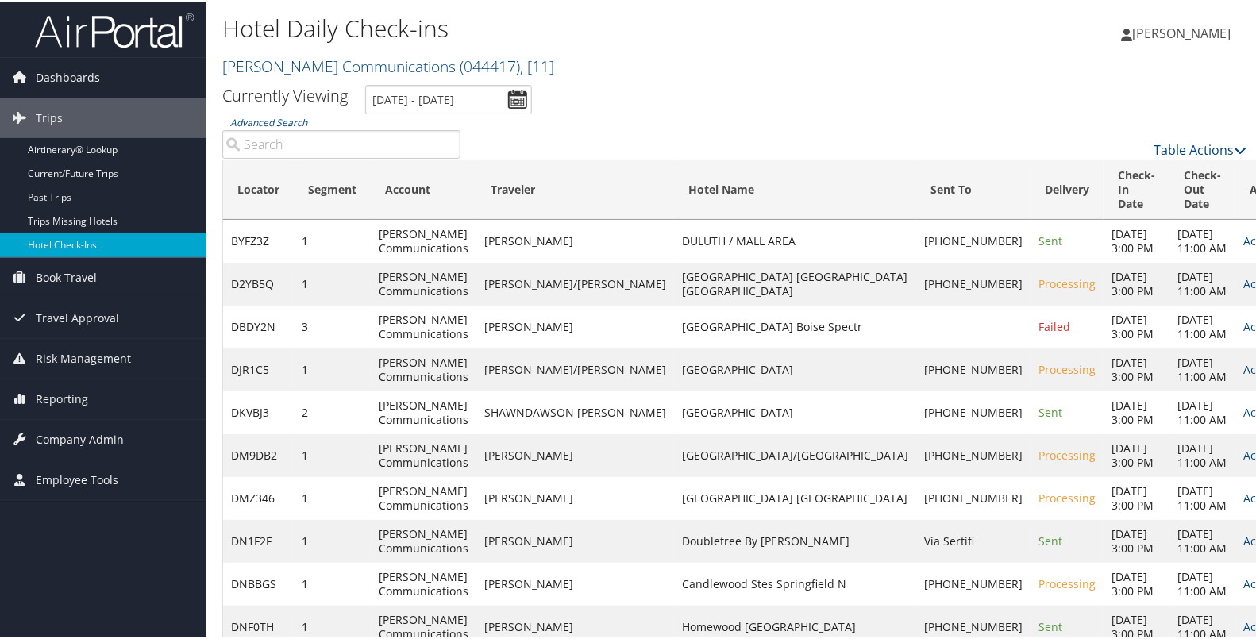
drag, startPoint x: 802, startPoint y: 349, endPoint x: 745, endPoint y: 421, distance: 91.0
click at [745, 421] on tbody "BYFZ3Z 1 [PERSON_NAME] Communications [PERSON_NAME] DULUTH / MALL AREA [PHONE_N…" at bounding box center [764, 475] width 1082 height 514
drag, startPoint x: 745, startPoint y: 421, endPoint x: 791, endPoint y: 430, distance: 47.0
click at [916, 390] on td "[PHONE_NUMBER]" at bounding box center [973, 368] width 114 height 43
